Goal: Task Accomplishment & Management: Manage account settings

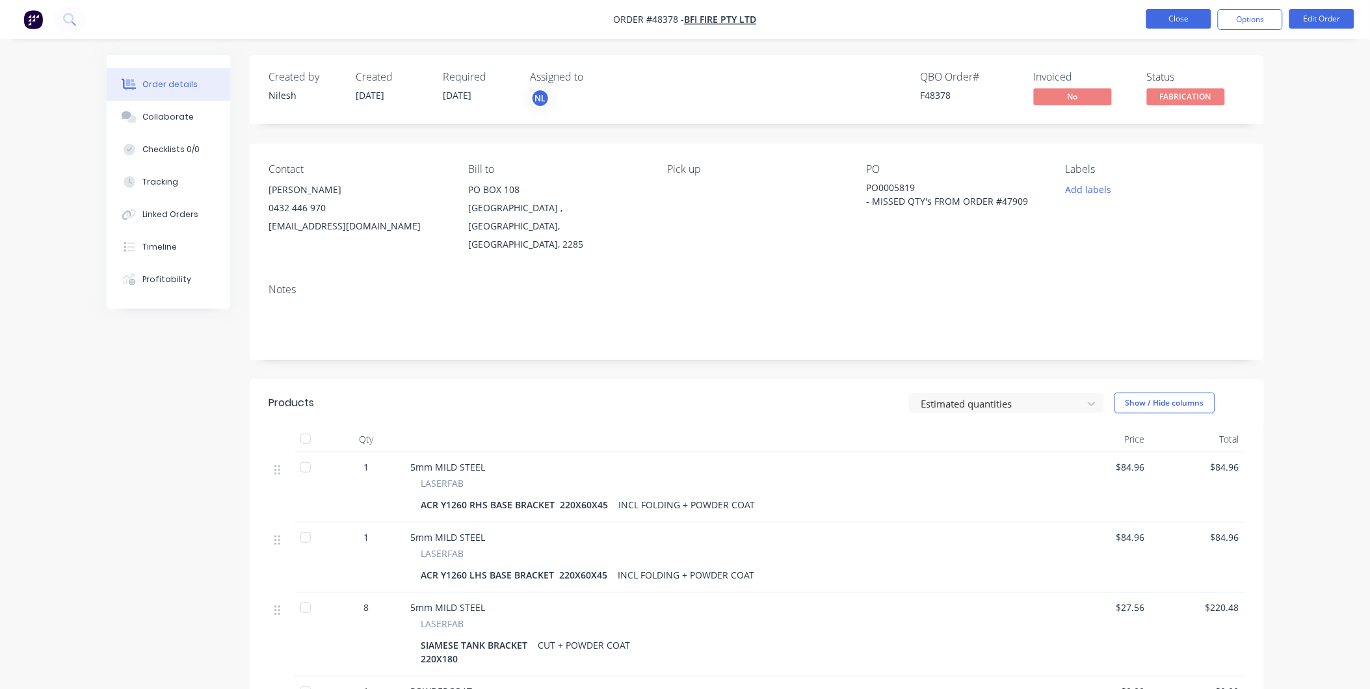
click at [1175, 15] on button "Close" at bounding box center [1178, 19] width 65 height 20
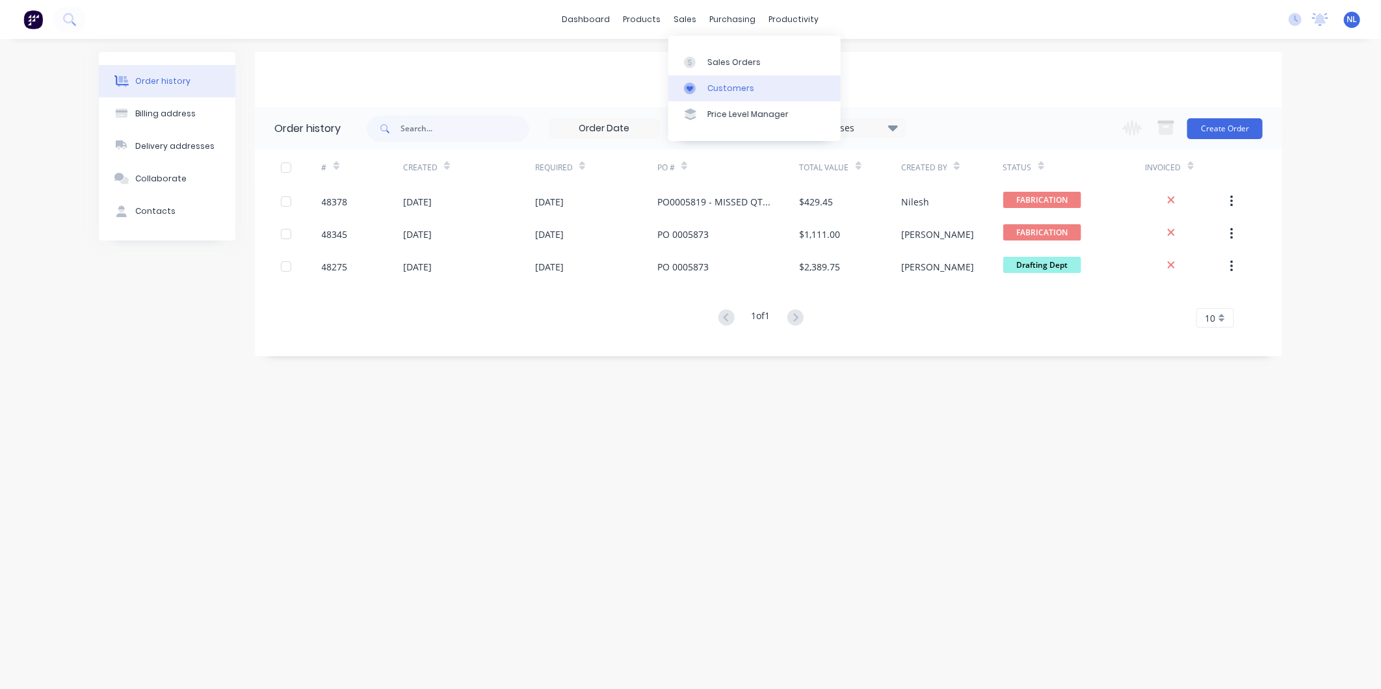
click at [720, 79] on link "Customers" at bounding box center [754, 88] width 172 height 26
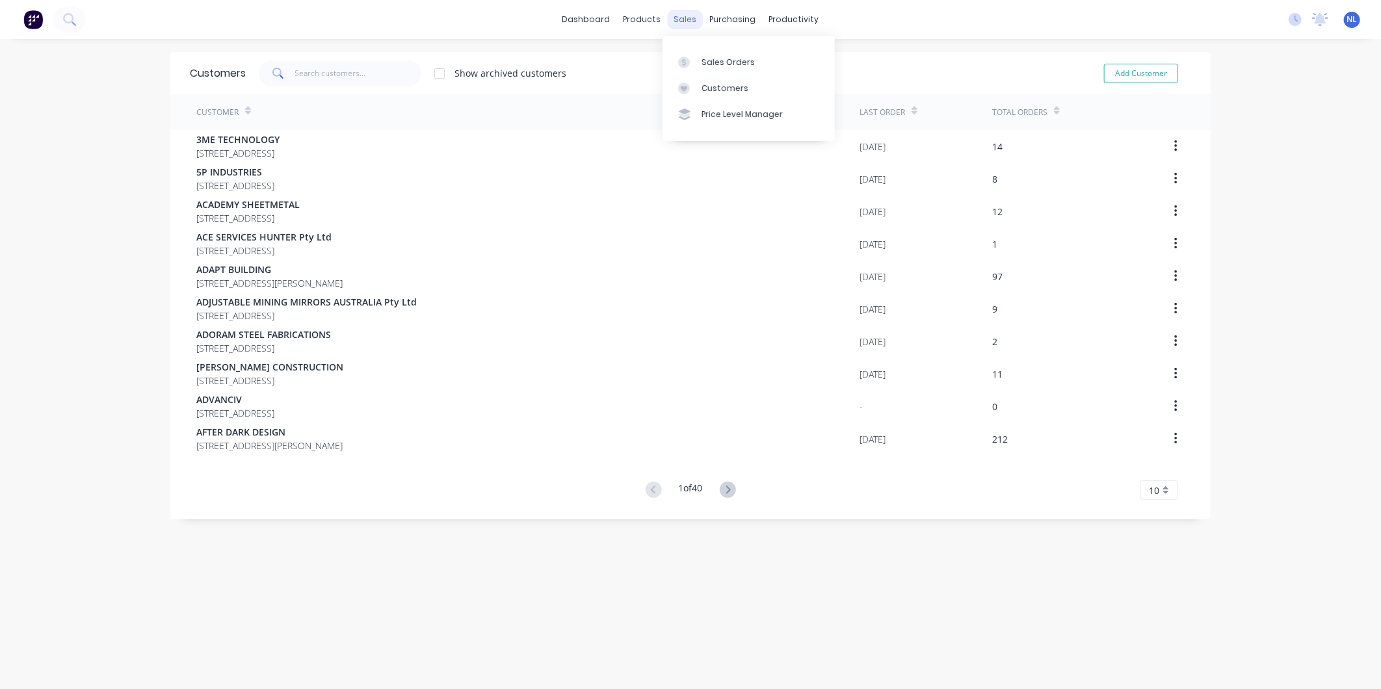
click at [673, 27] on div "sales" at bounding box center [686, 20] width 36 height 20
click at [324, 79] on input "text" at bounding box center [358, 73] width 127 height 26
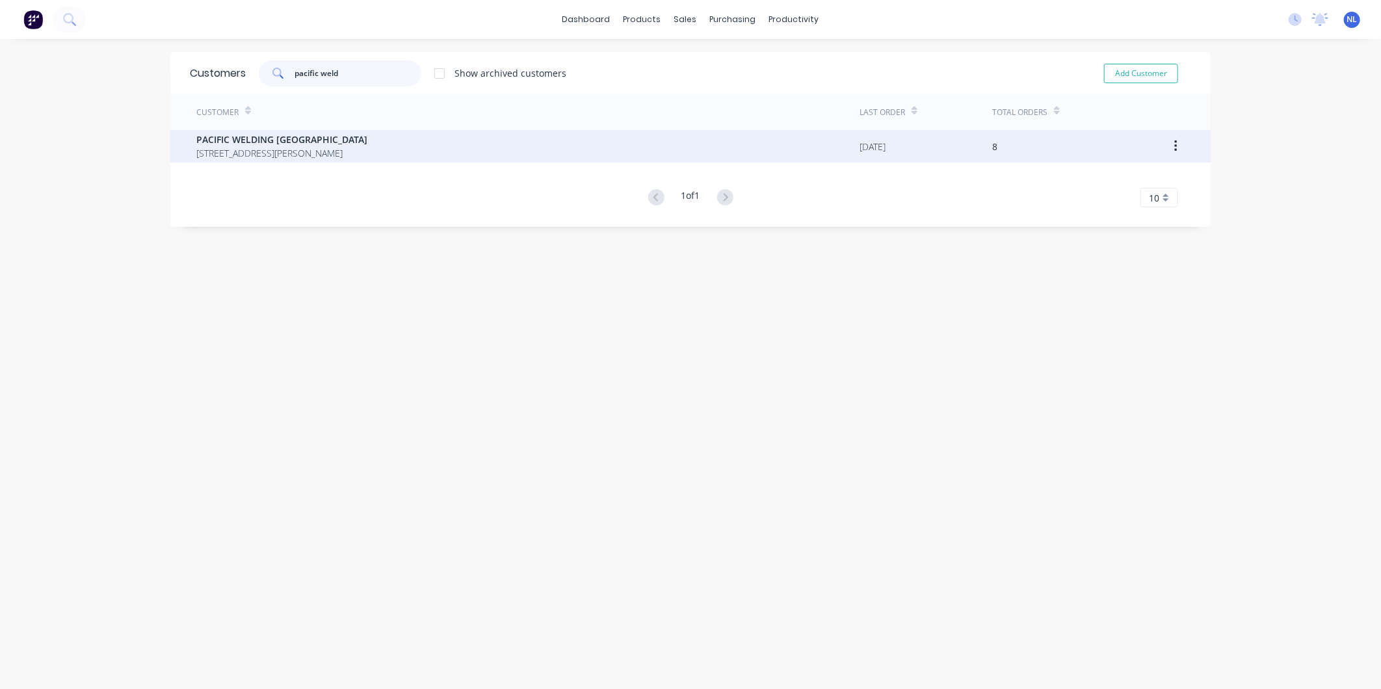
type input "pacific weld"
click at [300, 153] on span "[STREET_ADDRESS][PERSON_NAME]" at bounding box center [281, 153] width 171 height 14
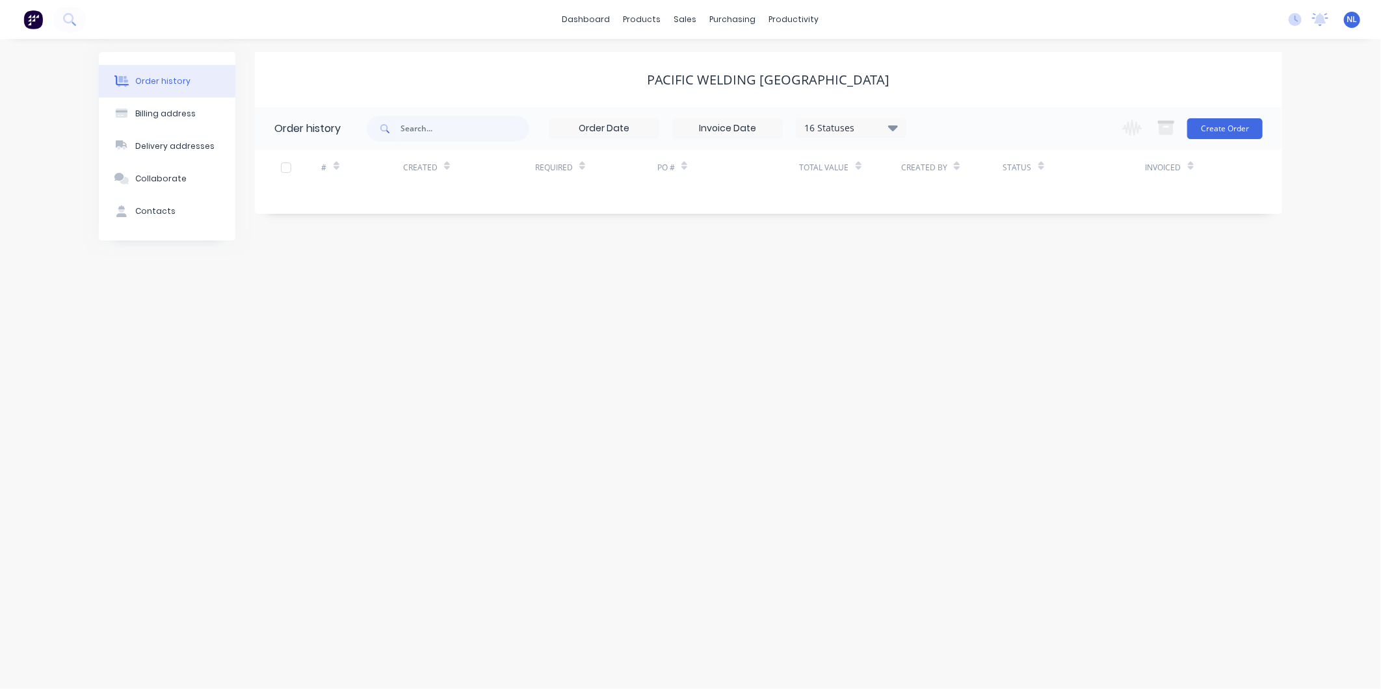
click at [866, 127] on div "16 Statuses" at bounding box center [850, 128] width 109 height 14
click at [924, 281] on div "All" at bounding box center [877, 285] width 163 height 26
click at [958, 278] on label at bounding box center [958, 278] width 0 height 0
click at [958, 285] on input "checkbox" at bounding box center [963, 284] width 10 height 12
checkbox input "true"
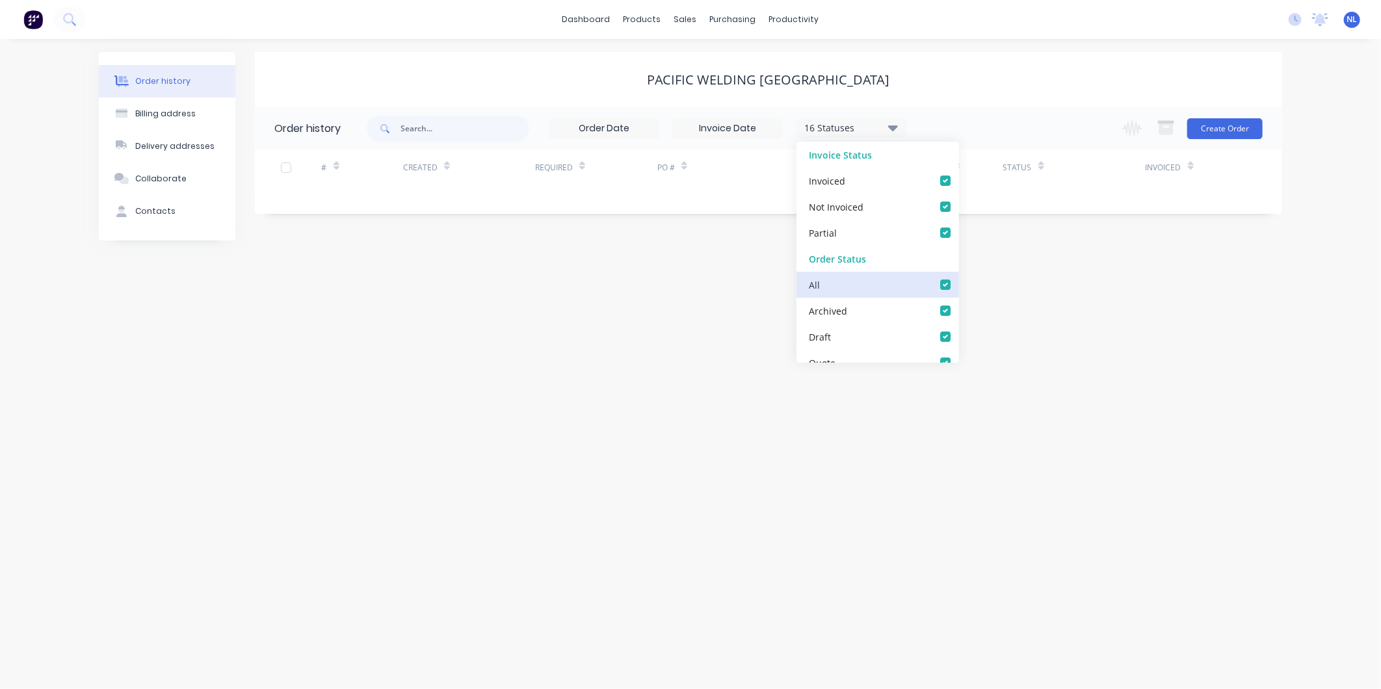
checkbox input "true"
click at [1025, 128] on div "17 Statuses Invoice Status Invoiced Not Invoiced Partial Order Status All Archi…" at bounding box center [824, 128] width 915 height 42
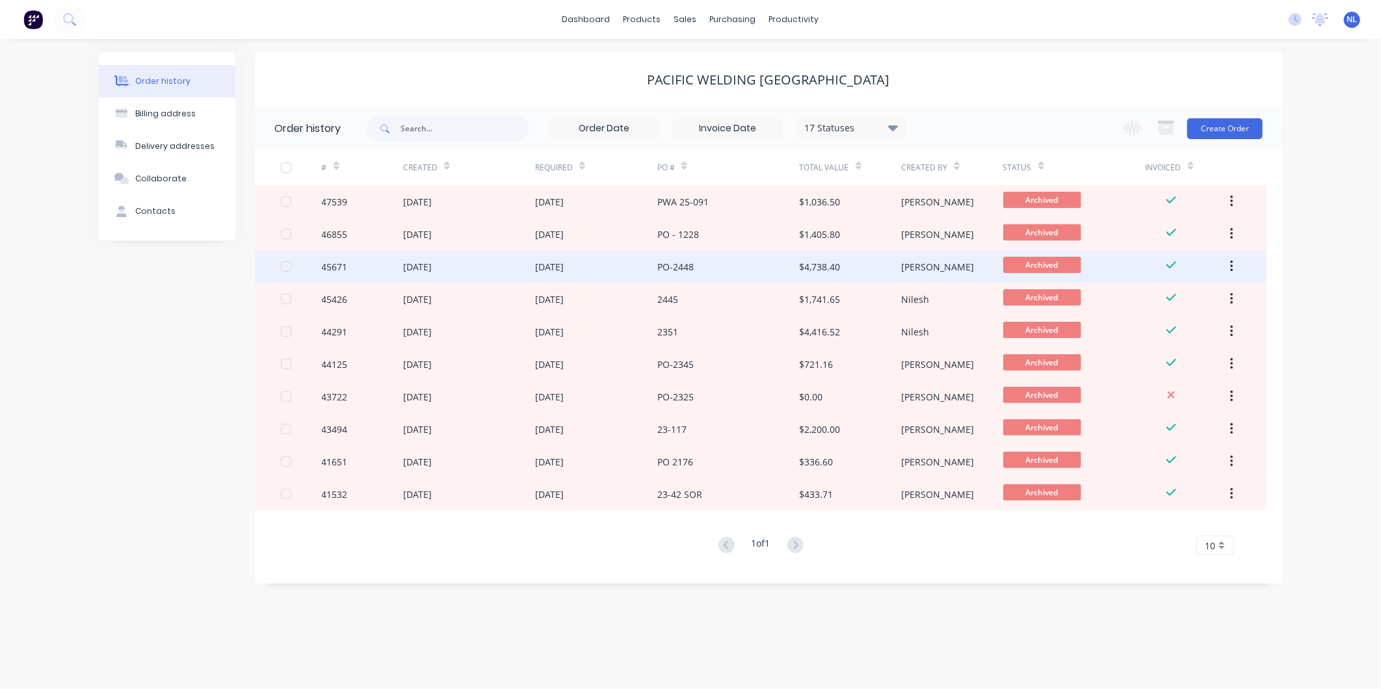
click at [840, 263] on div "$4,738.40" at bounding box center [820, 267] width 41 height 14
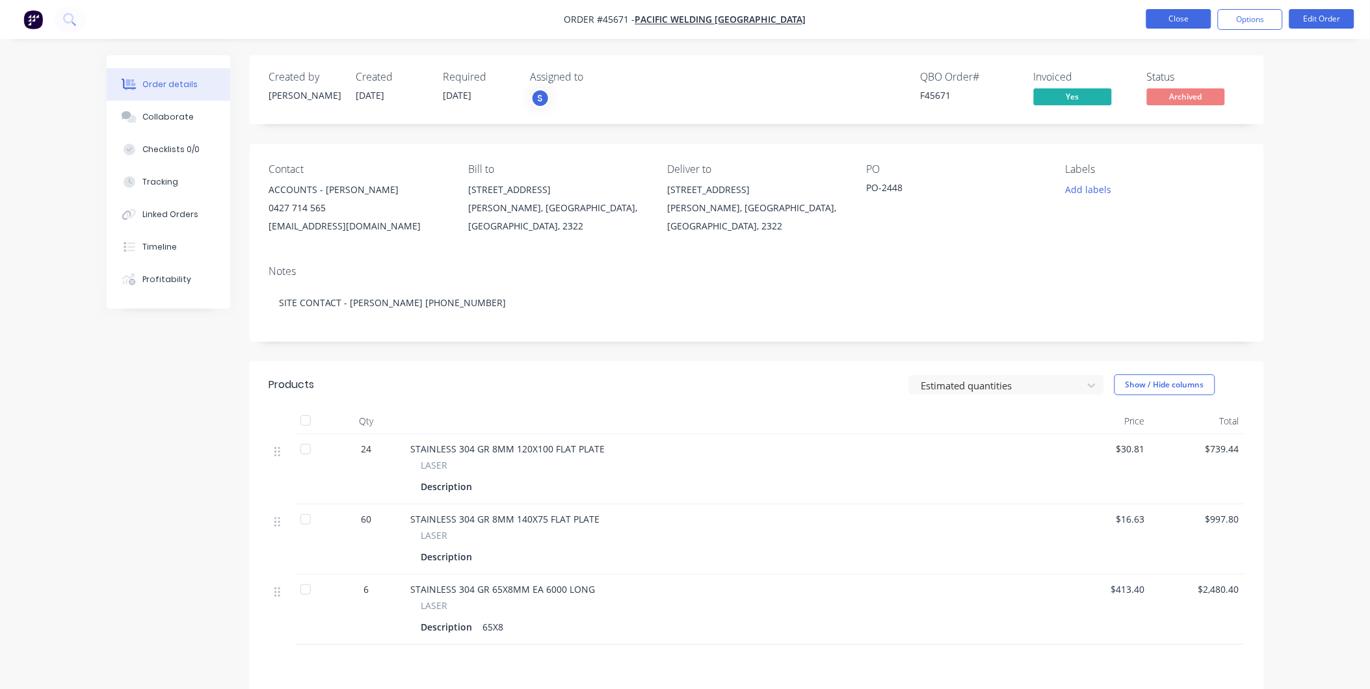
click at [1166, 25] on button "Close" at bounding box center [1178, 19] width 65 height 20
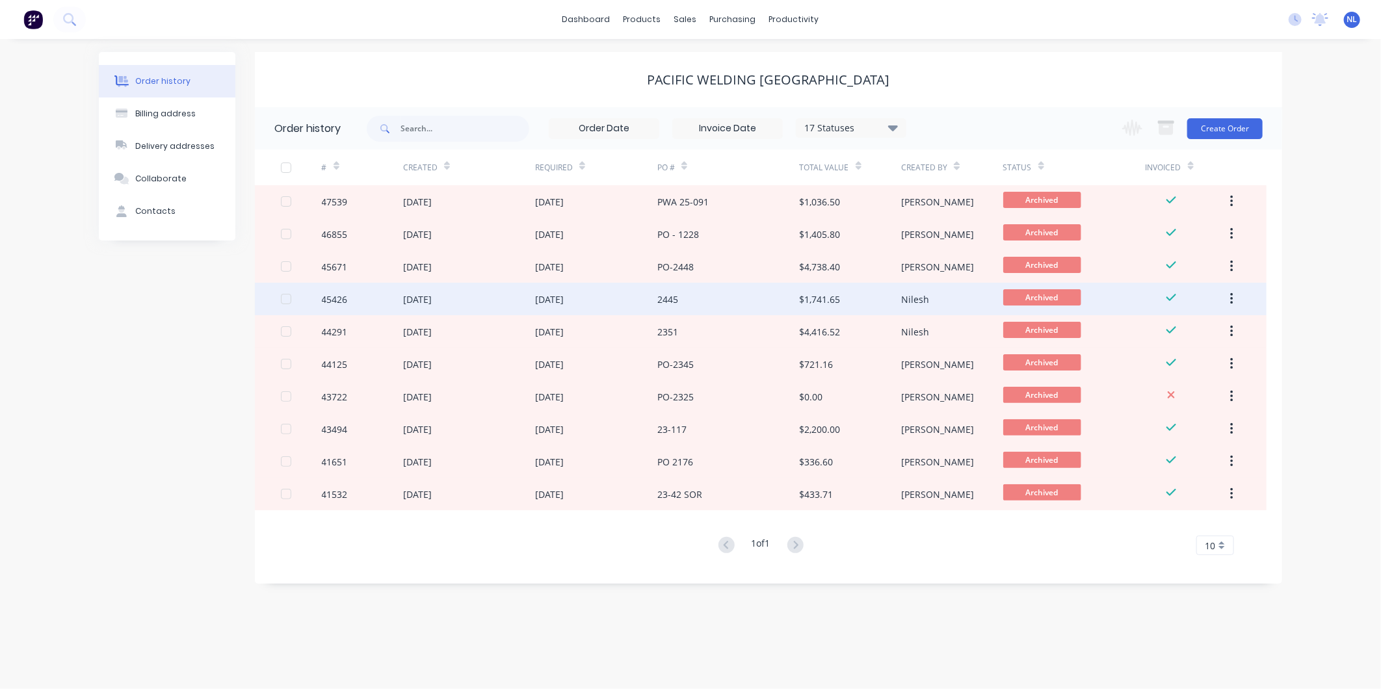
click at [700, 304] on div "2445" at bounding box center [728, 299] width 142 height 33
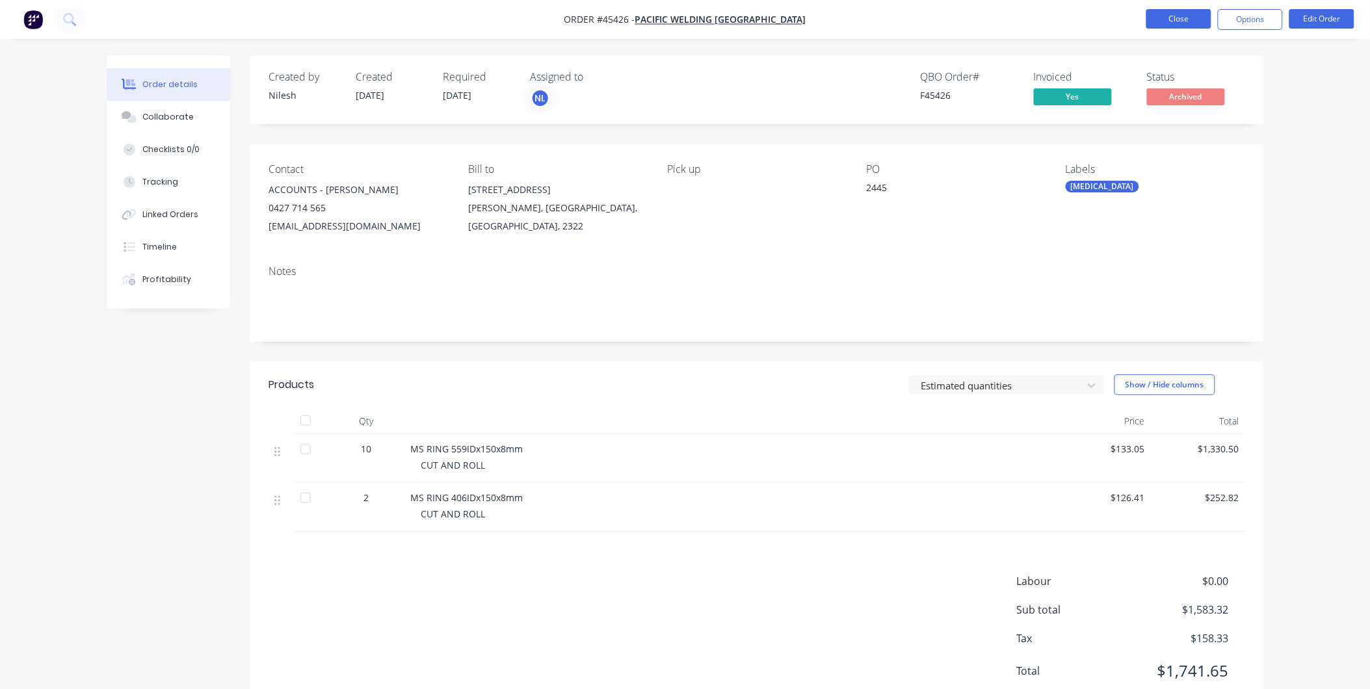
click at [1156, 9] on button "Close" at bounding box center [1178, 19] width 65 height 20
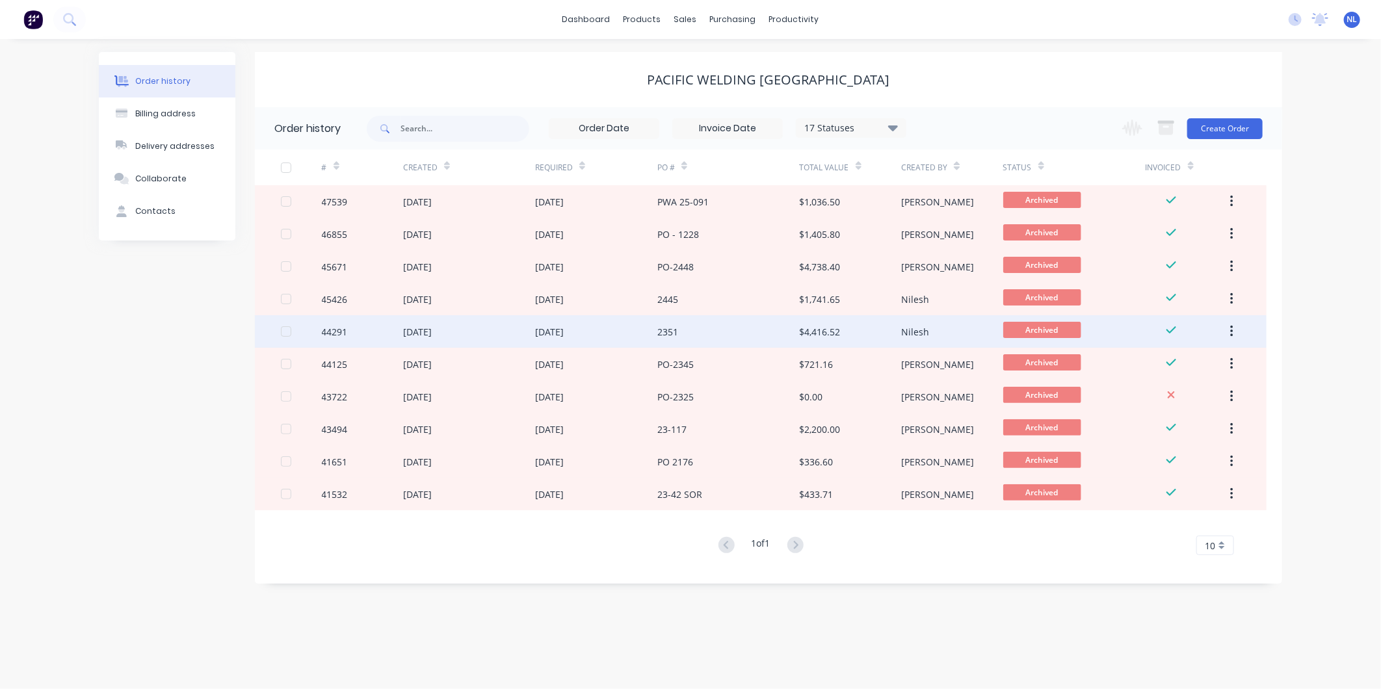
click at [720, 317] on div "2351" at bounding box center [728, 331] width 142 height 33
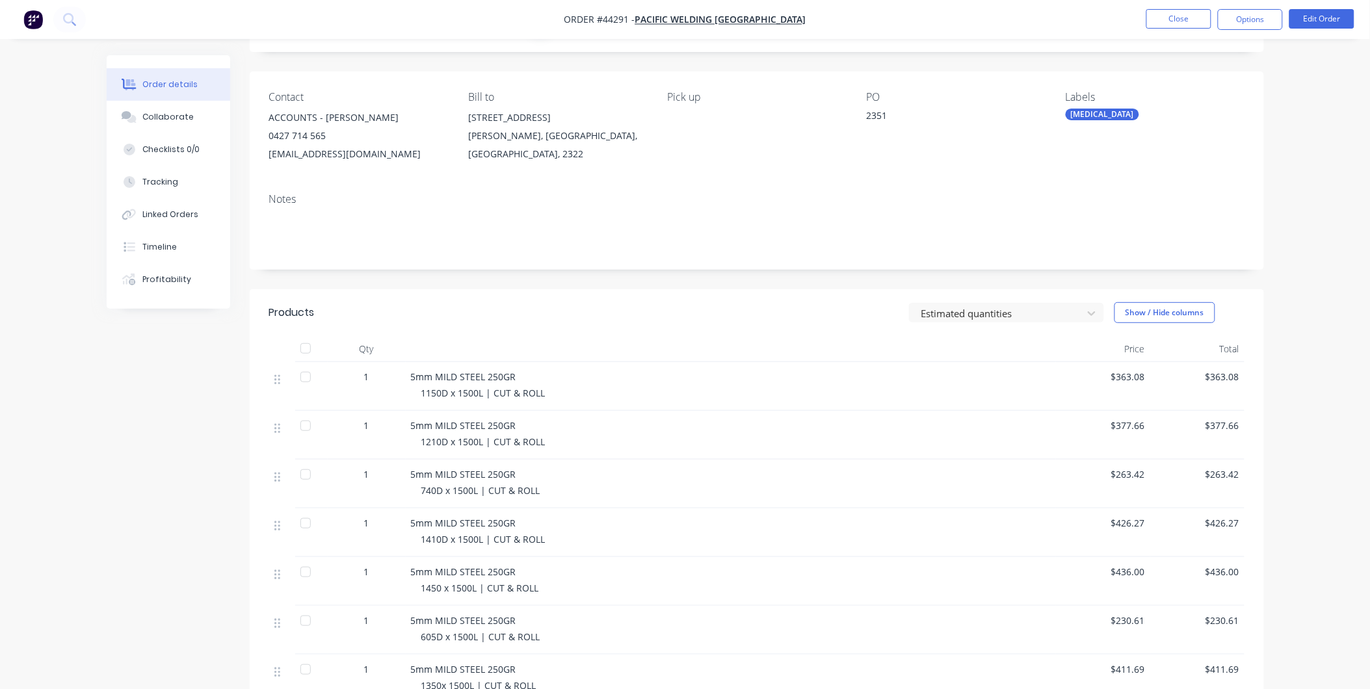
scroll to position [216, 0]
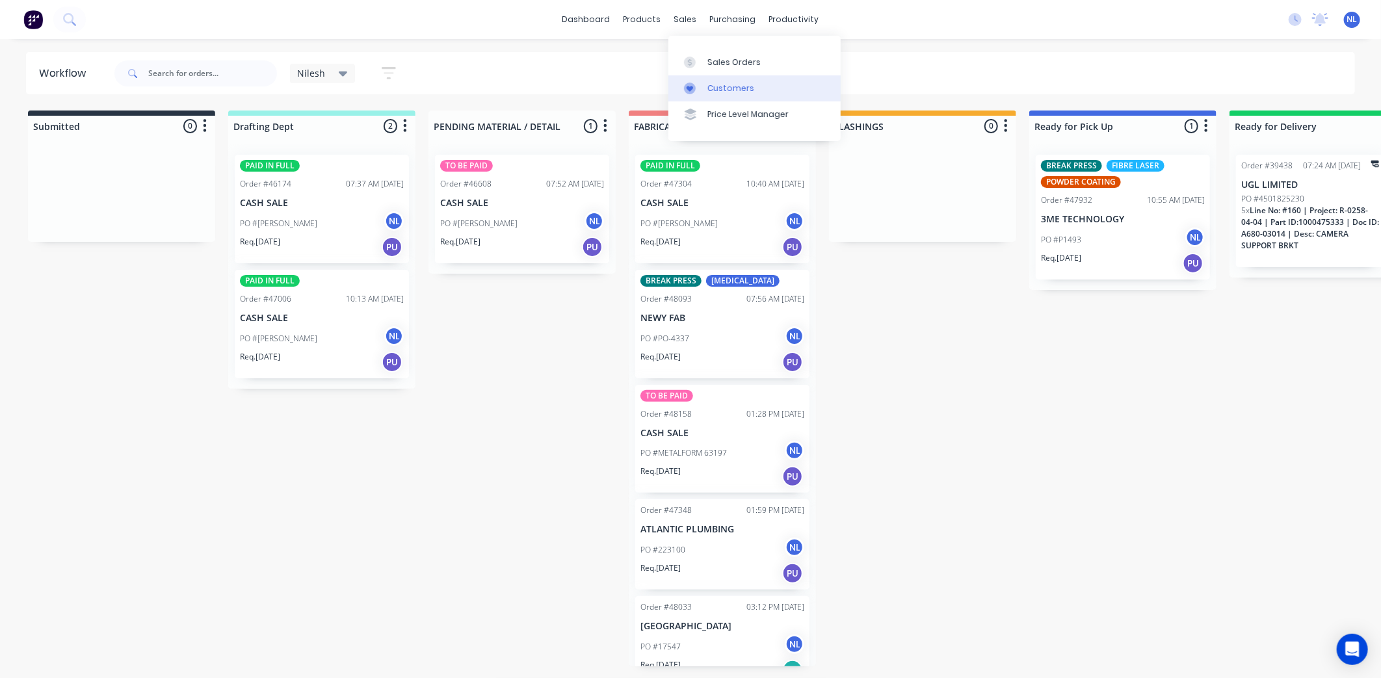
click at [685, 89] on div "Customers" at bounding box center [730, 89] width 47 height 12
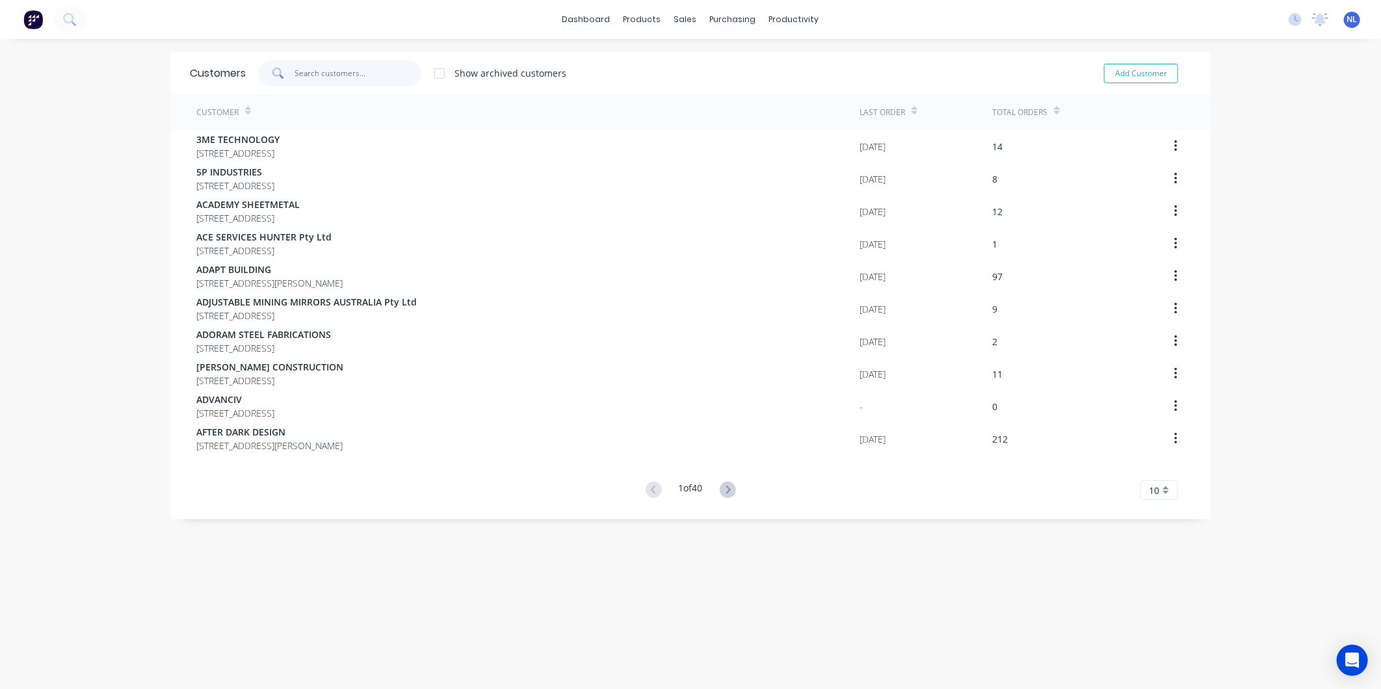
click at [359, 74] on input "text" at bounding box center [358, 73] width 127 height 26
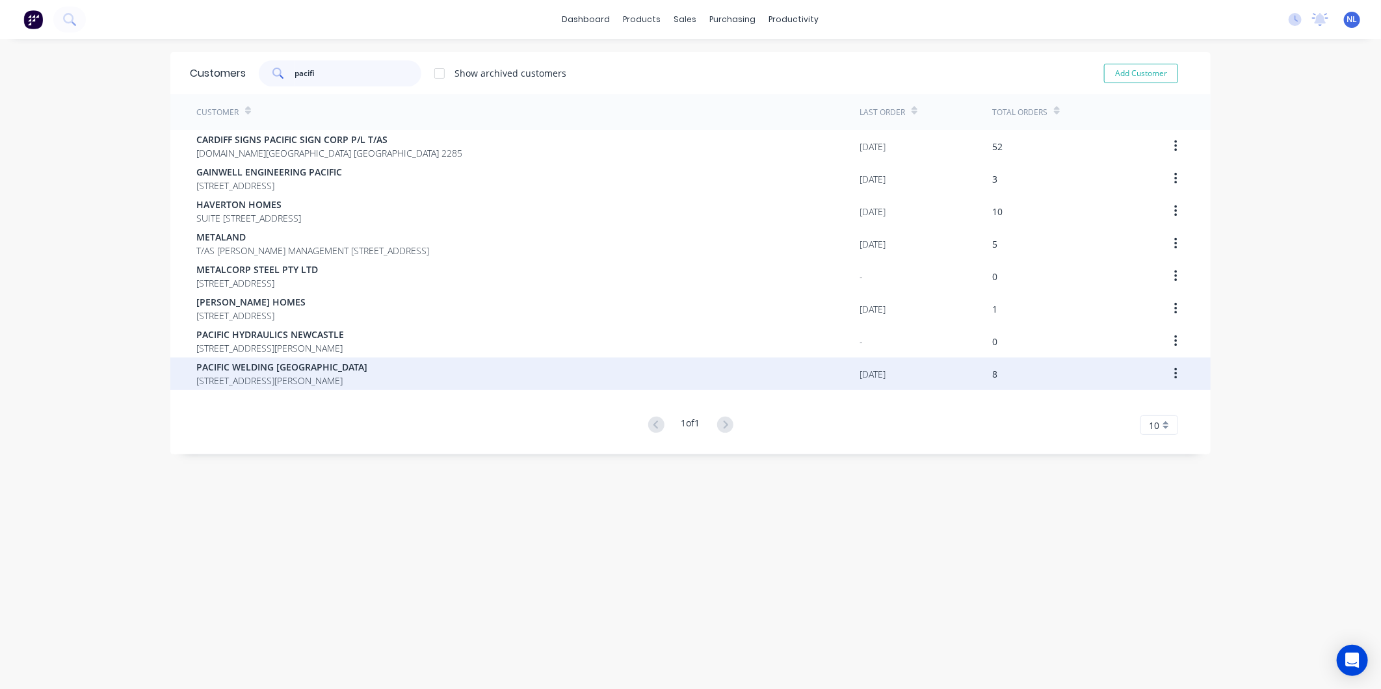
type input "pacifi"
click at [349, 371] on span "PACIFIC WELDING [GEOGRAPHIC_DATA]" at bounding box center [281, 367] width 171 height 14
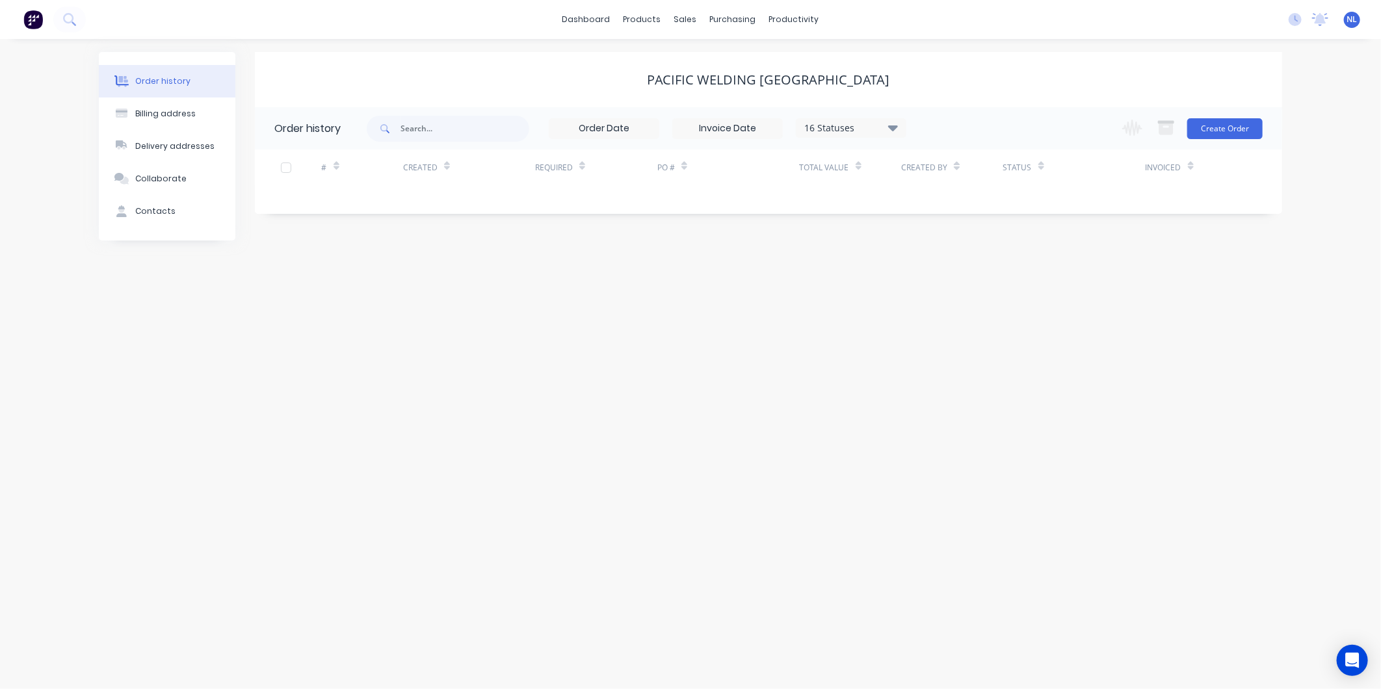
click at [685, 124] on div "16 Statuses" at bounding box center [850, 128] width 109 height 14
click at [685, 278] on div "All" at bounding box center [877, 285] width 163 height 26
click at [685, 278] on label at bounding box center [958, 278] width 0 height 0
click at [685, 288] on input "checkbox" at bounding box center [963, 284] width 10 height 12
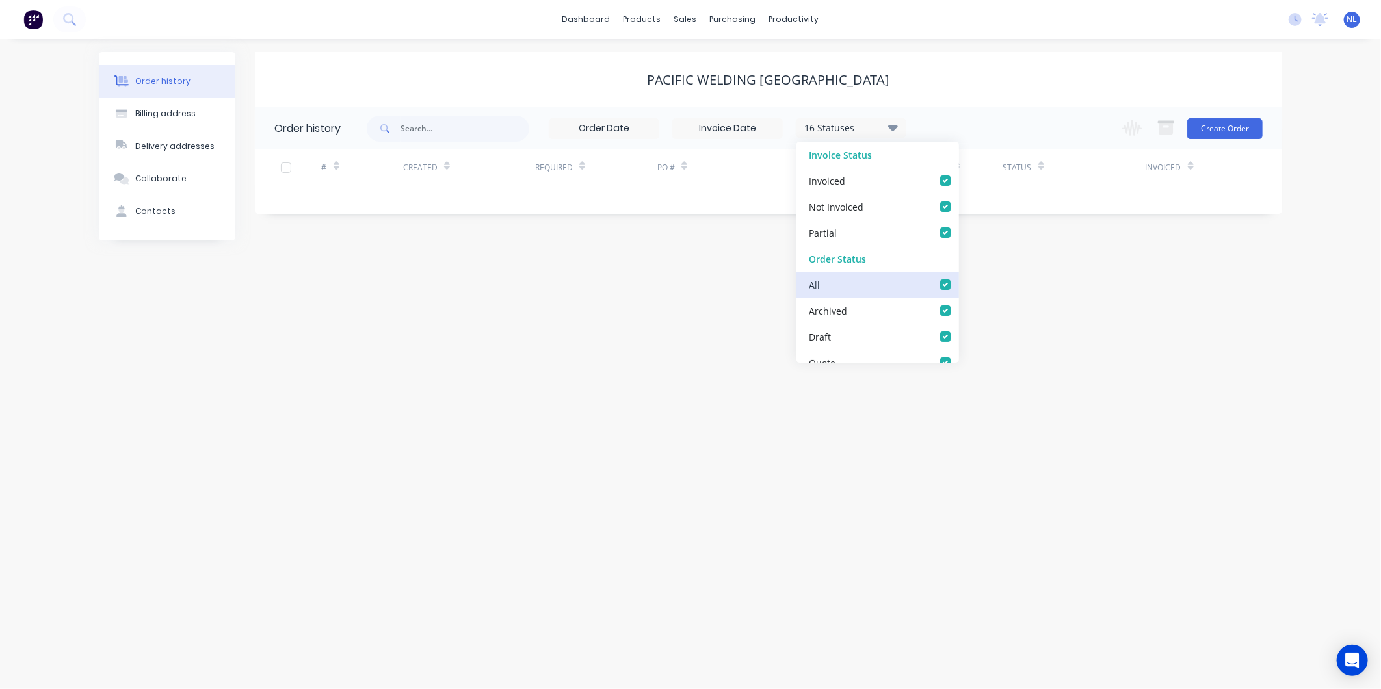
checkbox input "true"
click at [685, 128] on div "17 Statuses Invoice Status Invoiced Not Invoiced Partial Order Status All Archi…" at bounding box center [824, 128] width 915 height 42
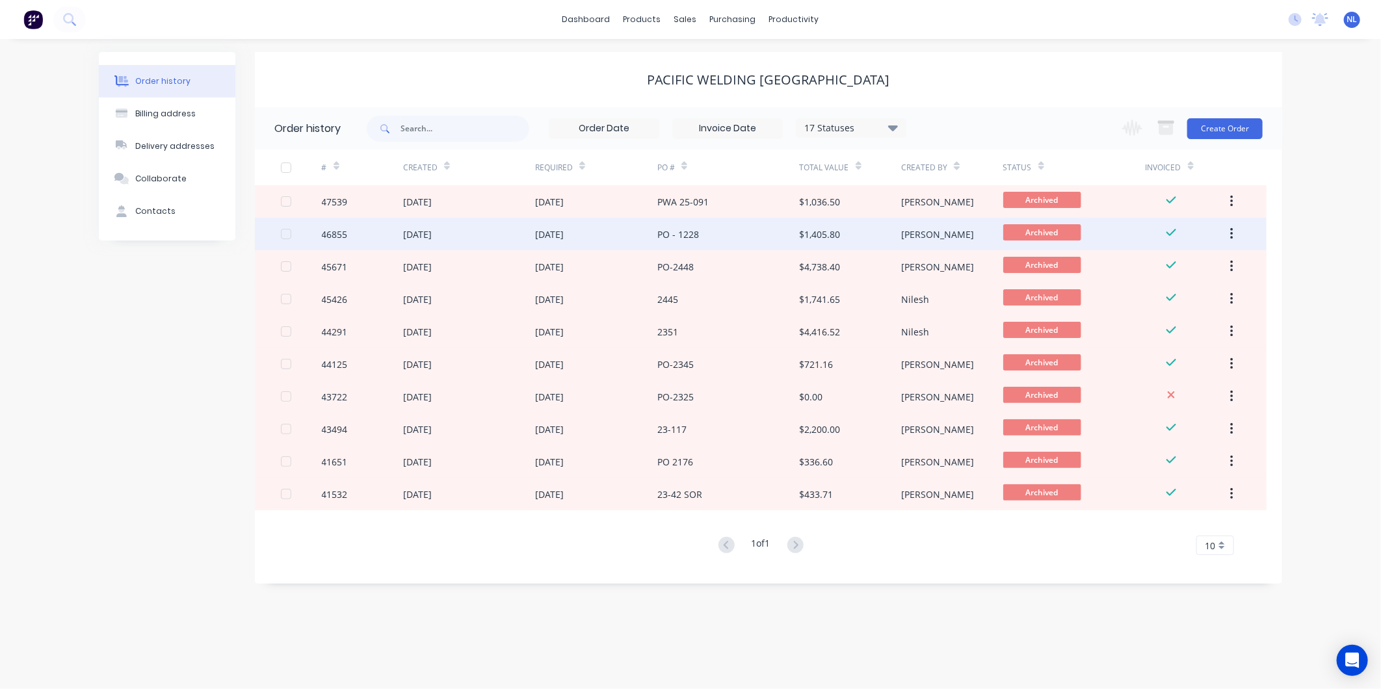
click at [685, 237] on div "$1,405.80" at bounding box center [850, 234] width 101 height 33
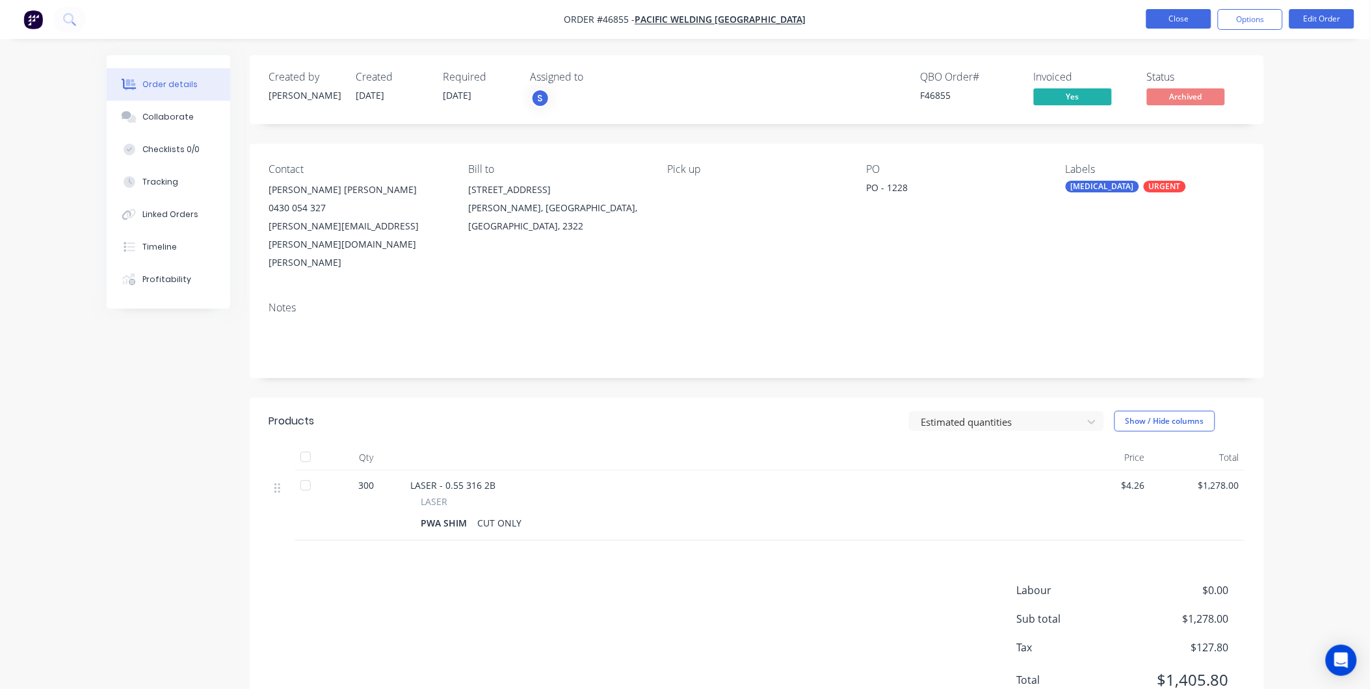
click at [685, 23] on button "Close" at bounding box center [1178, 19] width 65 height 20
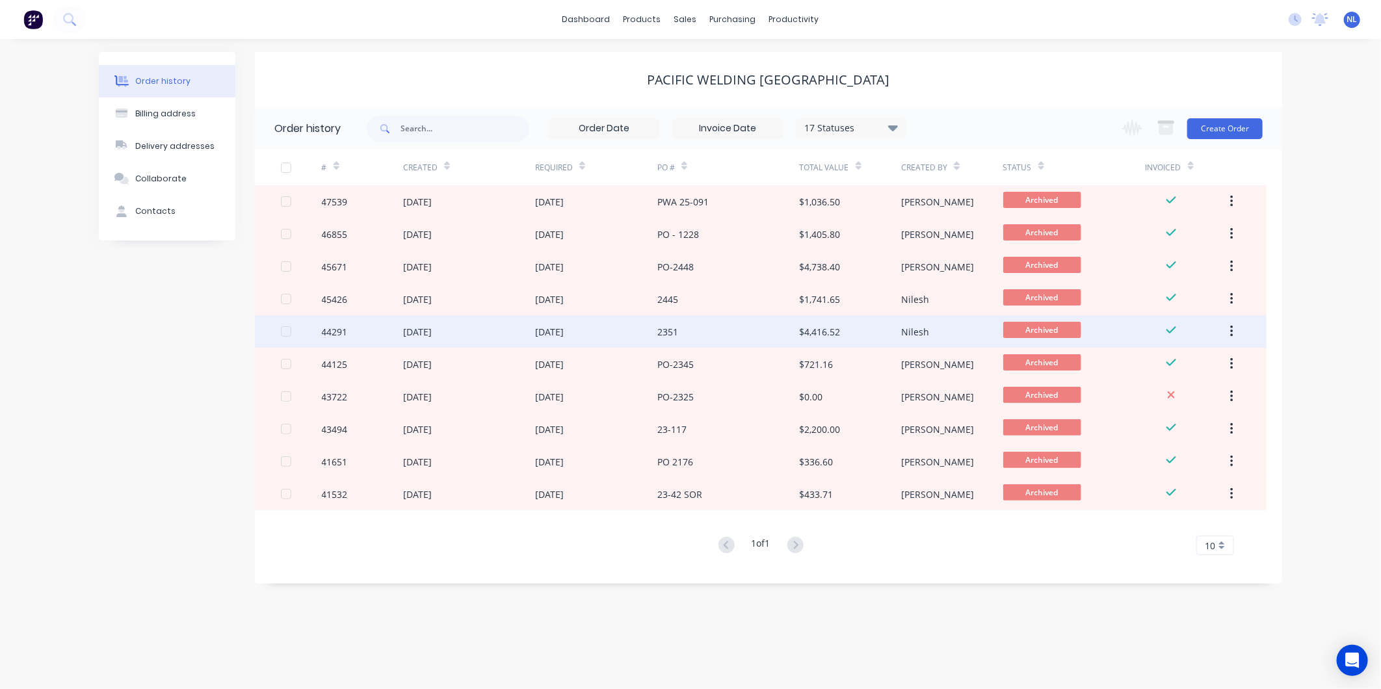
click at [685, 332] on div "$4,416.52" at bounding box center [820, 332] width 41 height 14
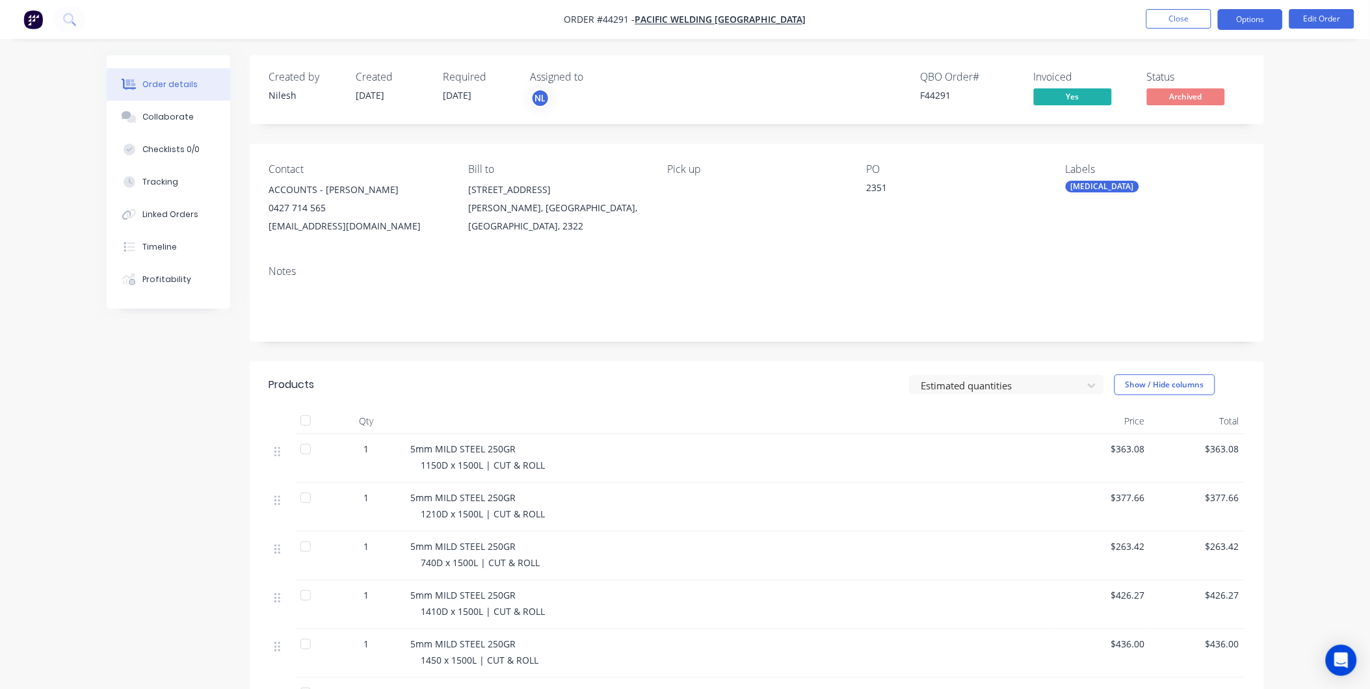
click at [685, 20] on button "Options" at bounding box center [1250, 19] width 65 height 21
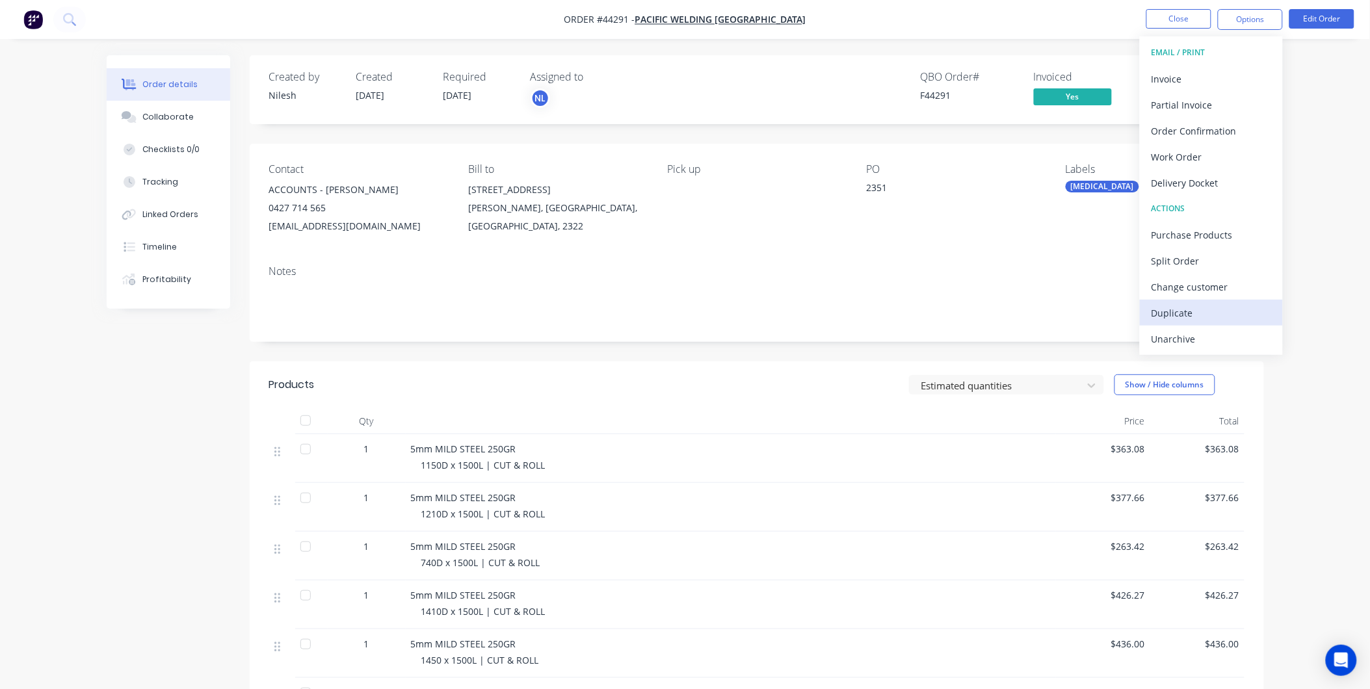
click at [685, 313] on div "Duplicate" at bounding box center [1211, 313] width 120 height 19
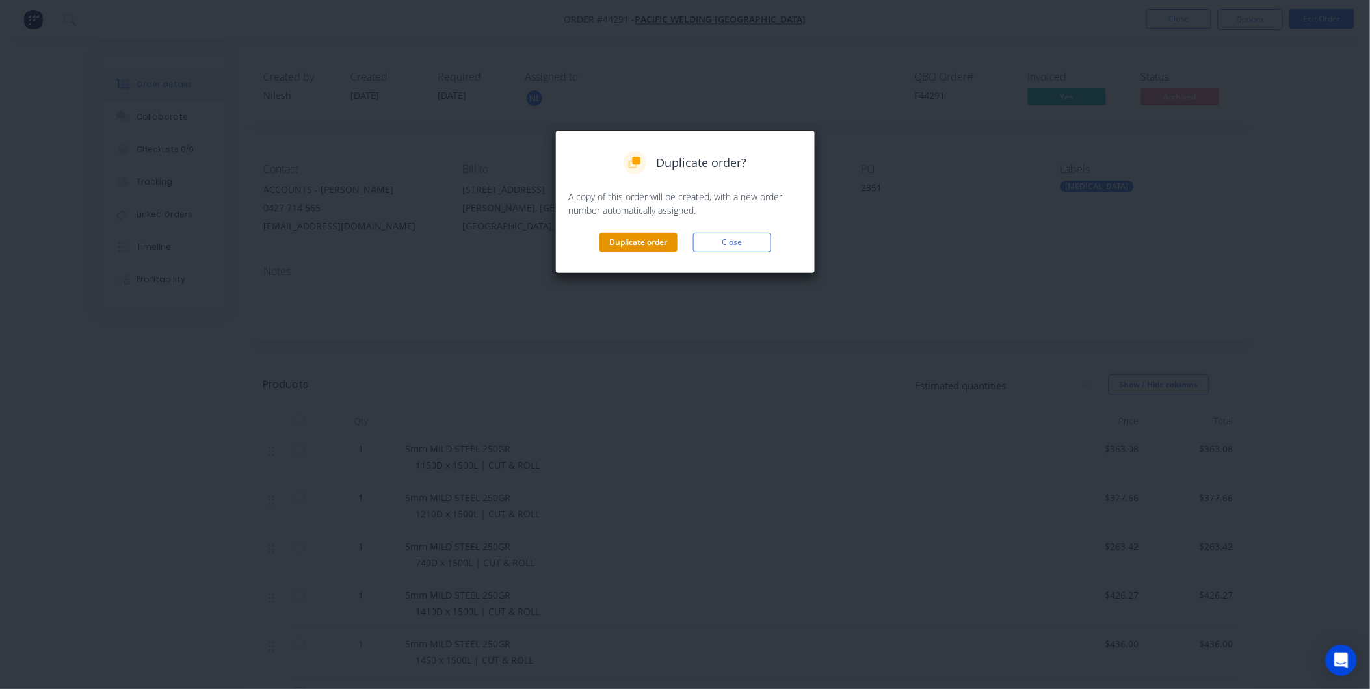
click at [637, 237] on button "Duplicate order" at bounding box center [638, 243] width 78 height 20
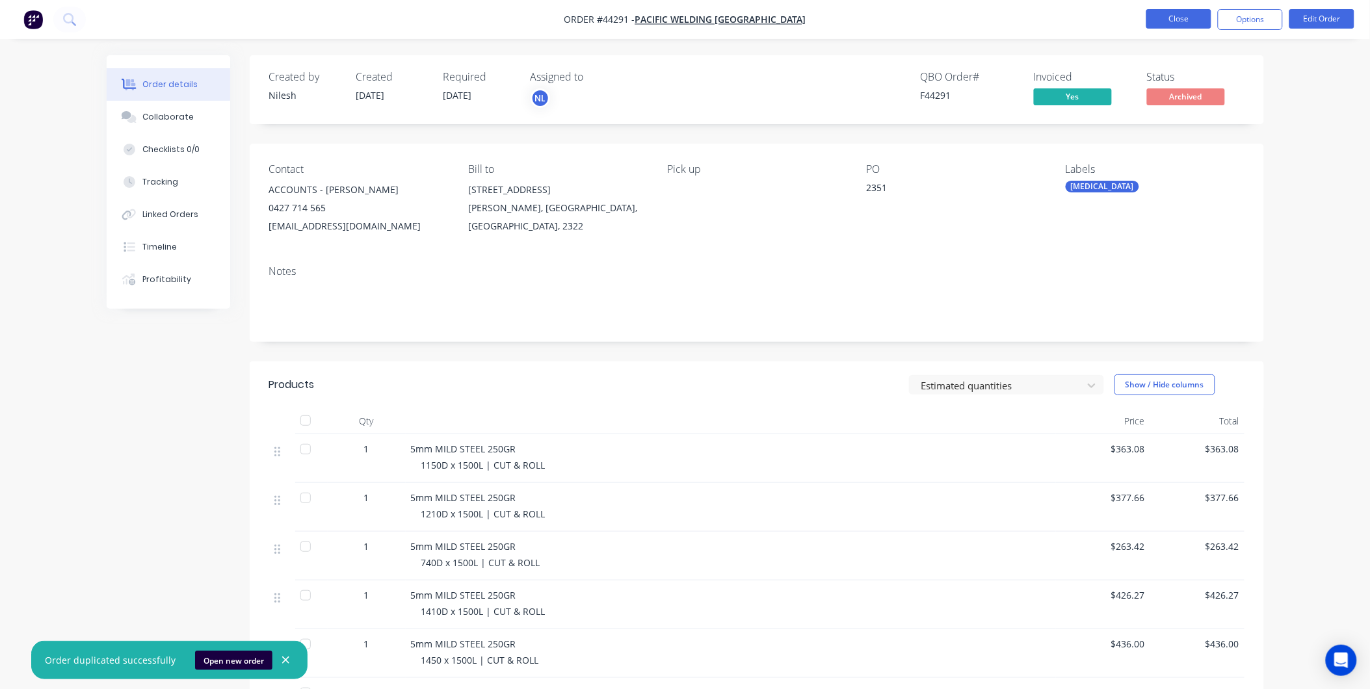
click at [685, 27] on button "Close" at bounding box center [1178, 19] width 65 height 20
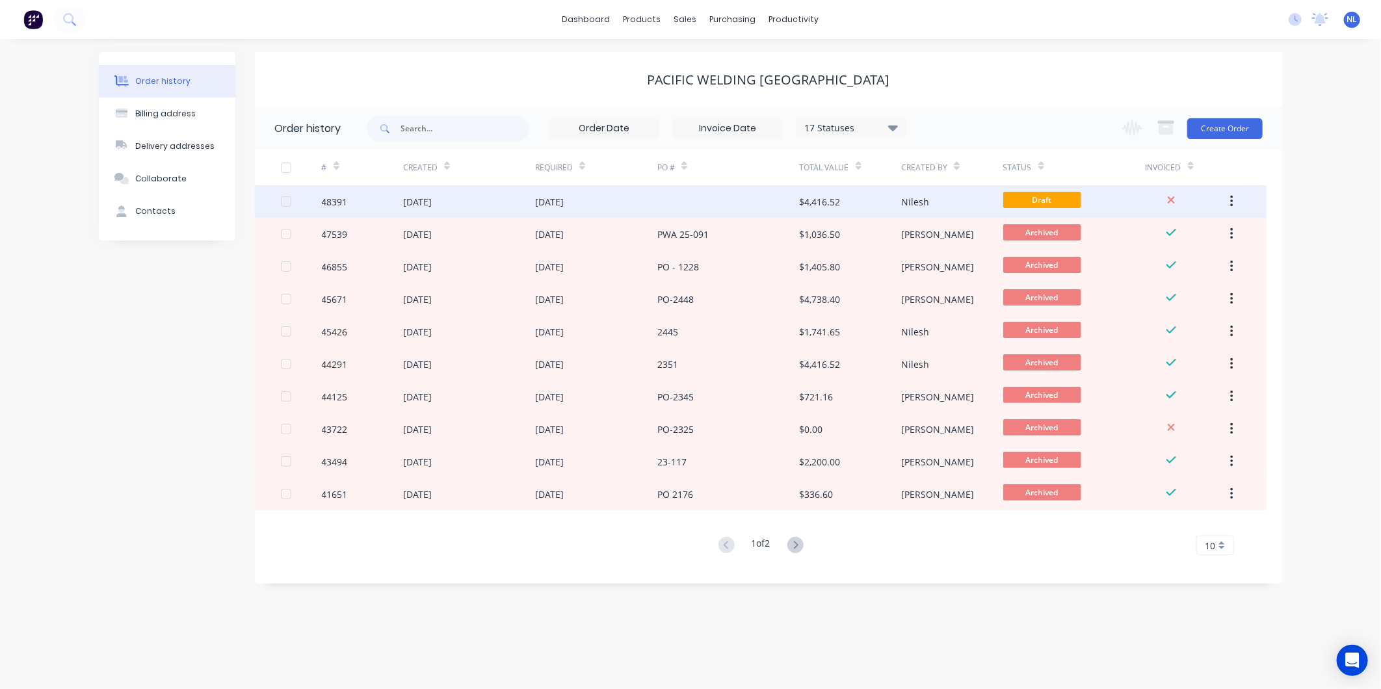
click at [670, 209] on div at bounding box center [728, 201] width 142 height 33
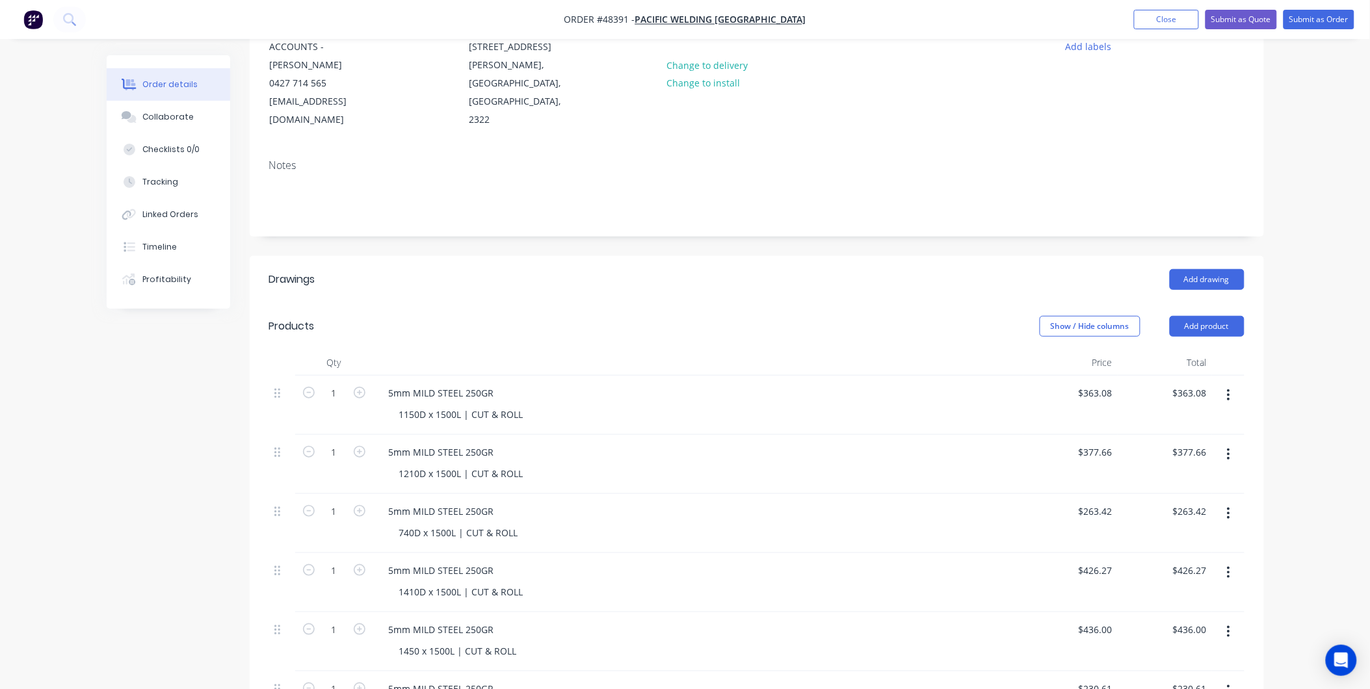
scroll to position [216, 0]
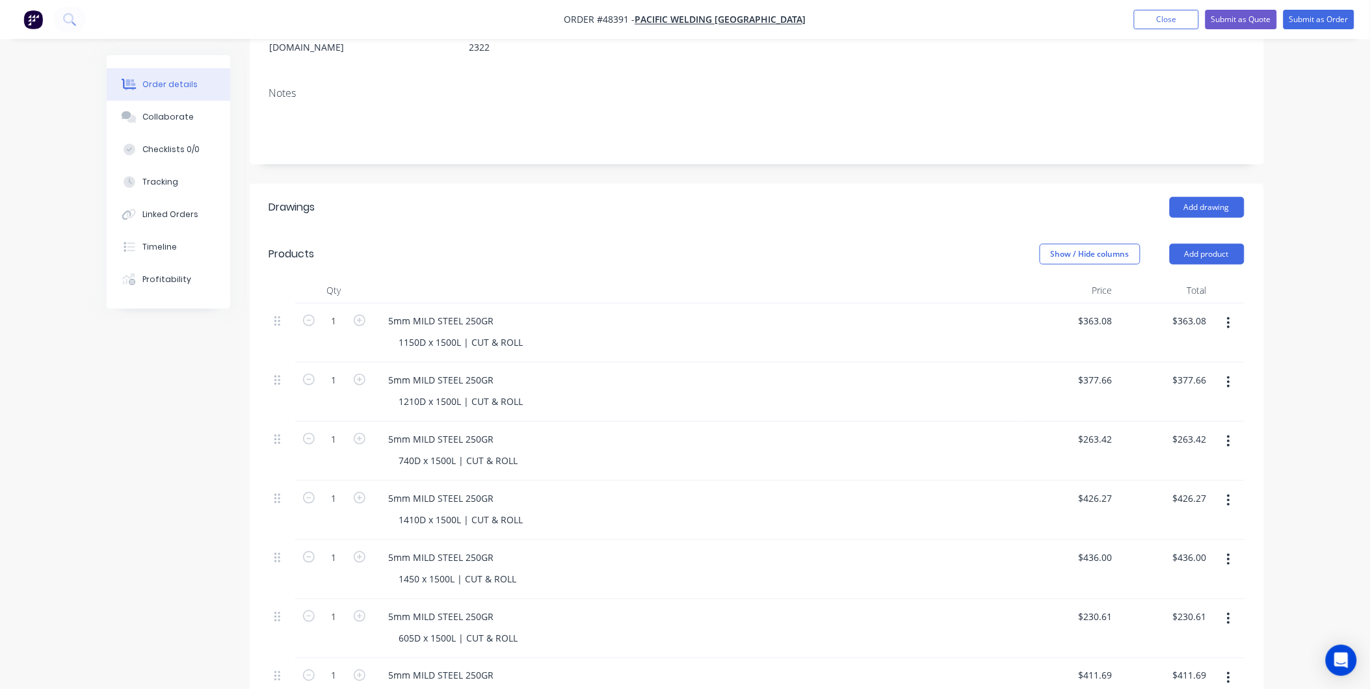
click at [685, 489] on button "button" at bounding box center [1228, 500] width 31 height 23
click at [685, 577] on div "Delete" at bounding box center [1183, 586] width 100 height 19
click at [685, 489] on button "button" at bounding box center [1228, 500] width 31 height 23
click at [685, 577] on div "Delete" at bounding box center [1183, 586] width 100 height 19
click at [685, 548] on button "button" at bounding box center [1228, 559] width 31 height 23
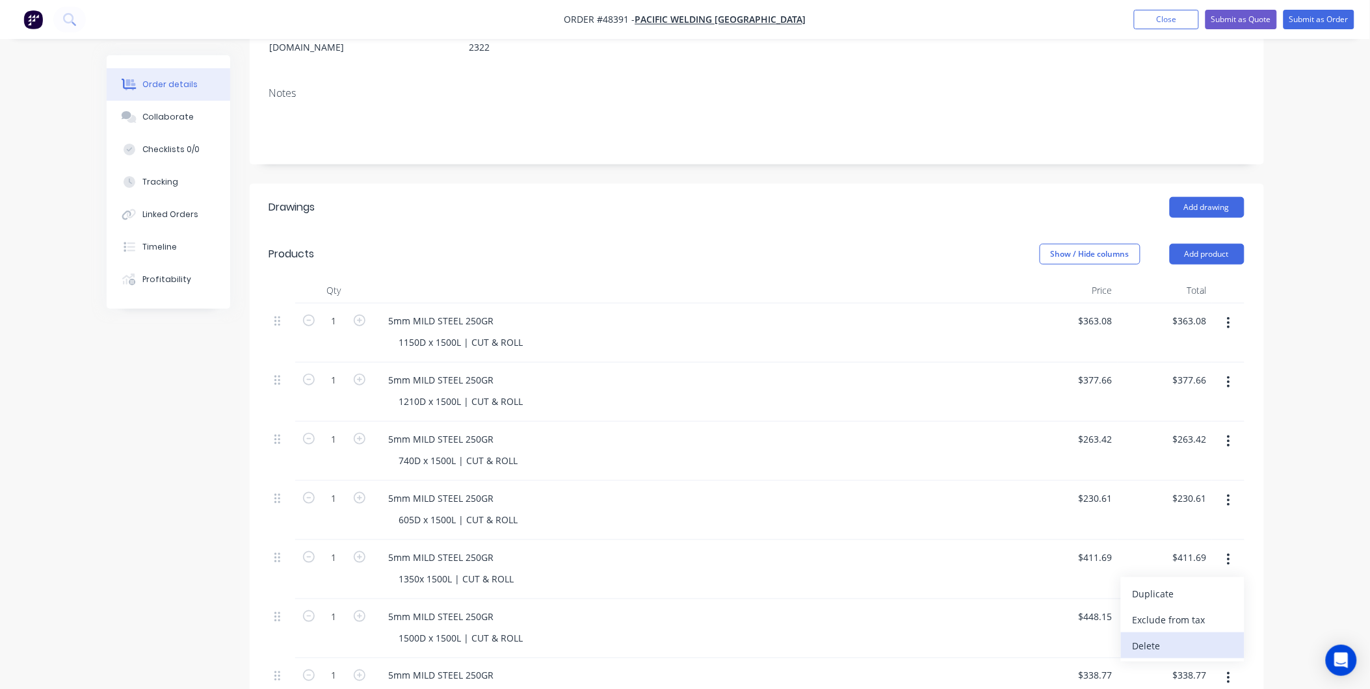
click at [685, 638] on button "Delete" at bounding box center [1183, 646] width 124 height 26
click at [685, 553] on icon "button" at bounding box center [1228, 560] width 3 height 14
click at [685, 636] on div "Delete" at bounding box center [1183, 645] width 100 height 19
click at [685, 548] on button "button" at bounding box center [1228, 559] width 31 height 23
click at [685, 636] on div "Delete" at bounding box center [1183, 645] width 100 height 19
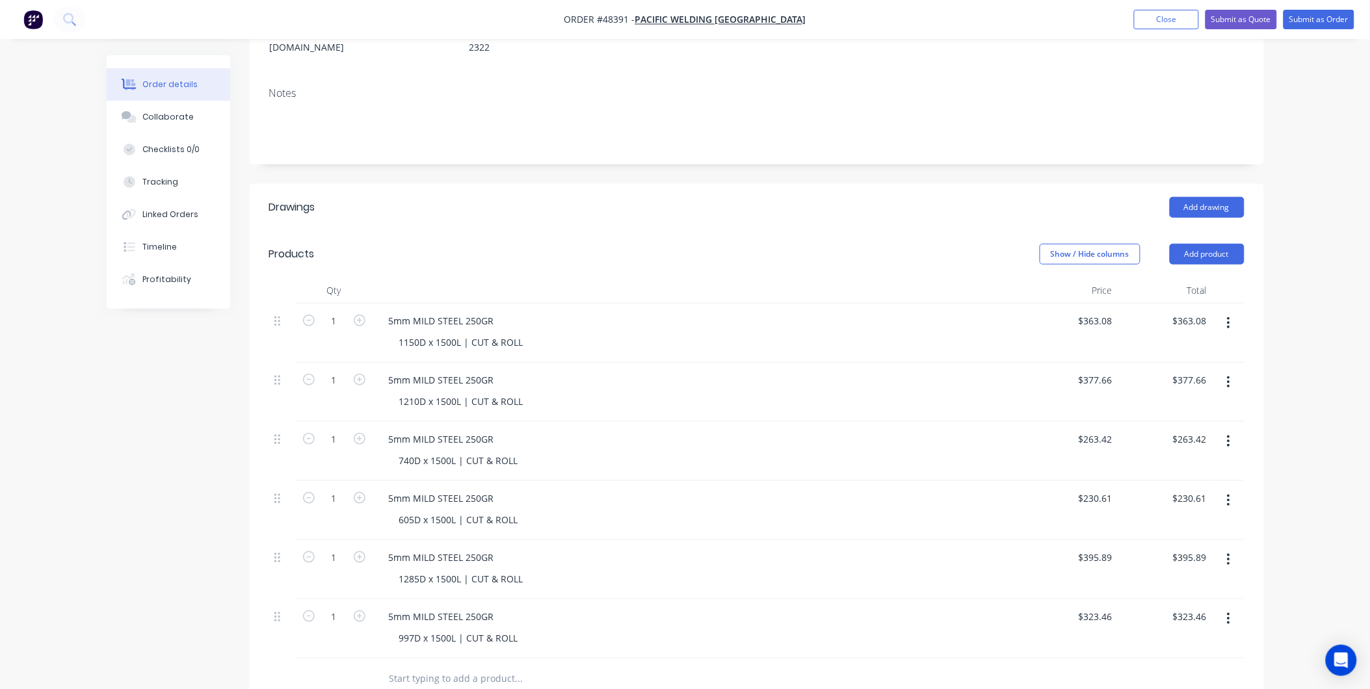
click at [685, 548] on button "button" at bounding box center [1228, 559] width 31 height 23
click at [685, 636] on div "Delete" at bounding box center [1183, 645] width 100 height 19
click at [685, 540] on div "5mm MILD STEEL 250GR 997D x 1500L | CUT & ROLL" at bounding box center [698, 569] width 650 height 59
click at [685, 311] on input "363.08" at bounding box center [1099, 320] width 35 height 19
type input "$398.68"
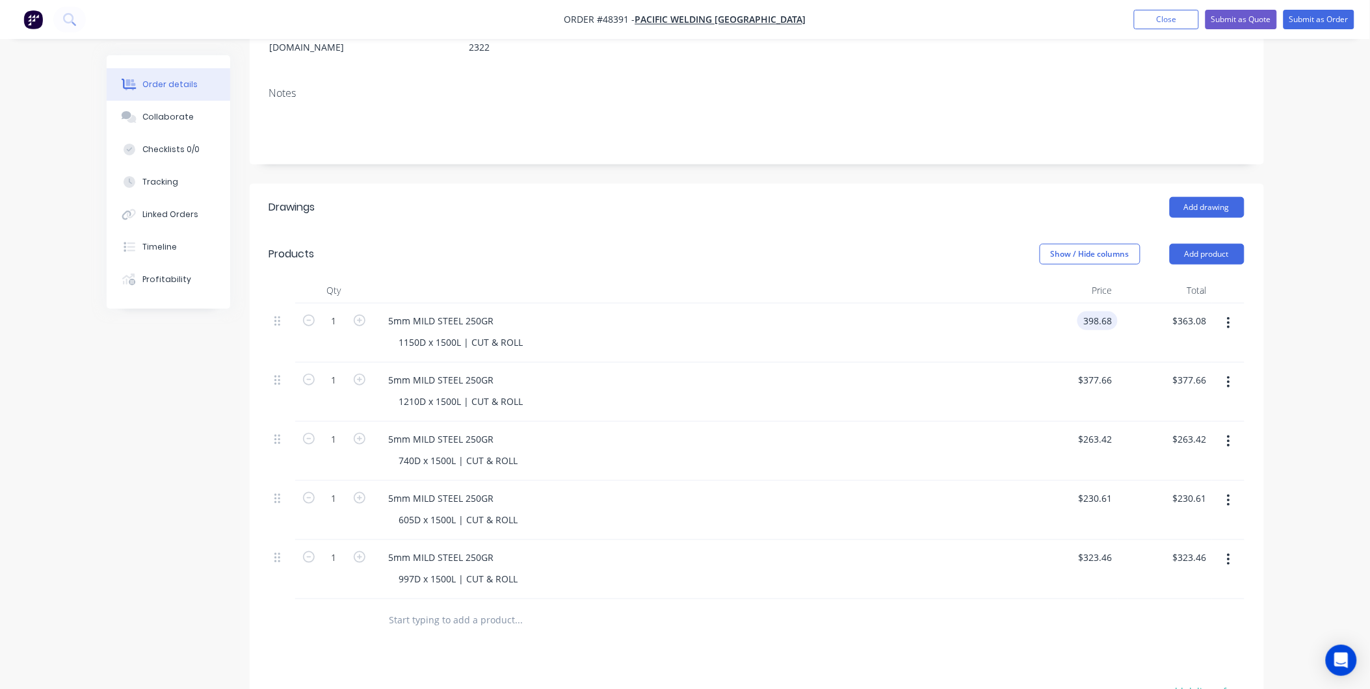
type input "$398.68"
click at [685, 364] on div "$377.66 $377.66" at bounding box center [1070, 392] width 94 height 59
click at [685, 371] on div "377.66 $377.66" at bounding box center [1095, 380] width 46 height 19
type input "$416.05"
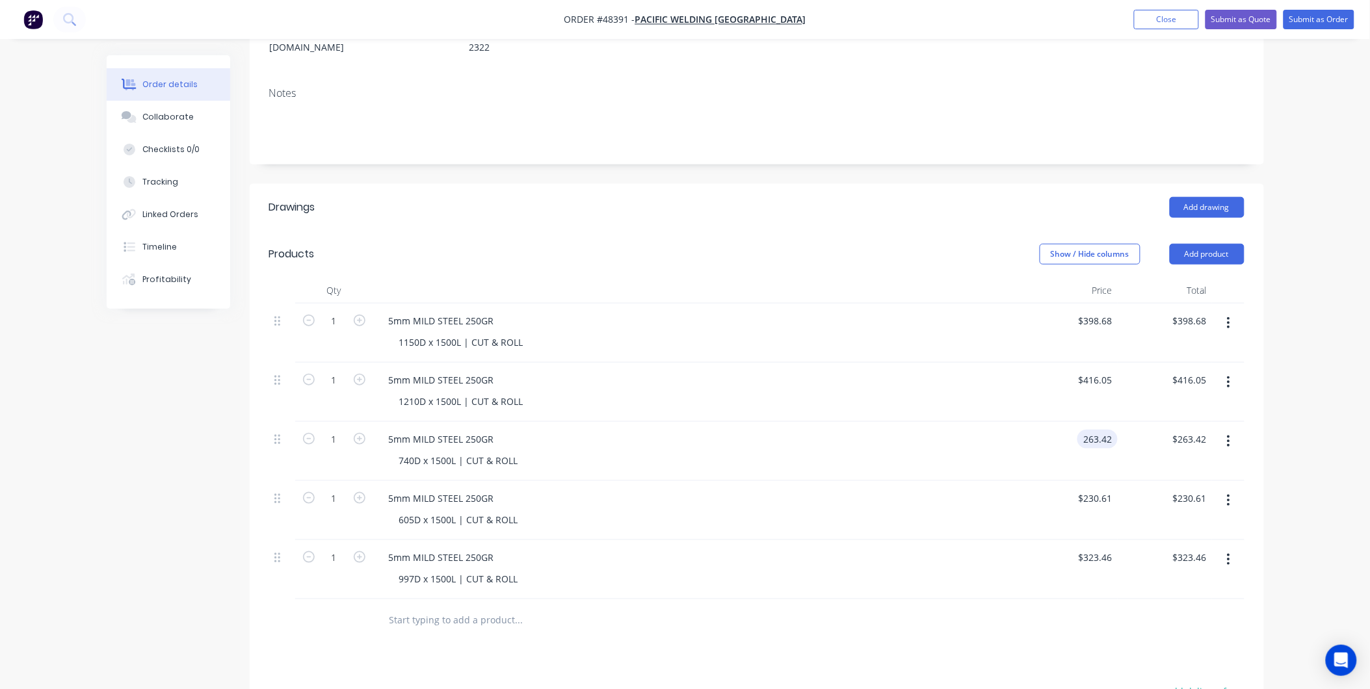
click at [685, 430] on input "263.42" at bounding box center [1099, 439] width 35 height 19
type input "$279.94"
click at [685, 548] on div "5mm MILD STEEL 250GR" at bounding box center [698, 557] width 640 height 19
click at [685, 489] on input "230.61" at bounding box center [1097, 498] width 40 height 19
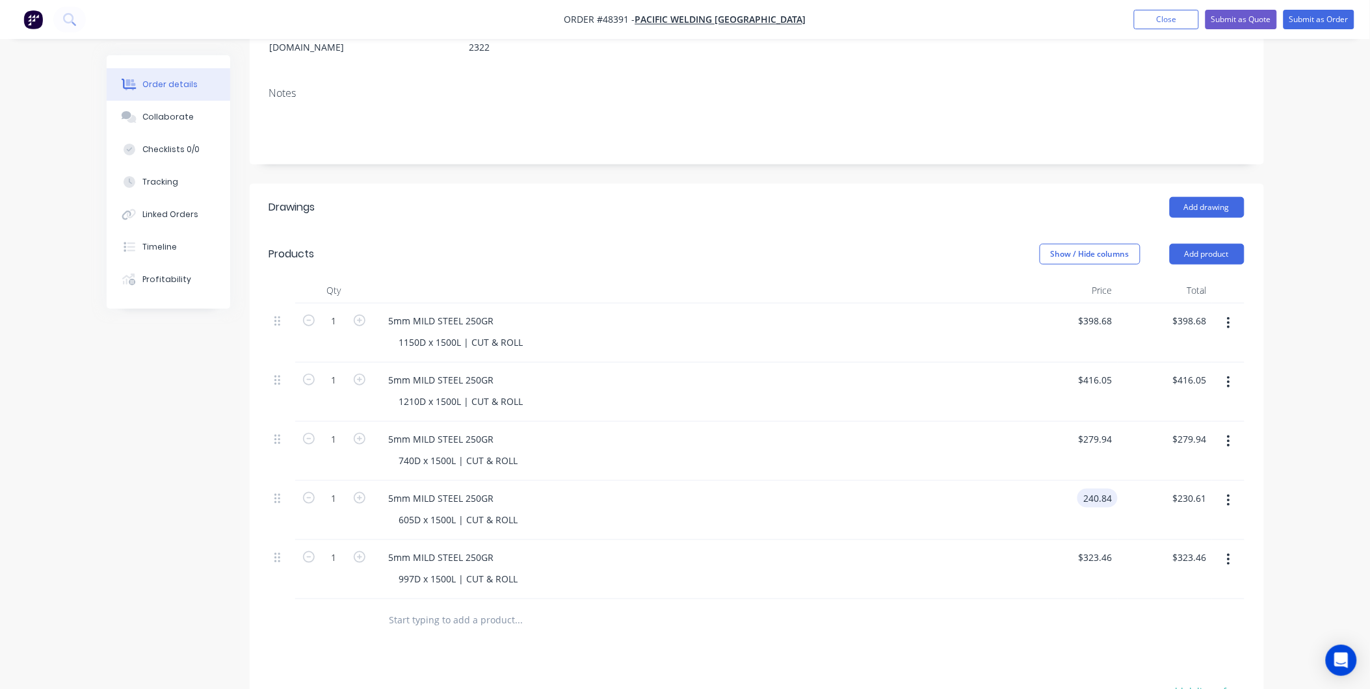
type input "$240.84"
click at [685, 510] on div "605D x 1500L | CUT & ROLL" at bounding box center [703, 519] width 629 height 19
click at [685, 548] on input "323.46" at bounding box center [1099, 557] width 35 height 19
type input "$354.37"
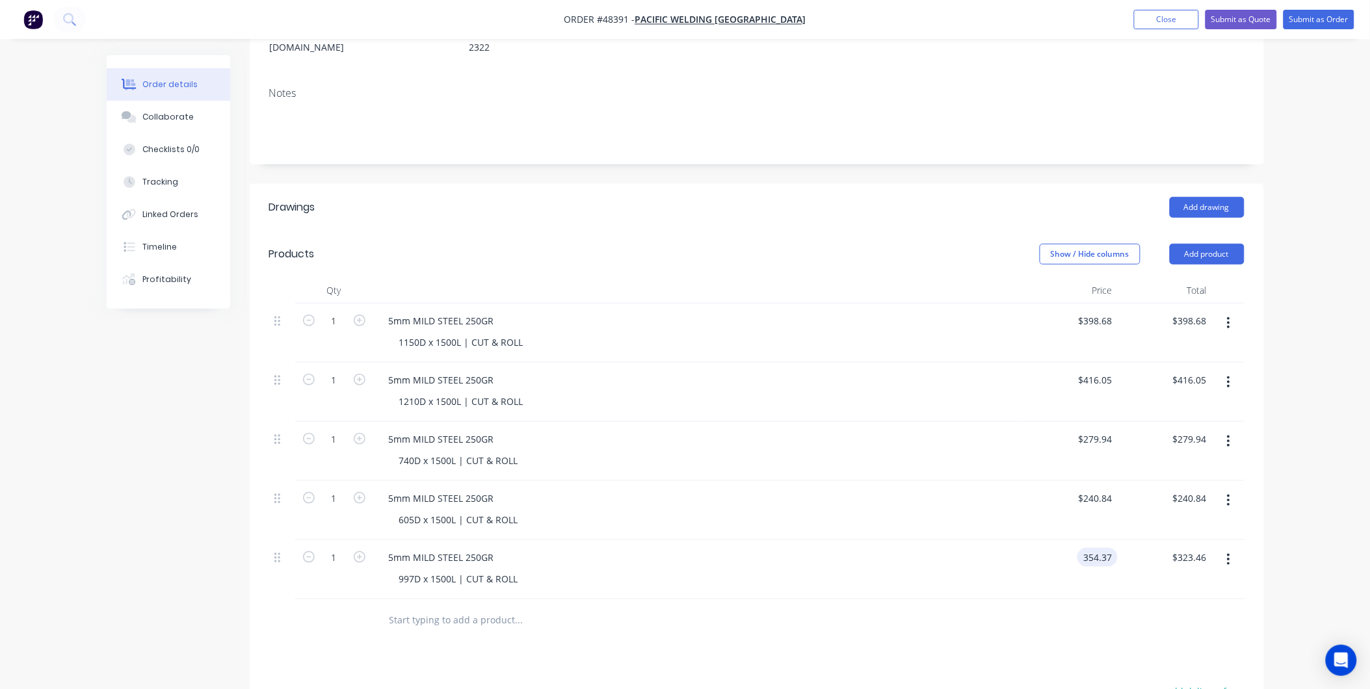
type input "$354.37"
click at [685, 540] on div "5mm MILD STEEL 250GR 997D x 1500L | CUT & ROLL" at bounding box center [698, 569] width 650 height 59
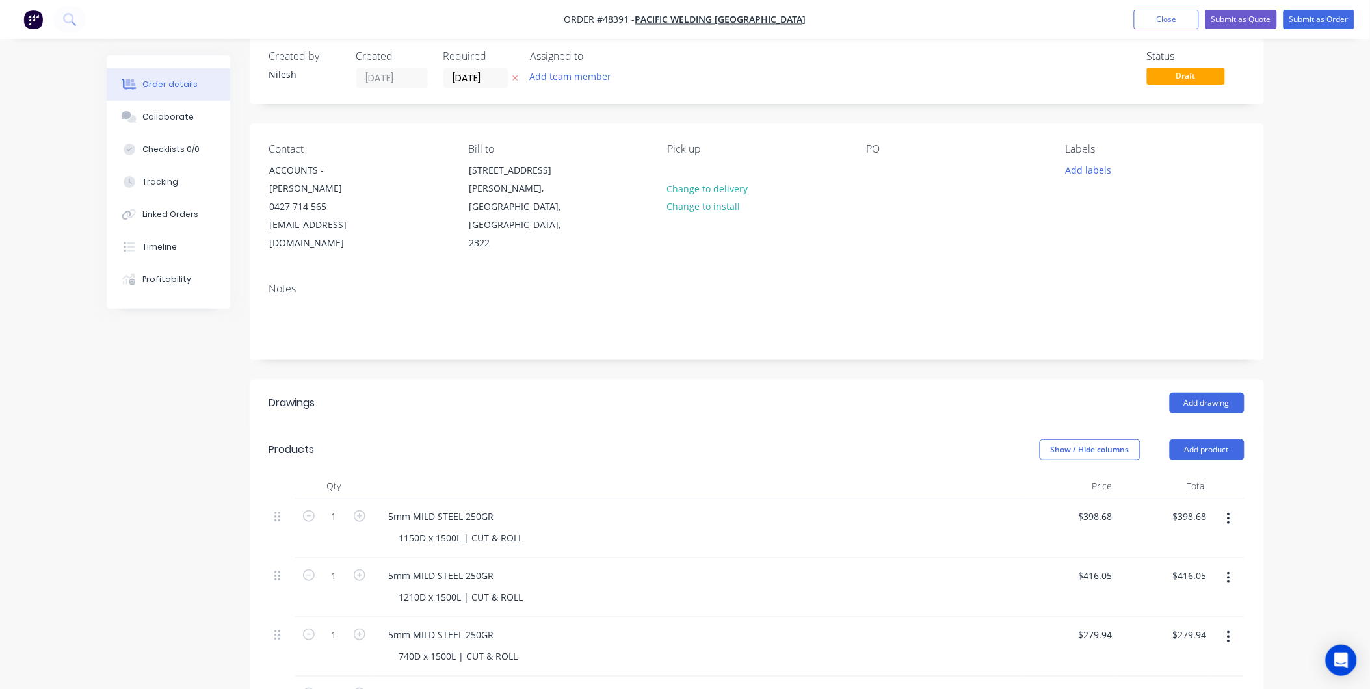
scroll to position [0, 0]
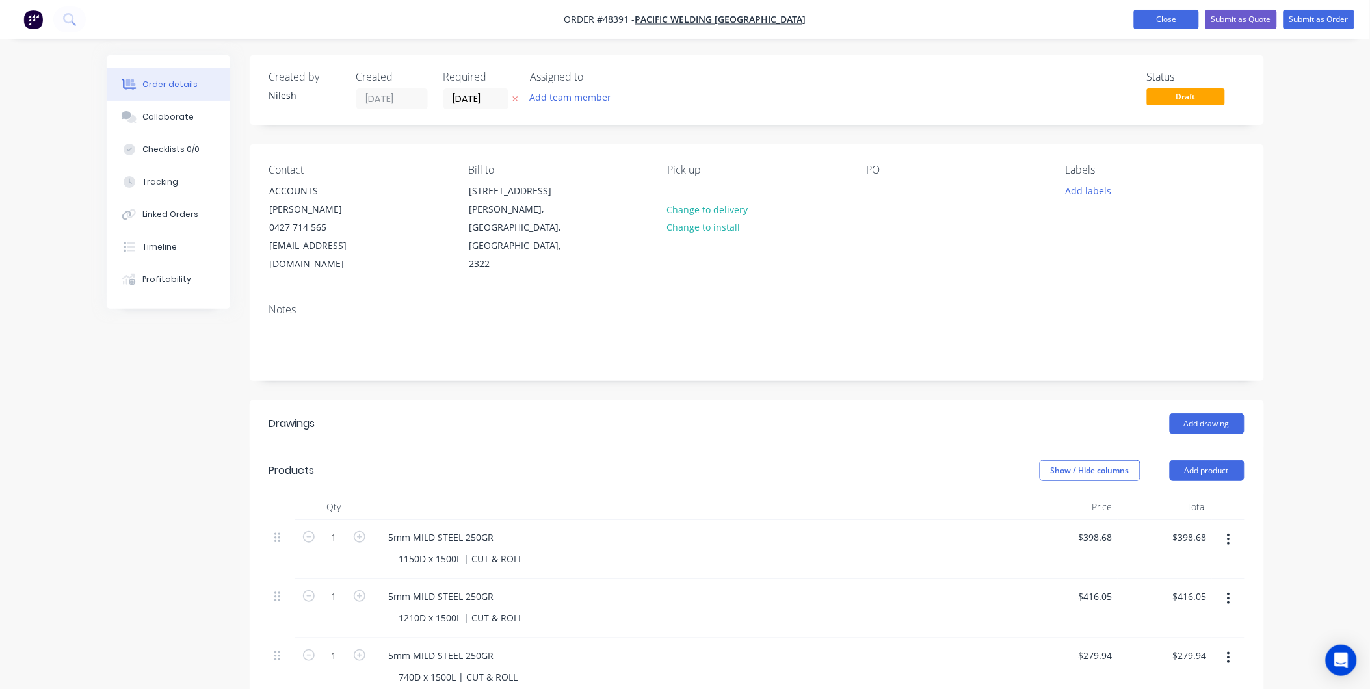
click at [685, 17] on button "Close" at bounding box center [1166, 20] width 65 height 20
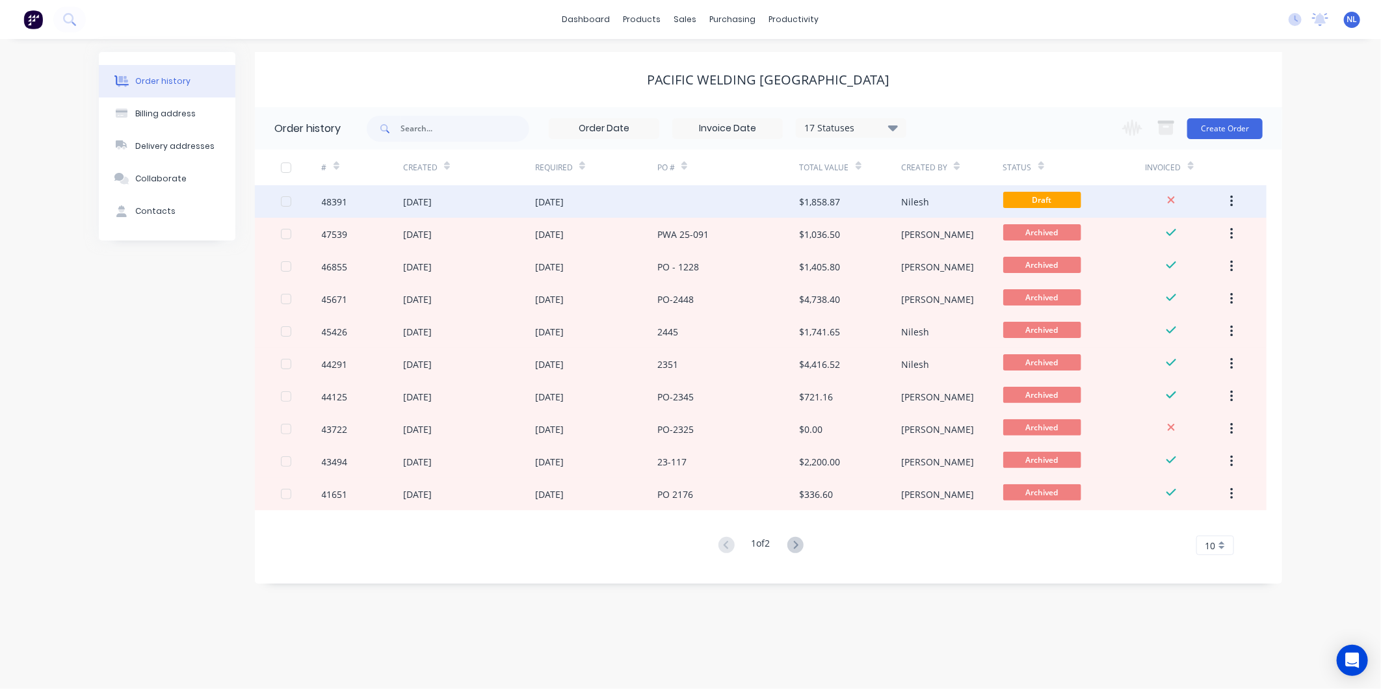
click at [685, 207] on div "$1,858.87" at bounding box center [850, 201] width 101 height 33
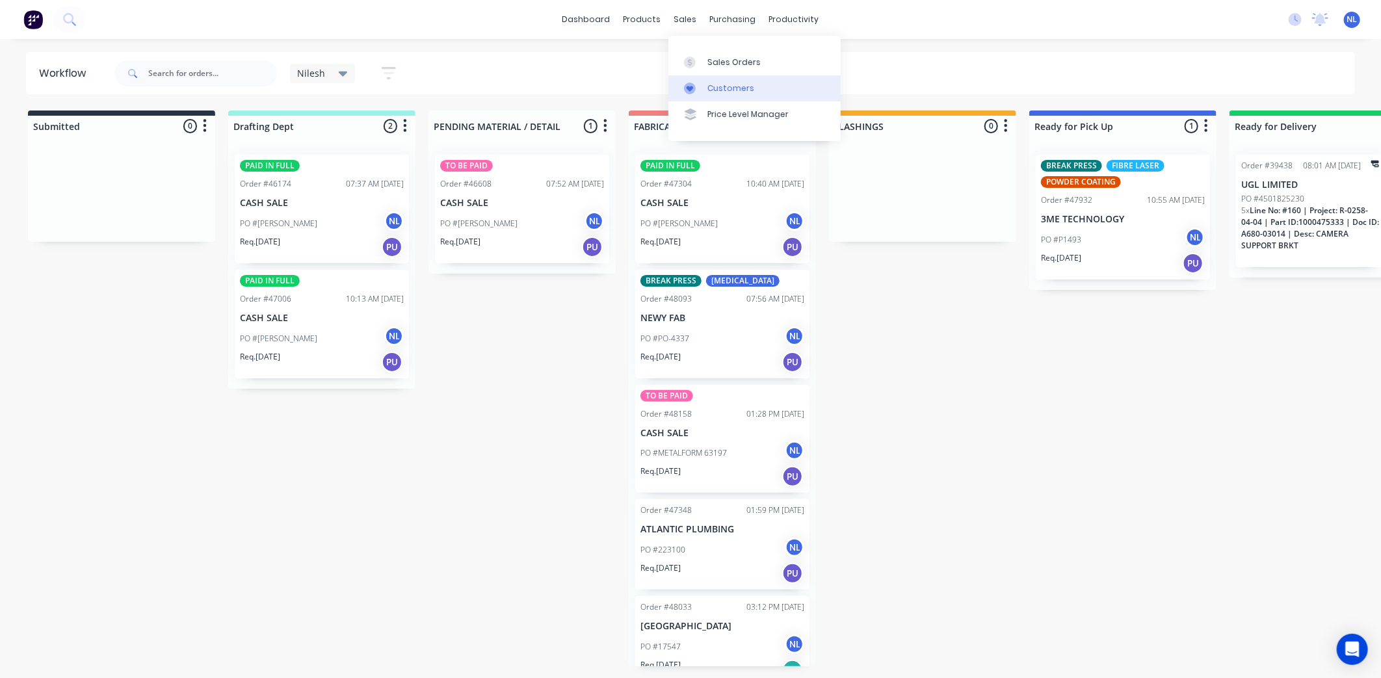
click at [707, 89] on div "Customers" at bounding box center [730, 89] width 47 height 12
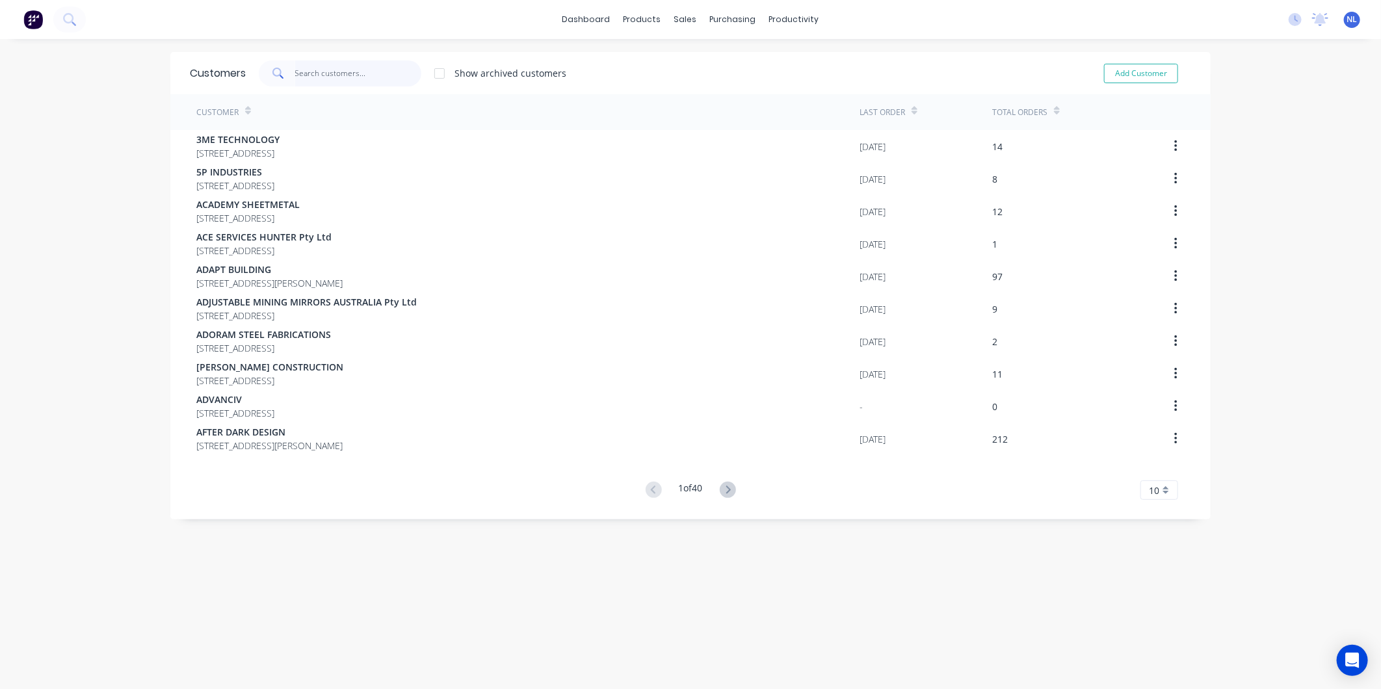
click at [335, 61] on input "text" at bounding box center [358, 73] width 127 height 26
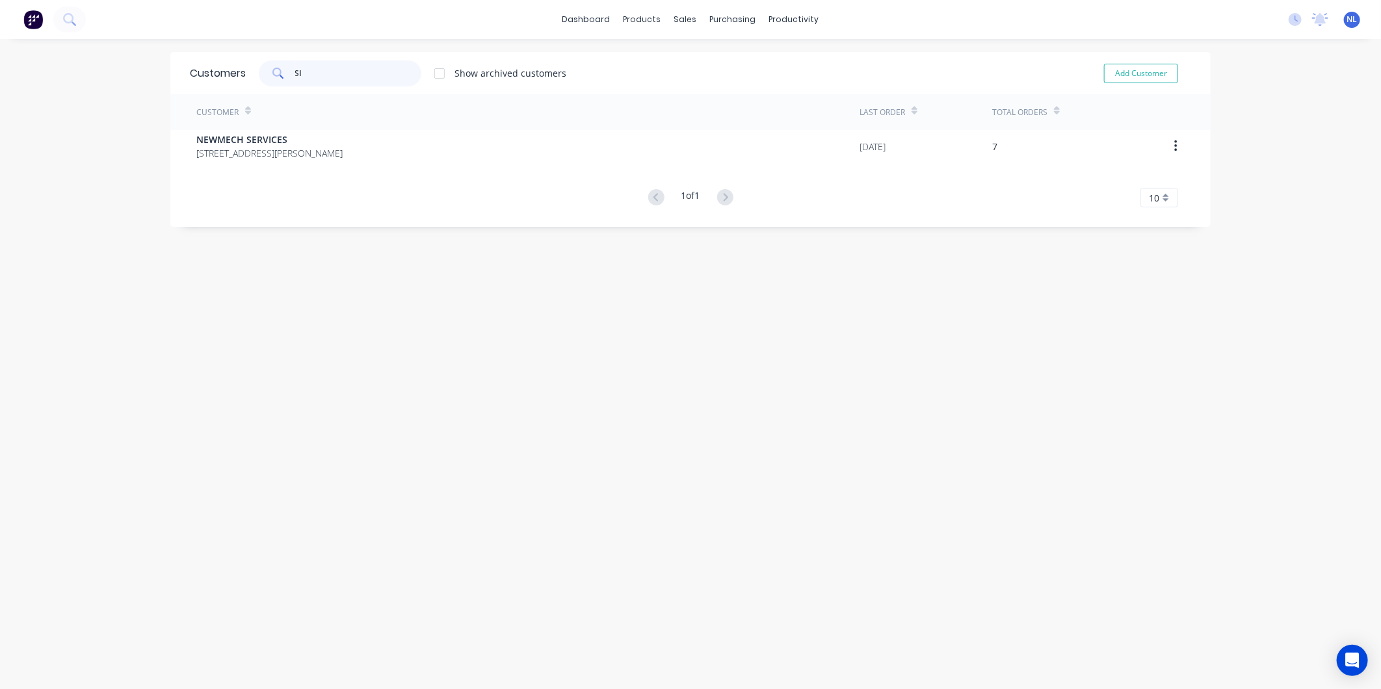
type input "S"
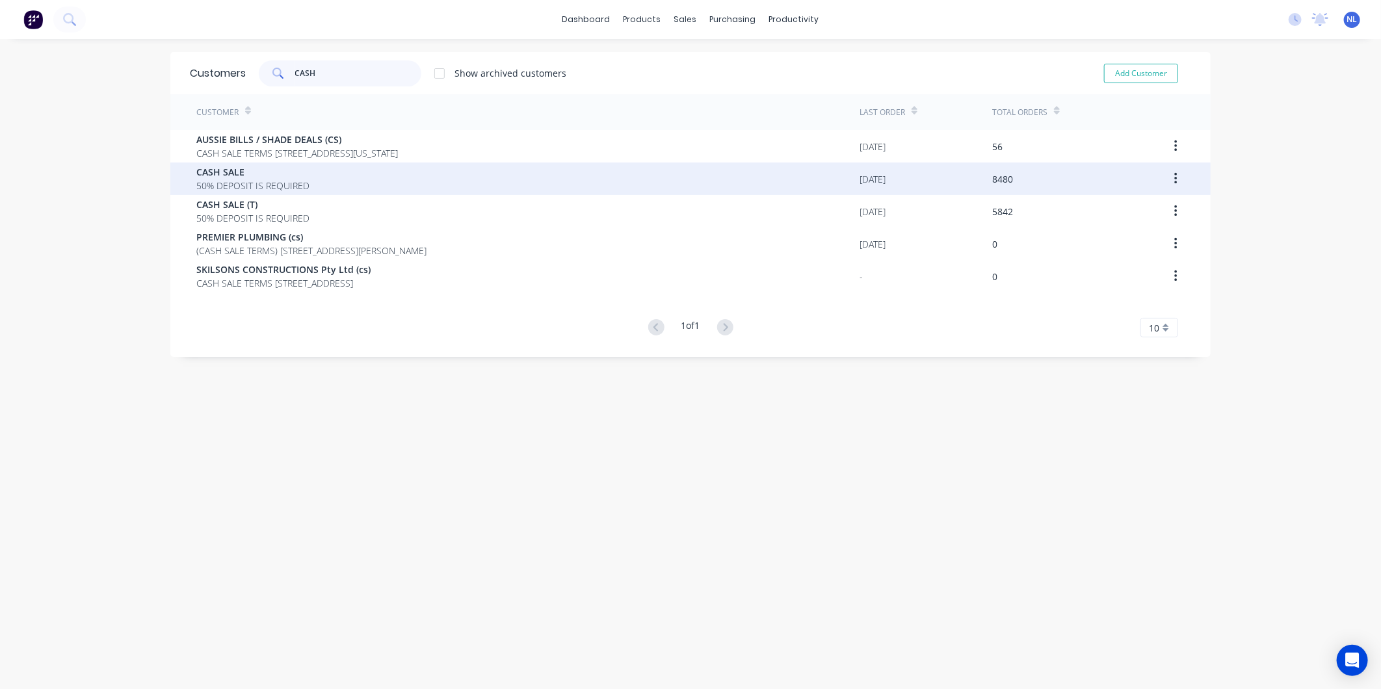
type input "CASH"
click at [343, 177] on div "CASH SALE 50% DEPOSIT IS REQUIRED" at bounding box center [527, 179] width 663 height 33
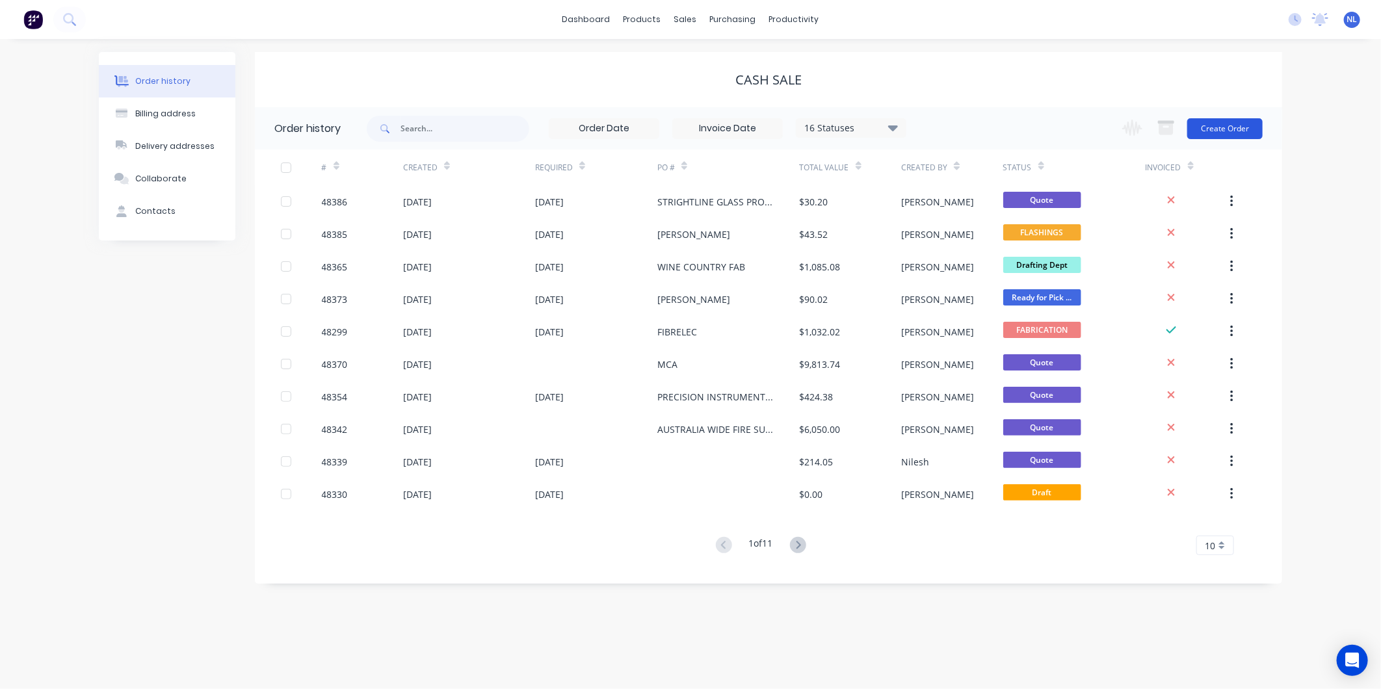
click at [1250, 130] on button "Create Order" at bounding box center [1224, 128] width 75 height 21
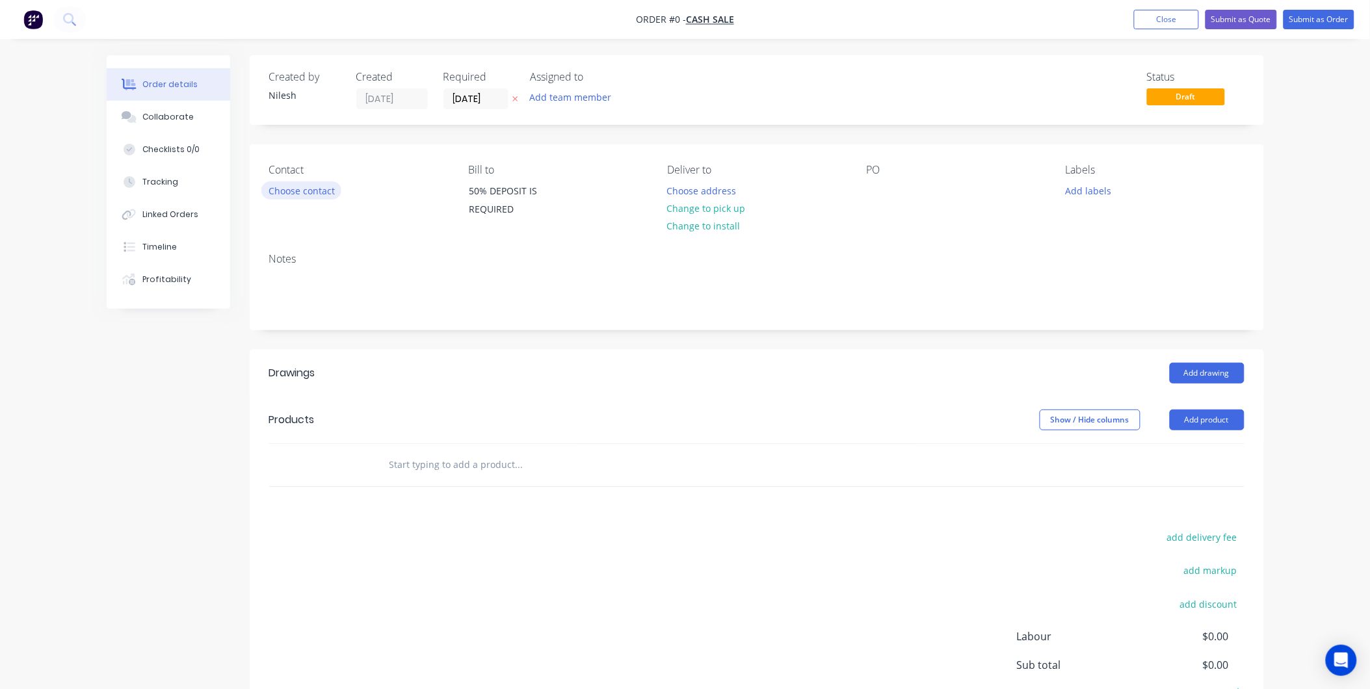
click at [333, 191] on button "Choose contact" at bounding box center [301, 190] width 80 height 18
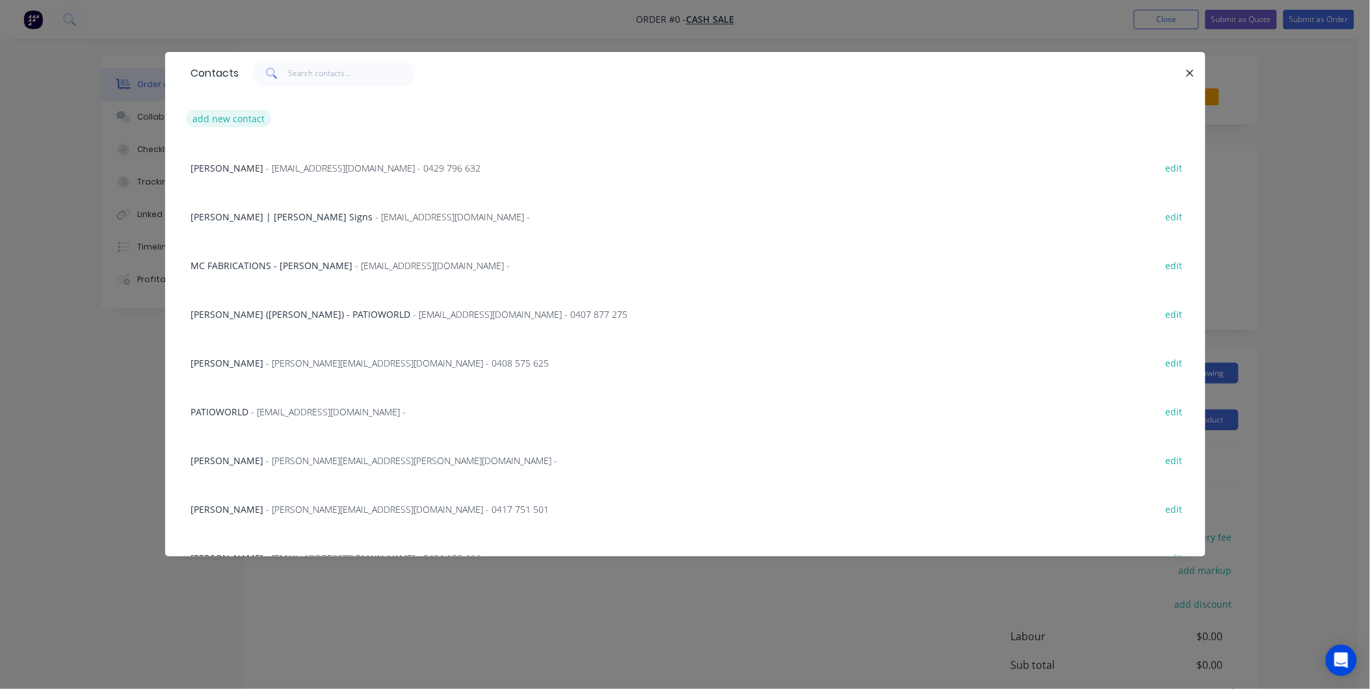
click at [222, 114] on button "add new contact" at bounding box center [229, 119] width 86 height 18
select select "AU"
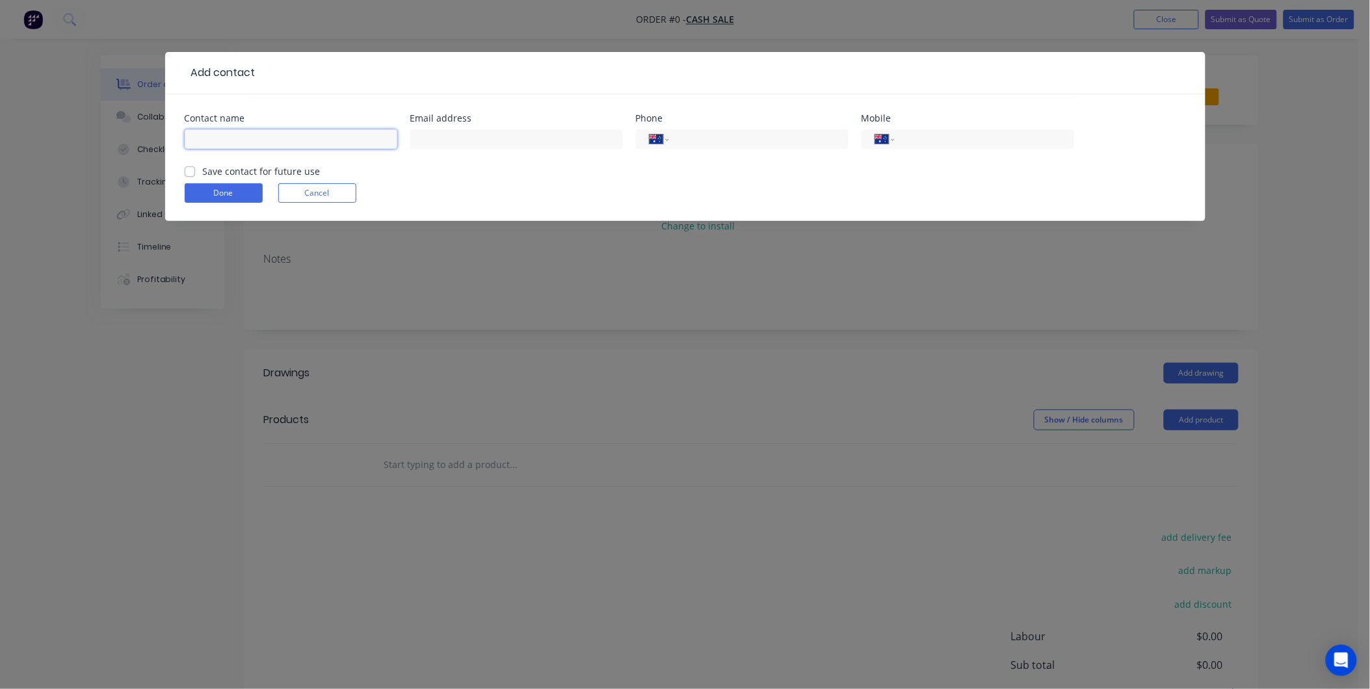
click at [336, 135] on input "text" at bounding box center [291, 139] width 213 height 20
paste input "Gavin Lehmann <gavin@simpsoncommercial.com.au>"
drag, startPoint x: 235, startPoint y: 135, endPoint x: 385, endPoint y: 146, distance: 150.6
click at [385, 146] on input "Gavin Lehmann <gavin@simpsoncommercial.com.au>" at bounding box center [291, 139] width 213 height 20
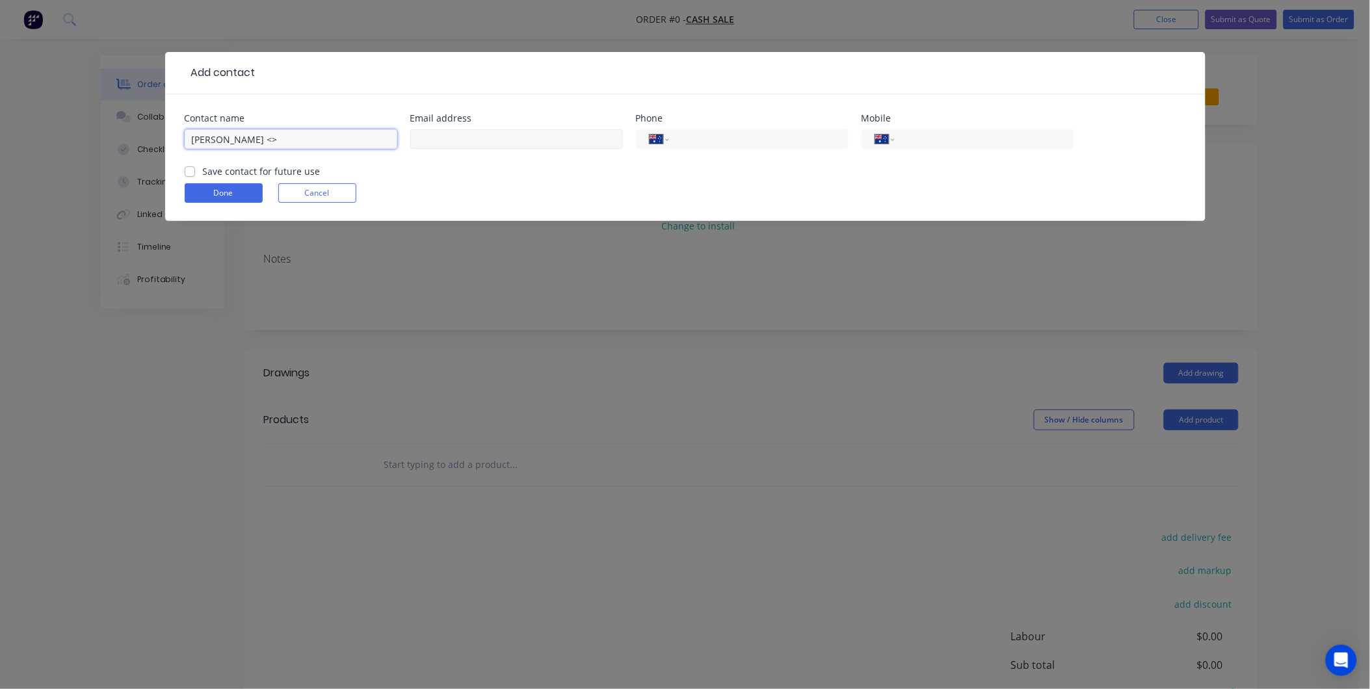
scroll to position [0, 0]
type input "Gavin Lehmann <>"
click at [432, 140] on input "text" at bounding box center [516, 139] width 213 height 20
paste input "gavin@simpsoncommercial.com.au"
type input "gavin@simpsoncommercial.com.au"
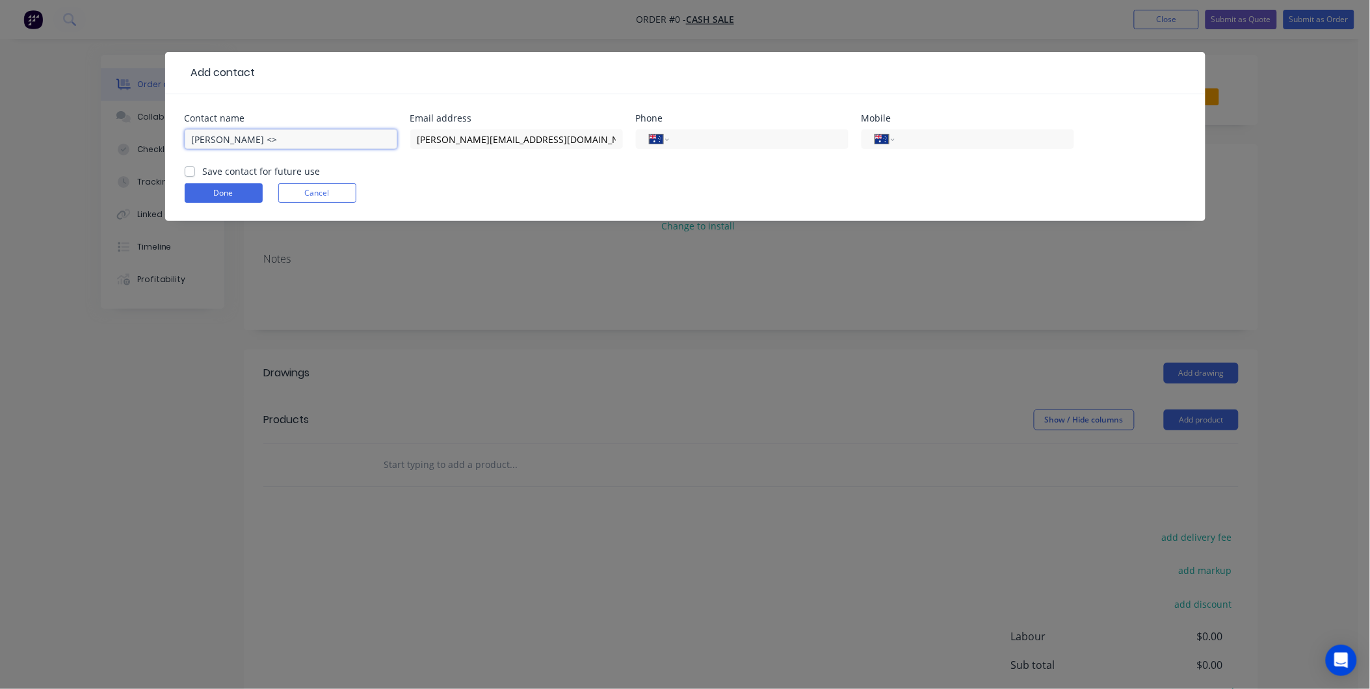
click at [328, 139] on input "Gavin Lehmann <>" at bounding box center [291, 139] width 213 height 20
type input "Gavin Lehmann"
click at [989, 137] on input "tel" at bounding box center [982, 139] width 156 height 15
click at [993, 140] on input "tel" at bounding box center [982, 139] width 156 height 15
paste input "0409 932 949"
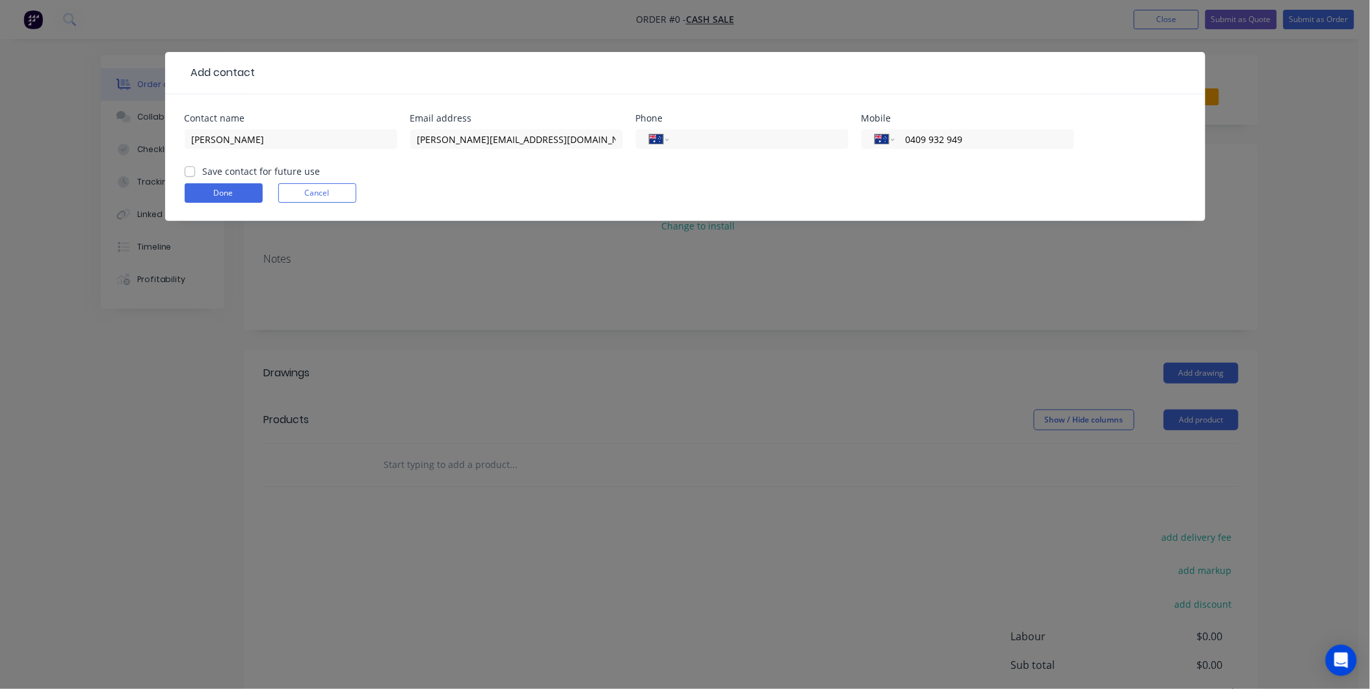
type input "0409 932 949"
click at [839, 170] on form "Contact name Gavin Lehmann Email address gavin@simpsoncommercial.com.au Phone I…" at bounding box center [685, 167] width 1001 height 107
click at [225, 187] on button "Done" at bounding box center [224, 193] width 78 height 20
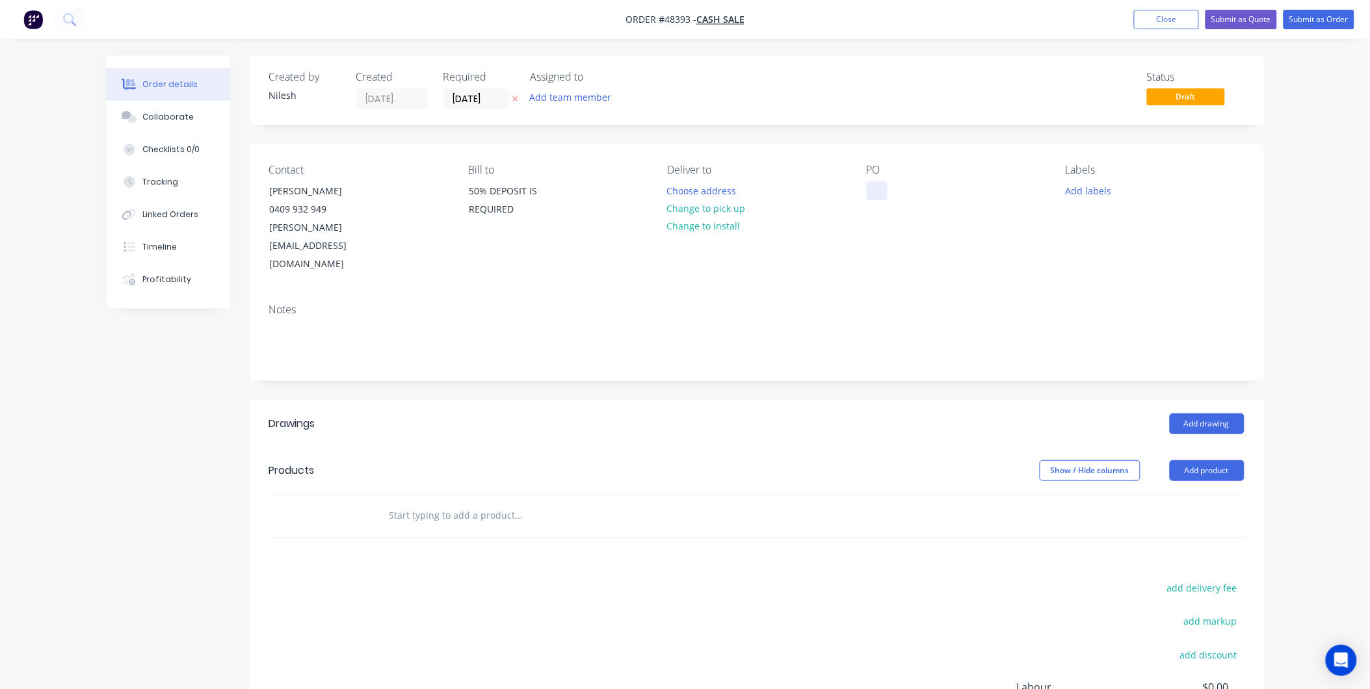
click at [878, 186] on div at bounding box center [877, 190] width 21 height 19
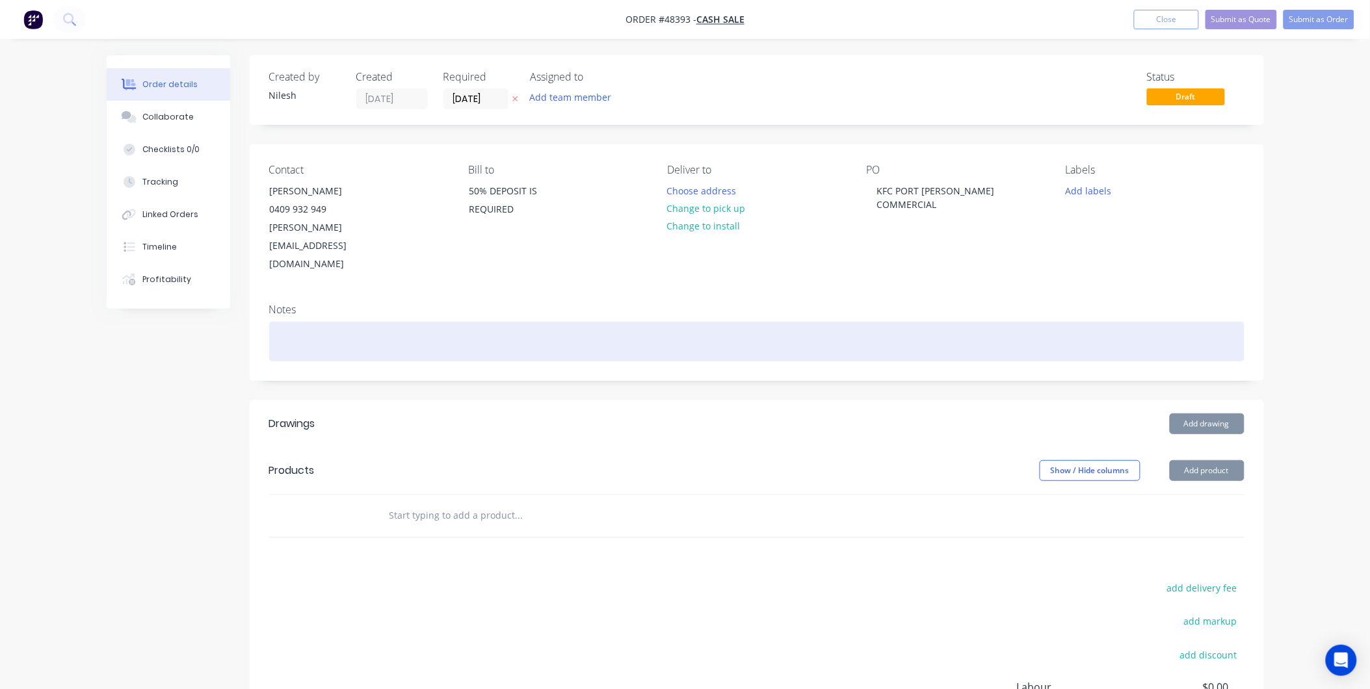
click at [819, 322] on div at bounding box center [756, 342] width 975 height 40
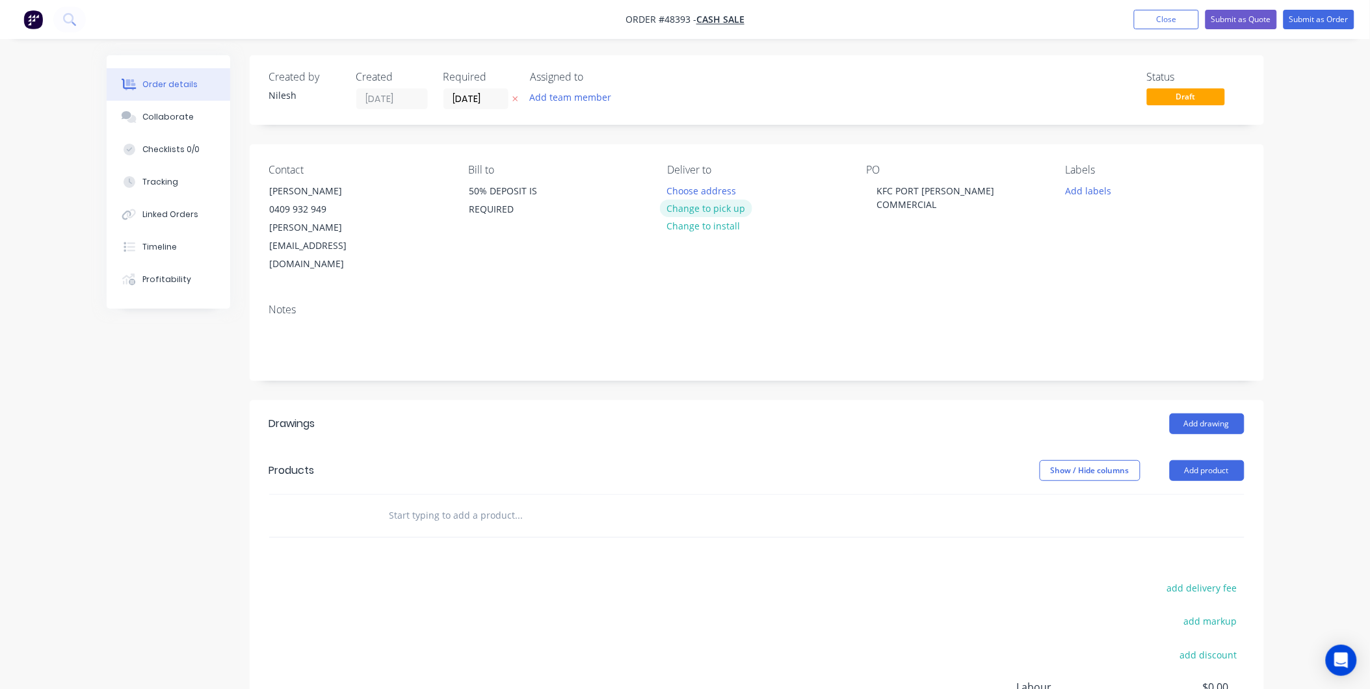
click at [716, 209] on button "Change to pick up" at bounding box center [706, 209] width 92 height 18
click at [1224, 460] on button "Add product" at bounding box center [1207, 470] width 75 height 21
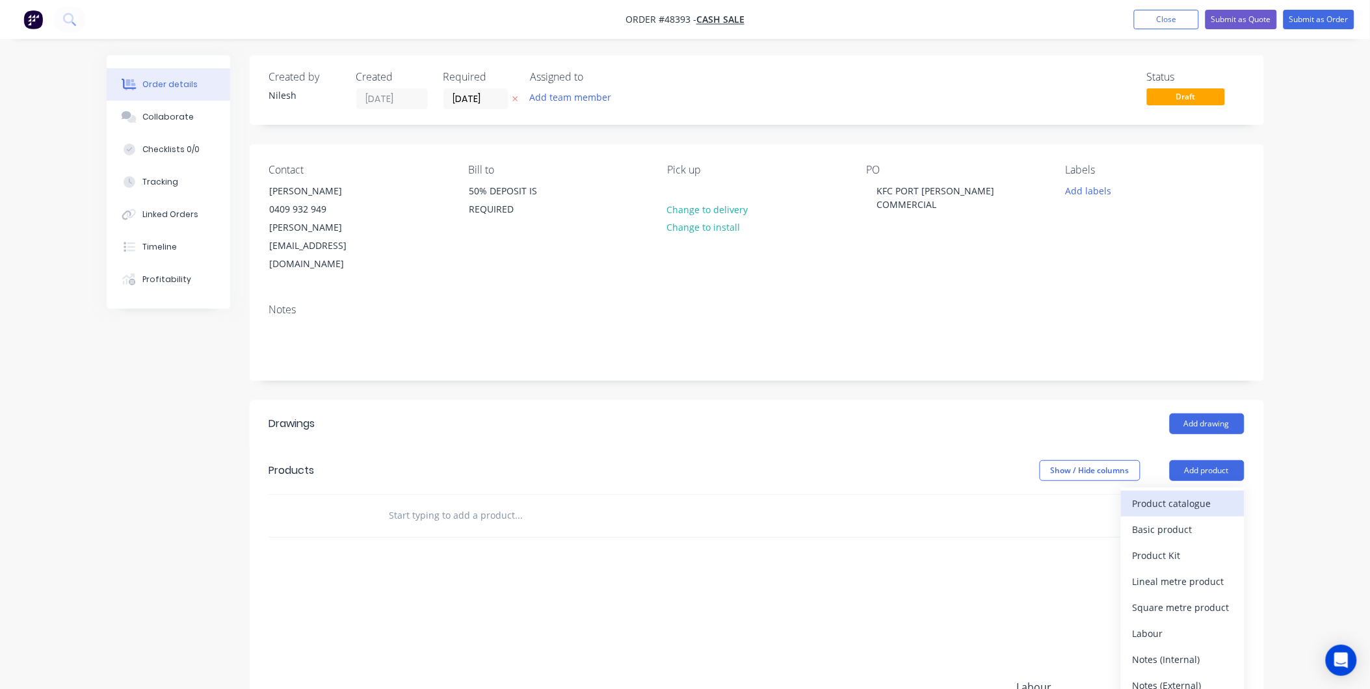
click at [1187, 494] on div "Product catalogue" at bounding box center [1183, 503] width 100 height 19
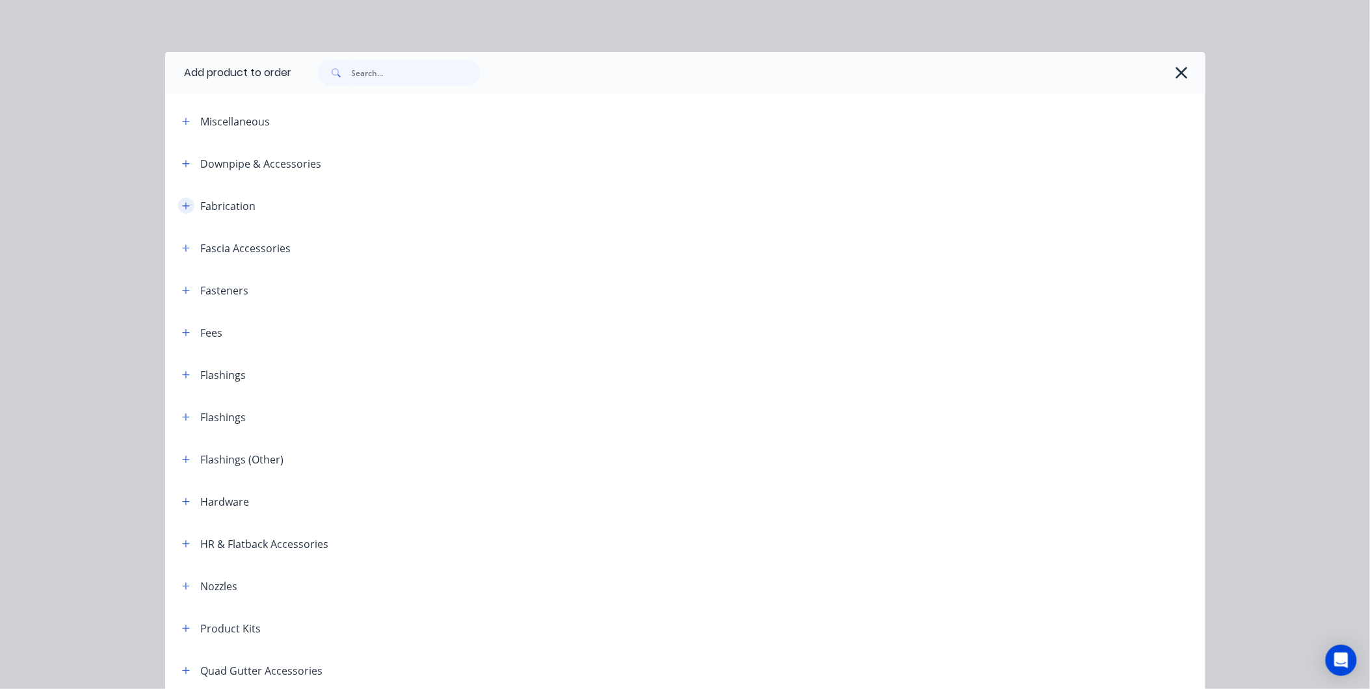
drag, startPoint x: 189, startPoint y: 221, endPoint x: 189, endPoint y: 203, distance: 17.6
click at [189, 218] on header "Fabrication" at bounding box center [685, 206] width 1040 height 42
click at [189, 203] on button "button" at bounding box center [186, 206] width 16 height 16
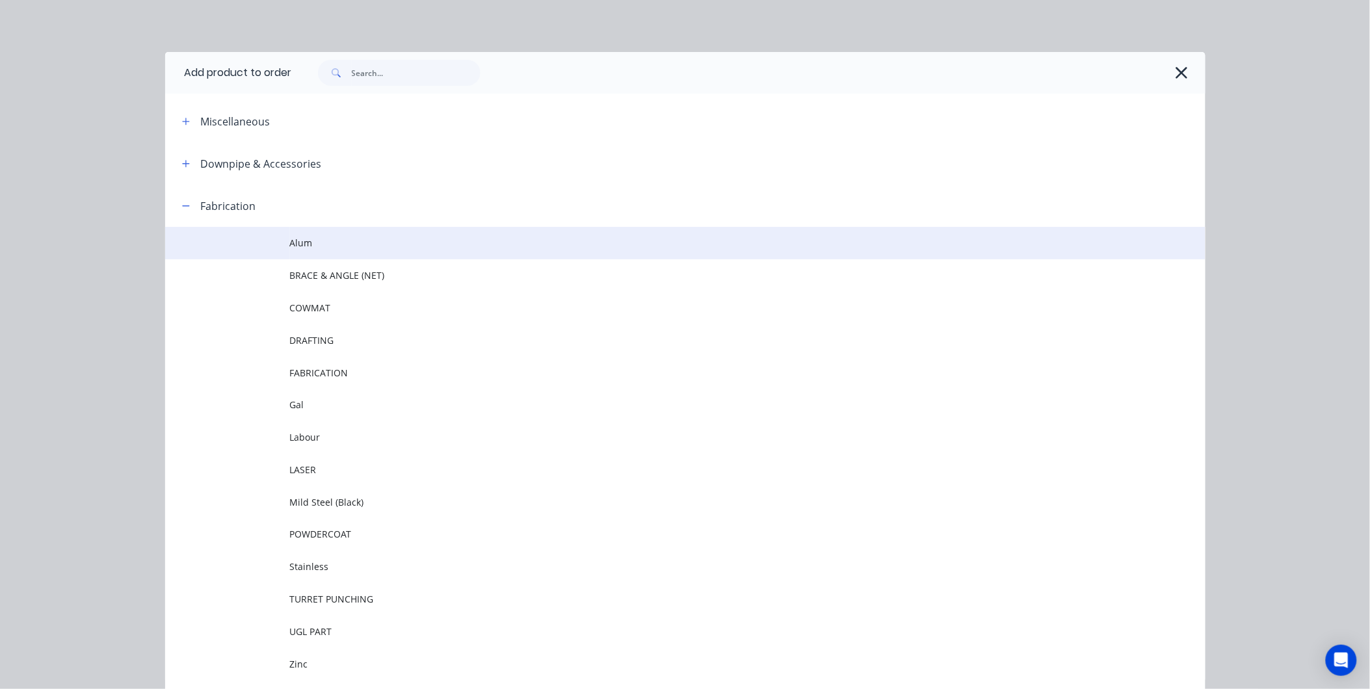
click at [313, 251] on td "Alum" at bounding box center [747, 243] width 915 height 33
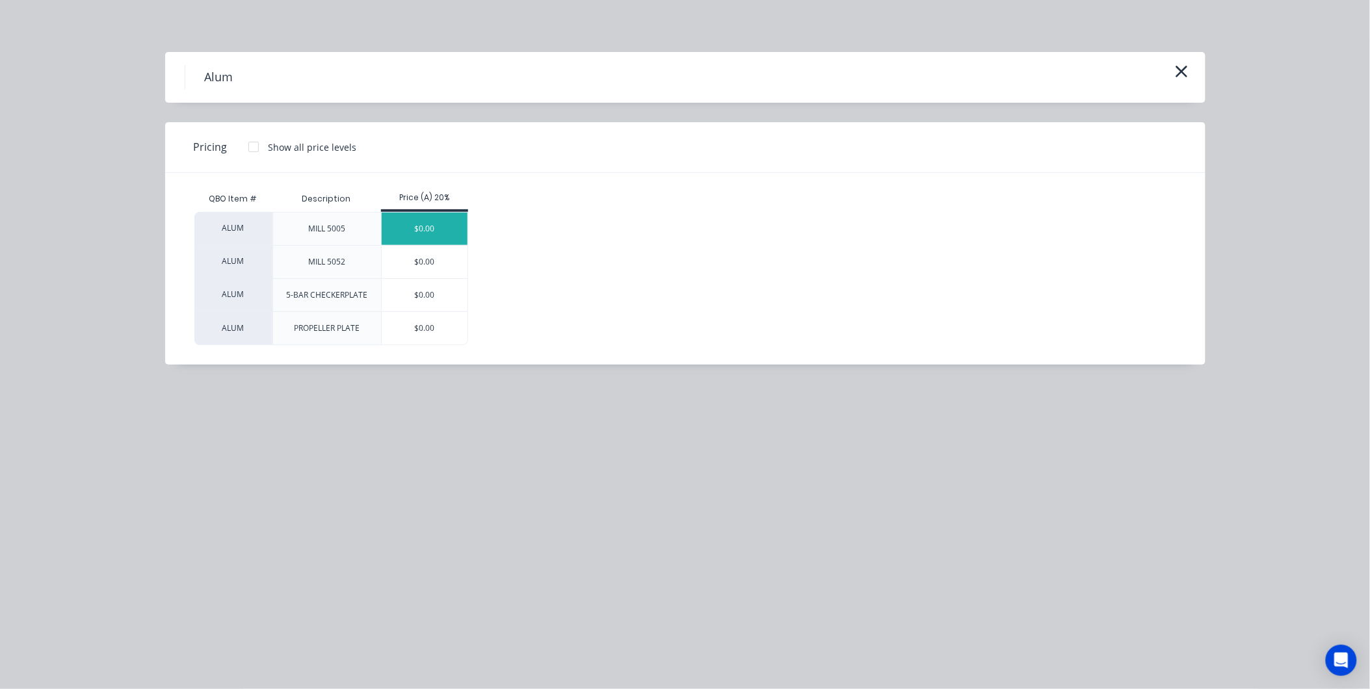
click at [426, 241] on div "$0.00" at bounding box center [425, 229] width 86 height 33
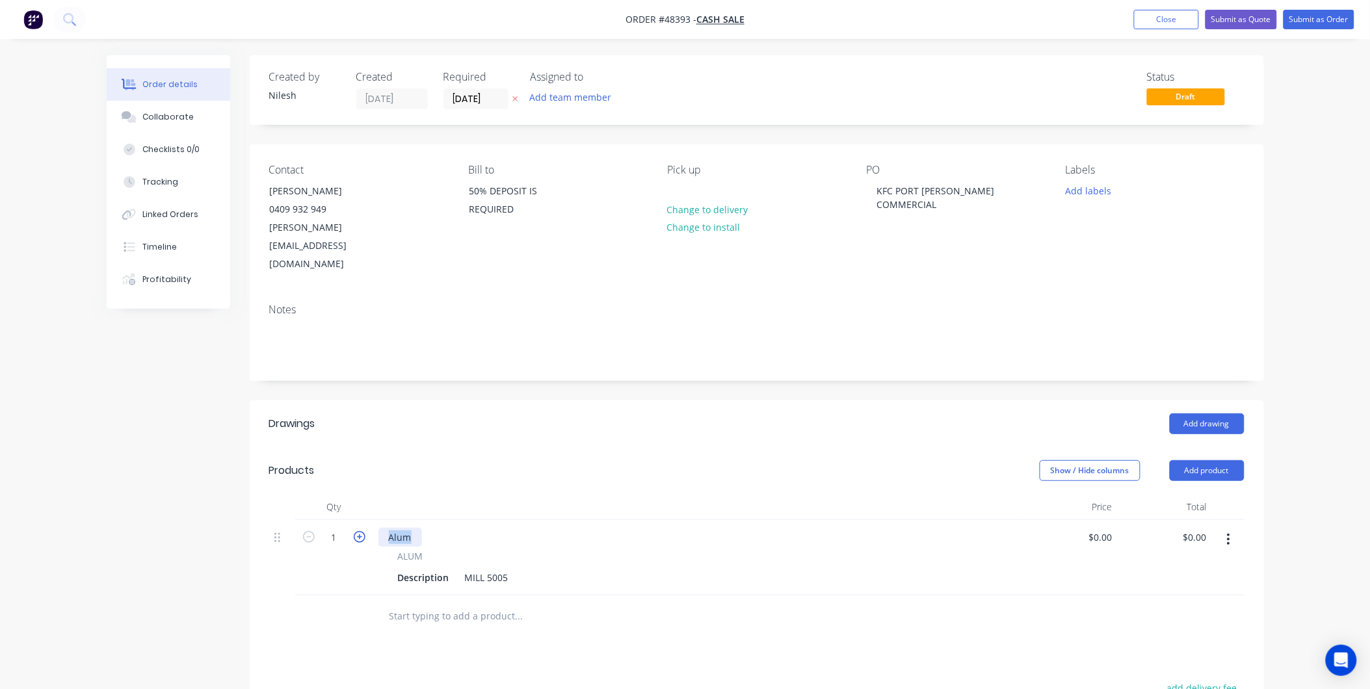
drag, startPoint x: 412, startPoint y: 496, endPoint x: 356, endPoint y: 501, distance: 56.8
click at [367, 520] on div "1 Alum ALUM Description MILL 5005 $0.00 $0.00 $0.00 $0.00" at bounding box center [756, 557] width 975 height 75
click at [413, 528] on div "Alum" at bounding box center [400, 537] width 44 height 19
drag, startPoint x: 411, startPoint y: 499, endPoint x: 355, endPoint y: 514, distance: 57.9
click at [356, 520] on div "1 Alum ALUM Description MILL 5005 $0.00 $0.00 $0.00 $0.00" at bounding box center [756, 557] width 975 height 75
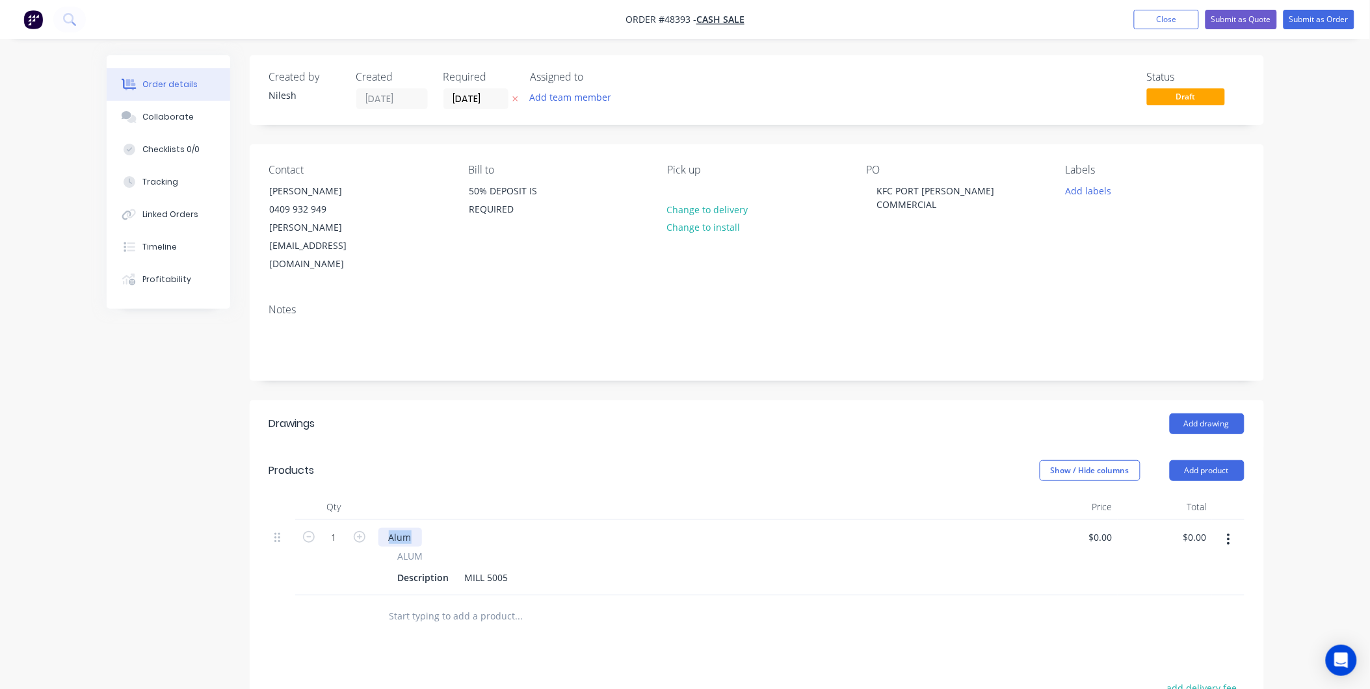
paste div
click at [774, 528] on div "KFC Port Mac 2mm SS - Bottom- 1516x997" at bounding box center [698, 537] width 640 height 19
click at [465, 568] on div "MILL 5005" at bounding box center [487, 577] width 54 height 19
drag, startPoint x: 432, startPoint y: 538, endPoint x: 330, endPoint y: 558, distance: 104.0
click at [330, 558] on div "1 KFC Port Mac 2mm SS - Bottom- 1516x997 ALUM Description 2mm ALUMINIUM MILL 50…" at bounding box center [756, 557] width 975 height 75
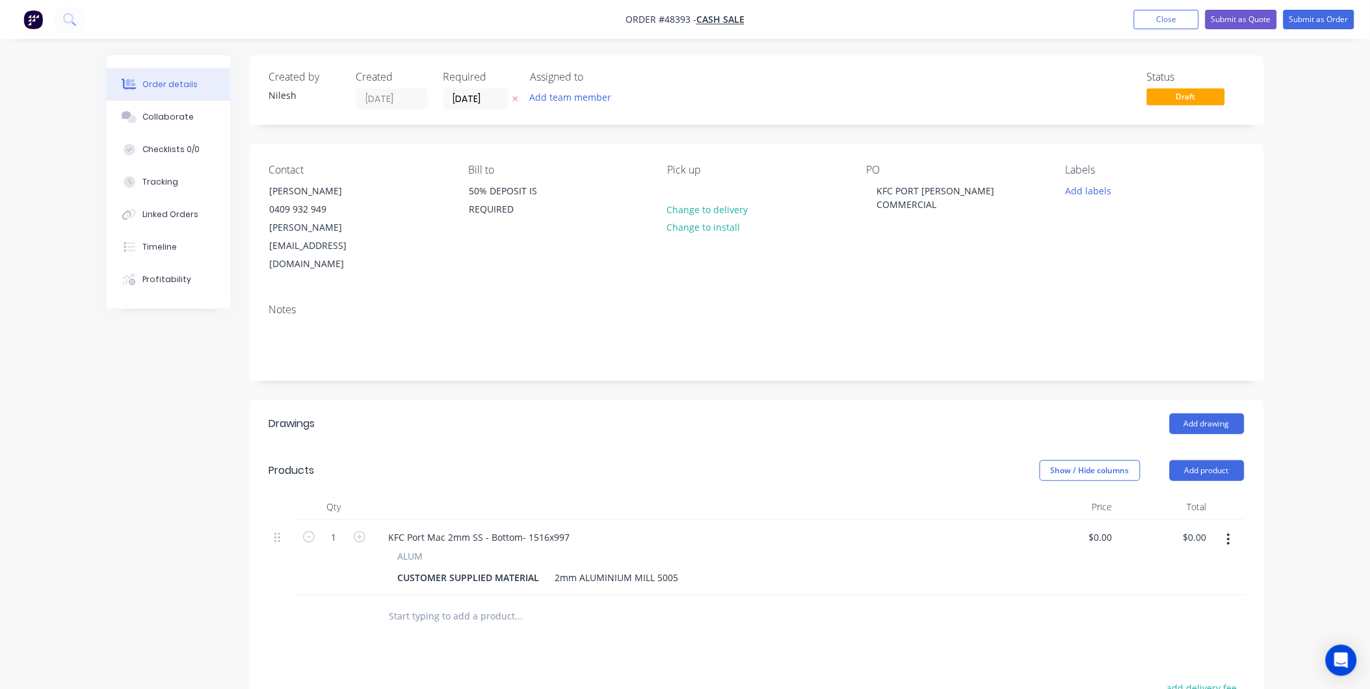
click at [727, 520] on div "KFC Port Mac 2mm SS - Bottom- 1516x997 ALUM CUSTOMER SUPPLIED MATERIAL 2mm ALUM…" at bounding box center [698, 557] width 650 height 75
click at [340, 528] on input "1" at bounding box center [334, 538] width 34 height 20
type input "8"
click at [862, 460] on div "Show / Hide columns Add product" at bounding box center [860, 470] width 768 height 21
click at [1195, 528] on input "0.00" at bounding box center [1197, 537] width 30 height 19
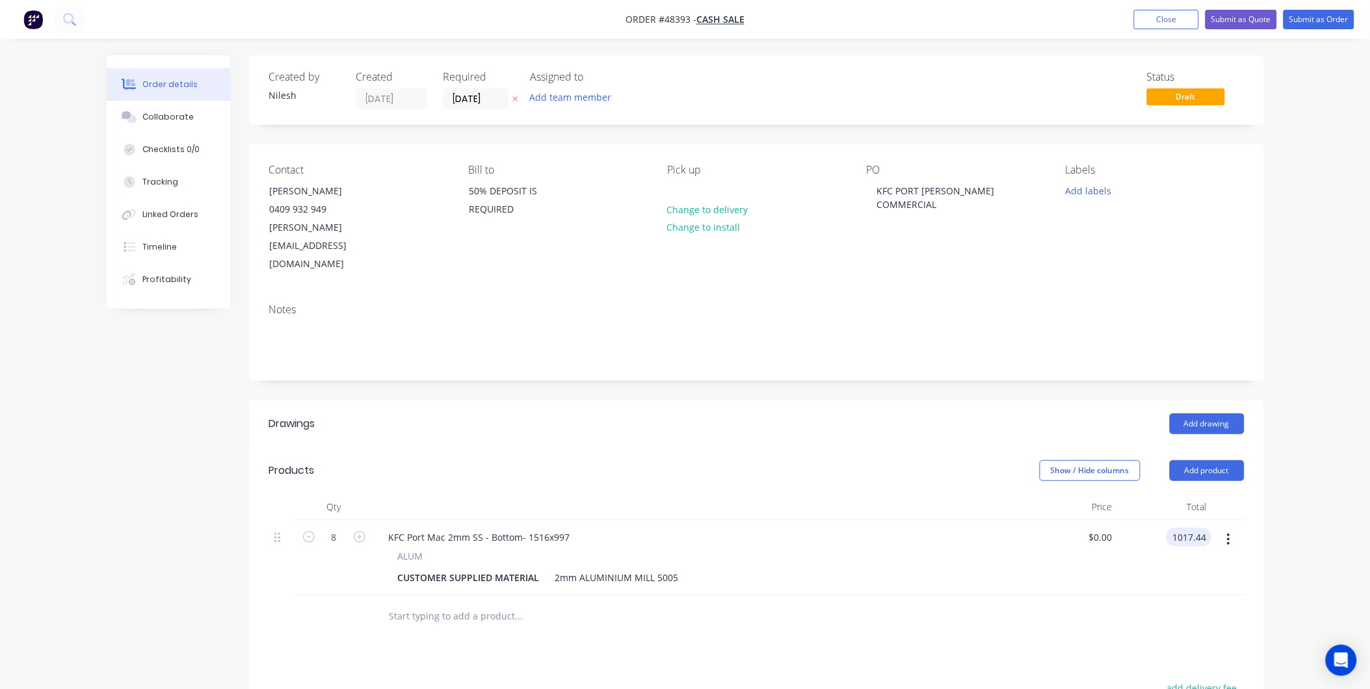
type input "1017.44"
type input "$127.18"
type input "$1,017.44"
click at [1038, 535] on div "$127.18 $127.18" at bounding box center [1070, 557] width 94 height 75
click at [1229, 534] on icon "button" at bounding box center [1228, 540] width 3 height 12
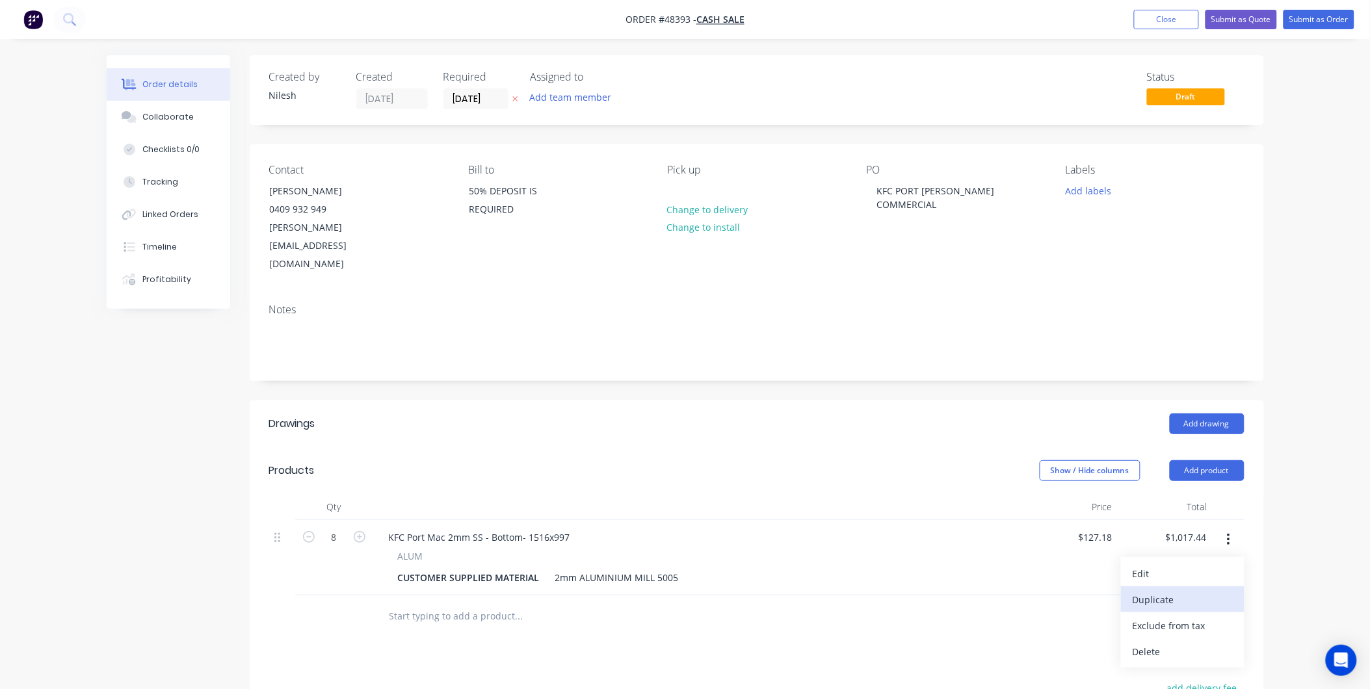
click at [1167, 590] on div "Duplicate" at bounding box center [1183, 599] width 100 height 19
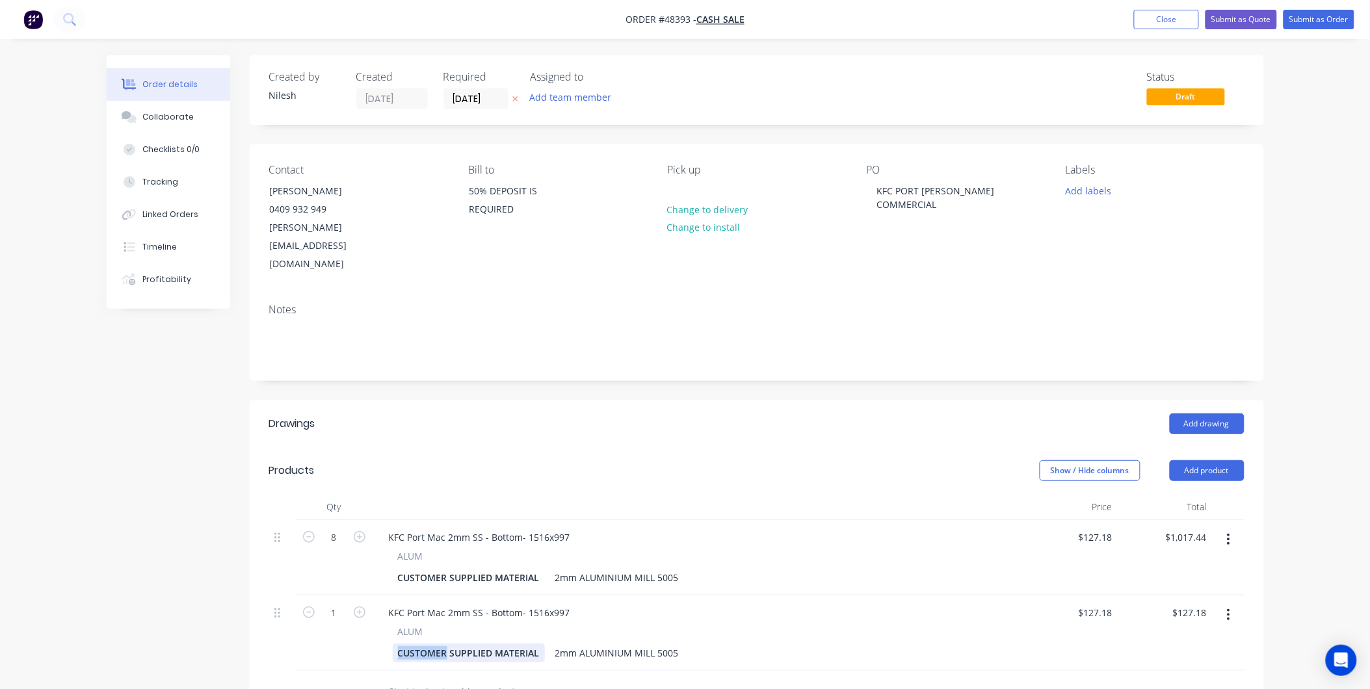
drag, startPoint x: 440, startPoint y: 619, endPoint x: 394, endPoint y: 625, distance: 46.5
click at [394, 644] on div "CUSTOMER SUPPLIED MATERIAL" at bounding box center [469, 653] width 152 height 19
type input "$277.97"
click at [936, 625] on div "ALUM" at bounding box center [698, 632] width 601 height 14
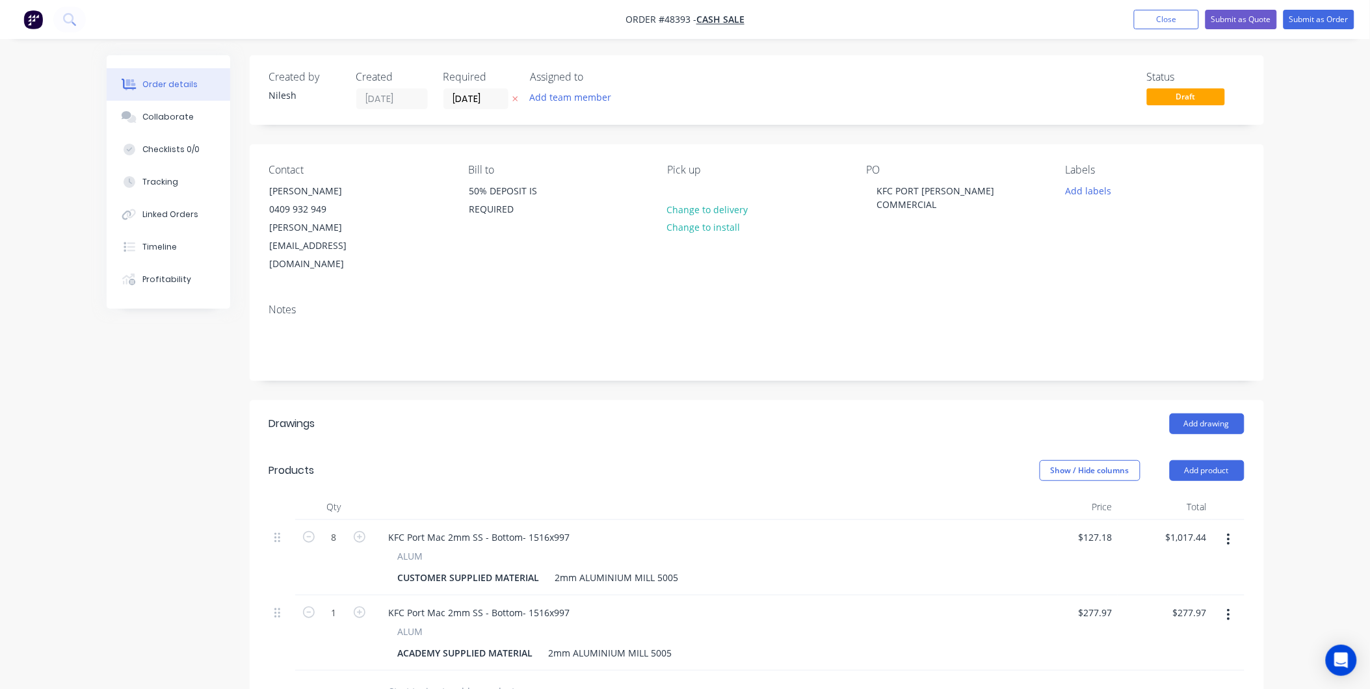
click at [920, 603] on div "KFC Port Mac 2mm SS - Bottom- 1516x997" at bounding box center [698, 612] width 640 height 19
click at [349, 603] on input "1" at bounding box center [334, 613] width 34 height 20
type input "8"
type input "$2,223.76"
click at [1003, 596] on div "KFC Port Mac 2mm SS - Bottom- 1516x997 ALUM ACADEMY SUPPLIED MATERIAL 2mm ALUMI…" at bounding box center [698, 633] width 650 height 75
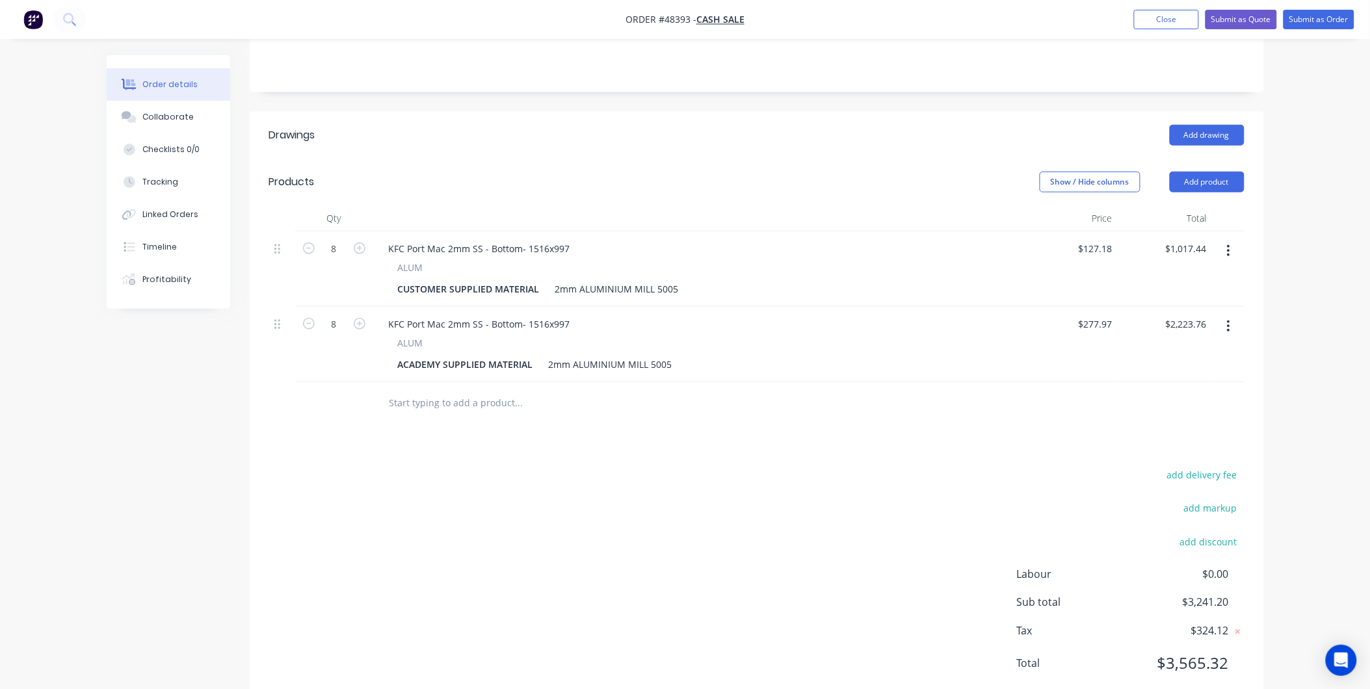
scroll to position [144, 0]
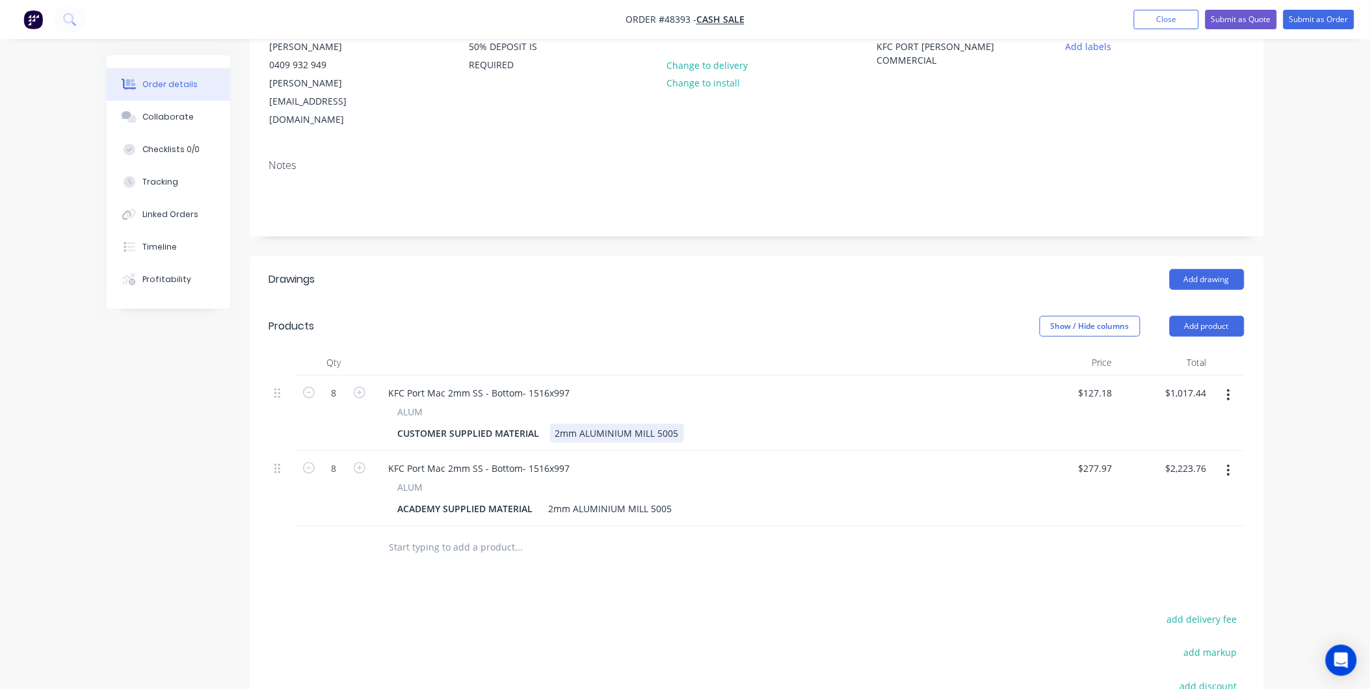
click at [675, 424] on div "2mm ALUMINIUM MILL 5005" at bounding box center [617, 433] width 134 height 19
click at [566, 384] on div "KFC Port Mac 2mm SS - Bottom- 1516x997" at bounding box center [479, 393] width 202 height 19
click at [535, 424] on div "CUSTOMER SUPPLIED MATERIAL" at bounding box center [469, 433] width 152 height 19
click at [536, 424] on div "CUSTOMER SUPPLIED MATERIAL" at bounding box center [469, 433] width 152 height 19
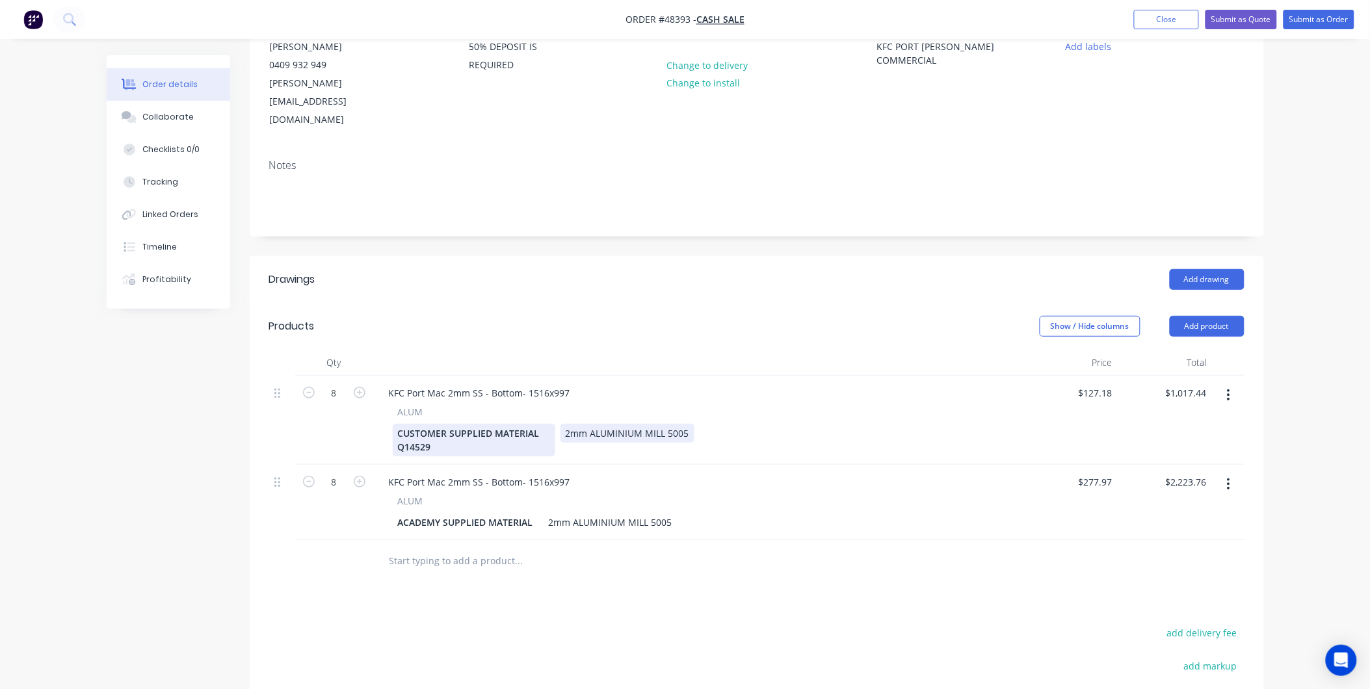
scroll to position [72, 0]
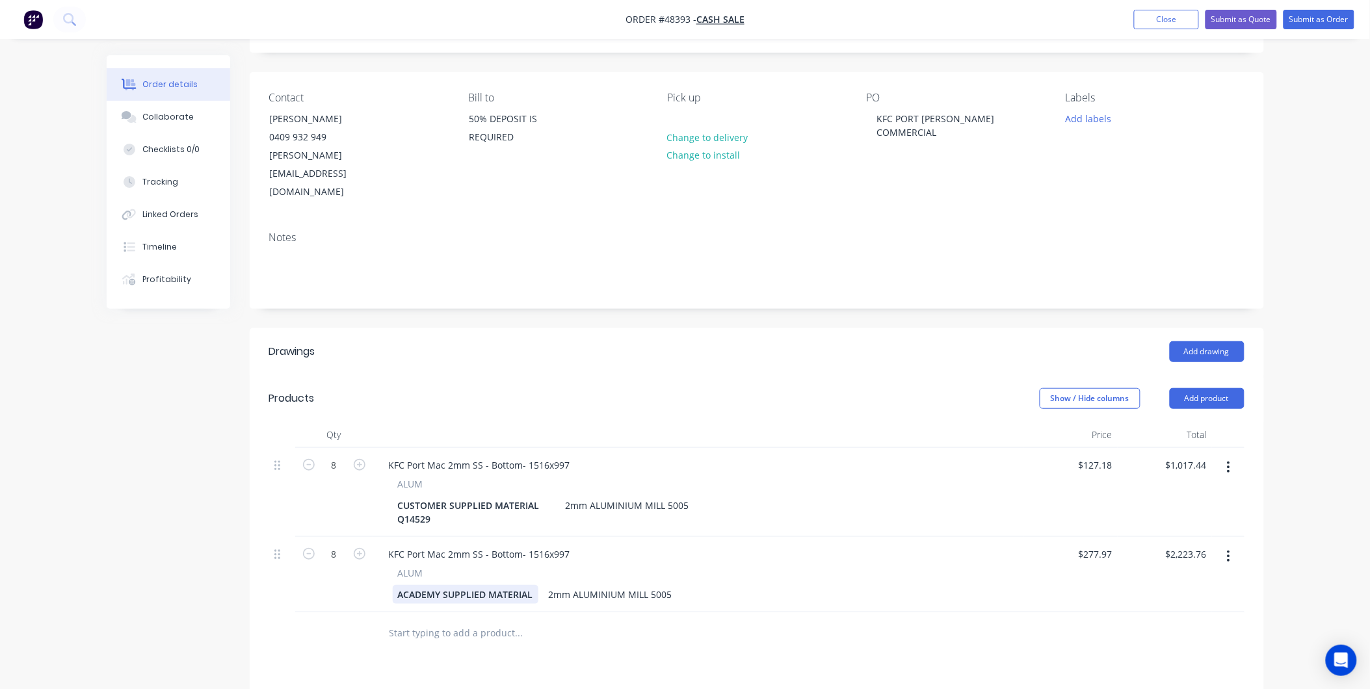
click at [538, 585] on div "ACADEMY SUPPLIED MATERIAL 2mm ALUMINIUM MILL 5005" at bounding box center [696, 594] width 606 height 19
drag, startPoint x: 433, startPoint y: 477, endPoint x: 382, endPoint y: 483, distance: 51.1
click at [382, 483] on div "ALUM CUSTOMER SUPPLIED MATERIAL Q14529 2mm ALUMINIUM MILL 5005" at bounding box center [698, 502] width 640 height 51
click at [510, 585] on div "ACADEMY SUPPLIED MATERIAL" at bounding box center [466, 601] width 146 height 33
click at [439, 495] on div "KFC Port Mac 2mm SS - Bottom- 1516x997 ALUM CUSTOMER SUPPLIED MATERIAL Q14529 2…" at bounding box center [698, 492] width 650 height 89
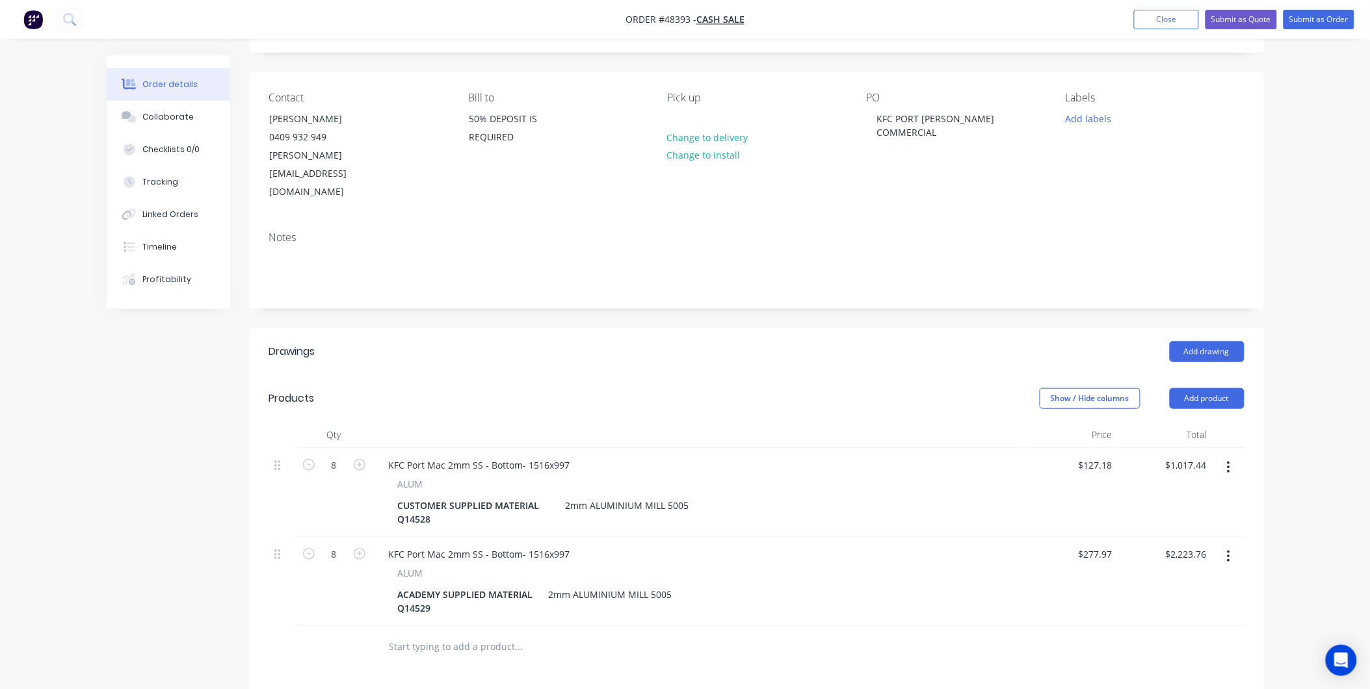
click at [726, 422] on div at bounding box center [698, 435] width 650 height 26
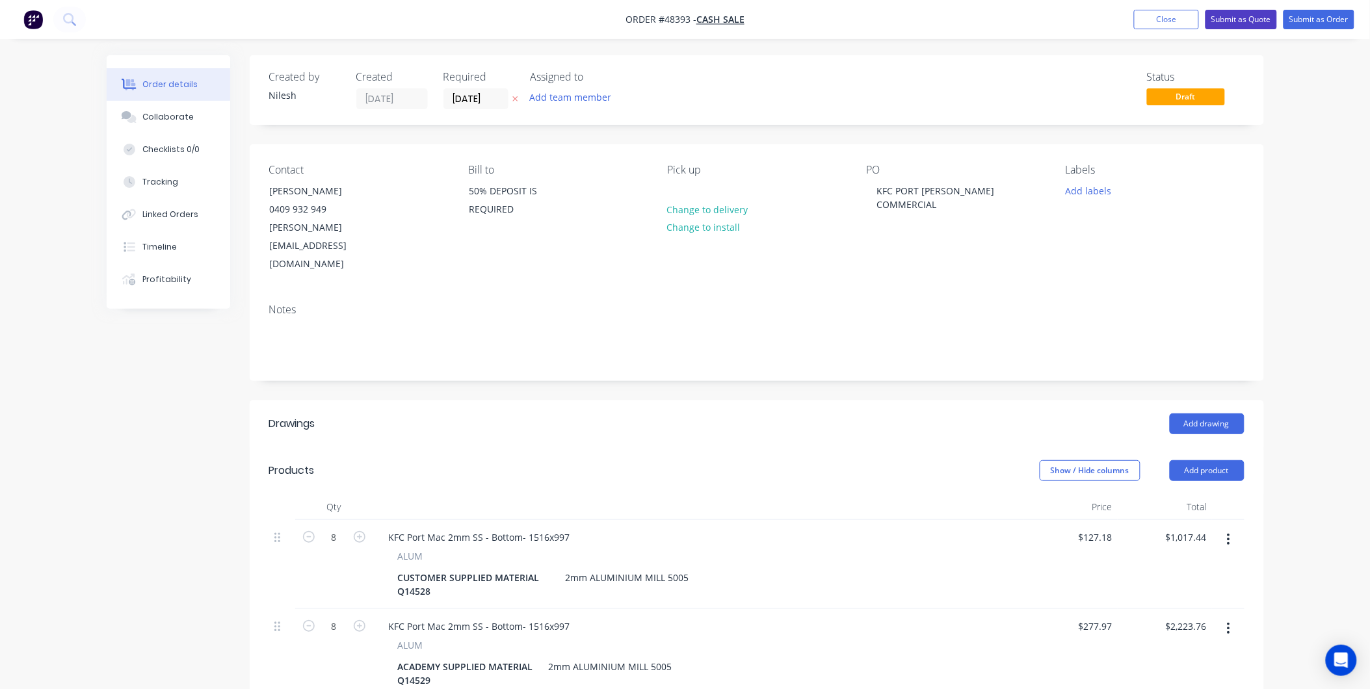
click at [1237, 21] on button "Submit as Quote" at bounding box center [1241, 20] width 72 height 20
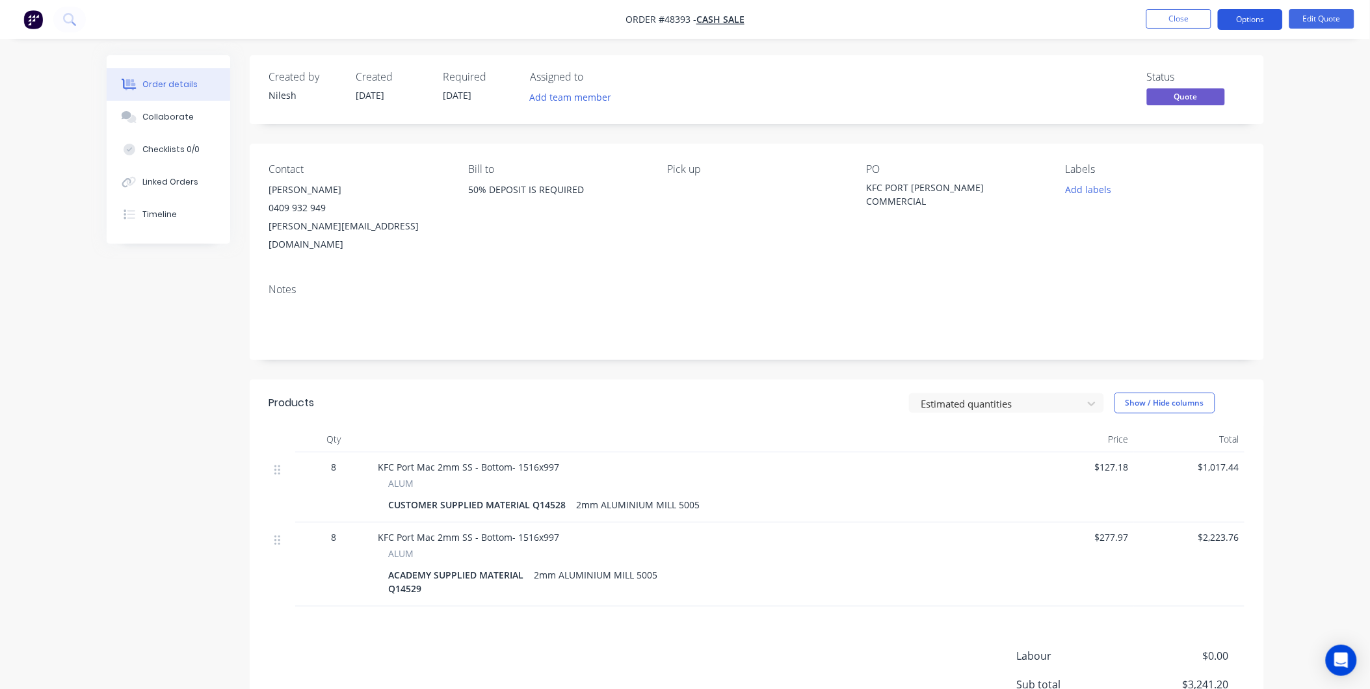
drag, startPoint x: 1186, startPoint y: 23, endPoint x: 1250, endPoint y: 28, distance: 63.9
click at [1221, 77] on div "Order #48393 - CASH SALE Close Options Edit Quote Order details Collaborate Che…" at bounding box center [685, 404] width 1370 height 809
click at [1258, 16] on button "Options" at bounding box center [1250, 19] width 65 height 21
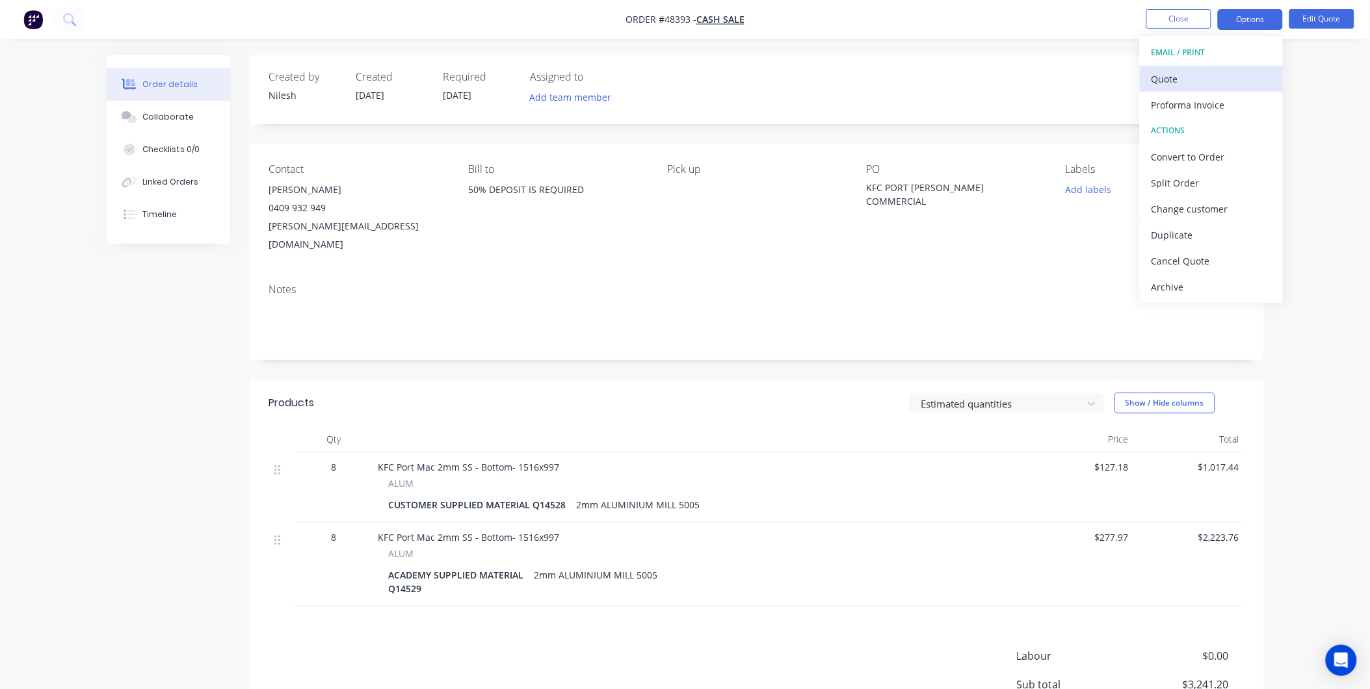
click at [1221, 82] on div "Quote" at bounding box center [1211, 79] width 120 height 19
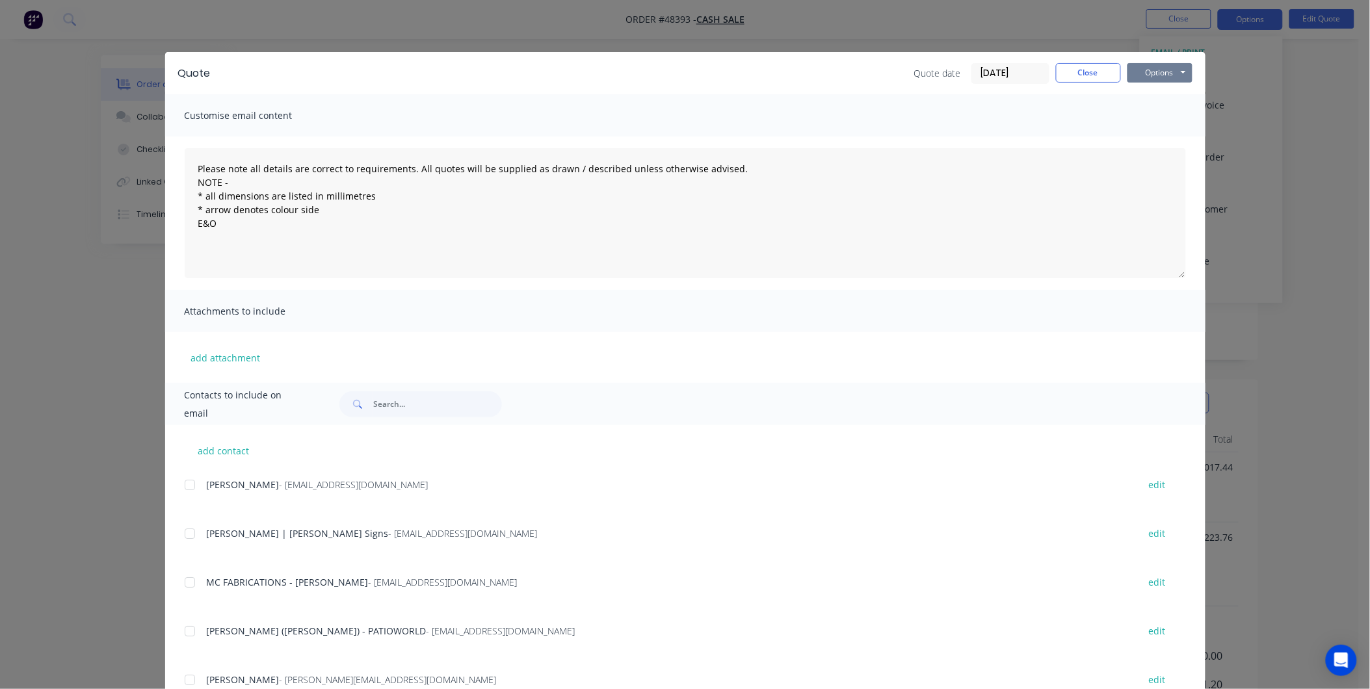
click at [1140, 66] on button "Options" at bounding box center [1159, 73] width 65 height 20
click at [1153, 112] on button "Print" at bounding box center [1168, 117] width 83 height 21
click at [1074, 72] on button "Close" at bounding box center [1088, 73] width 65 height 20
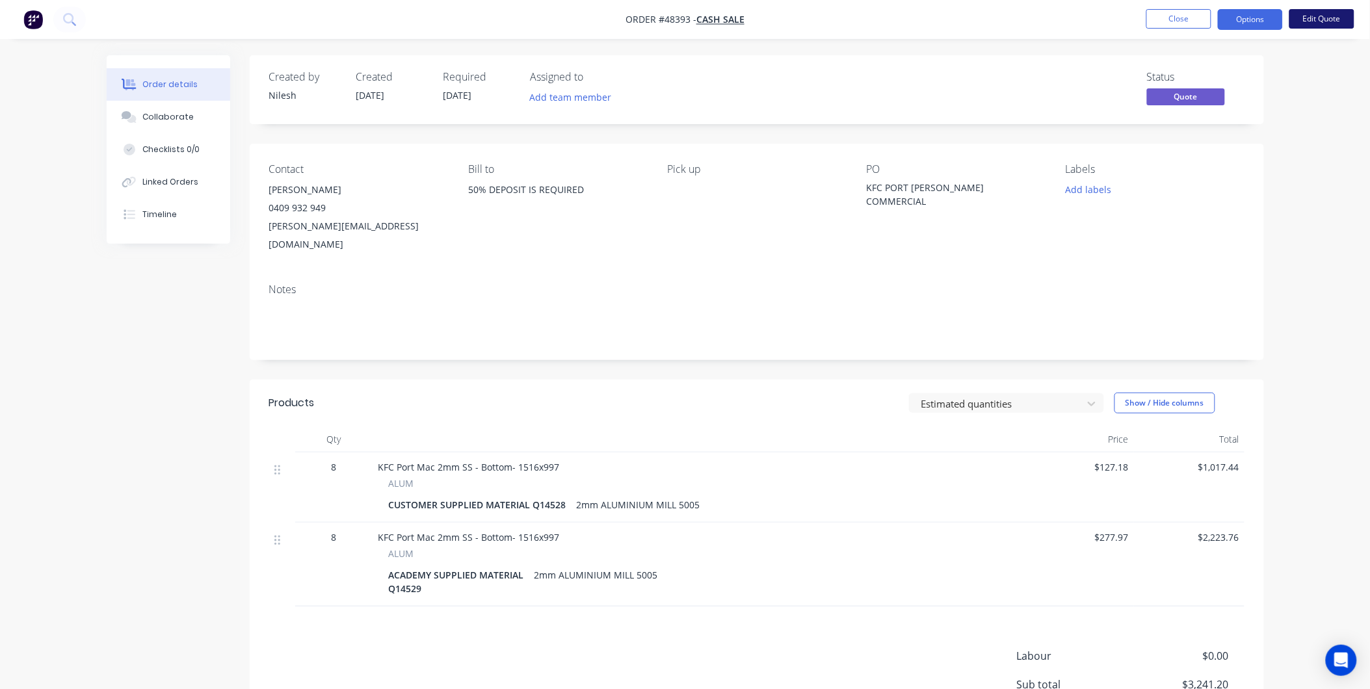
click at [1298, 21] on button "Edit Quote" at bounding box center [1321, 19] width 65 height 20
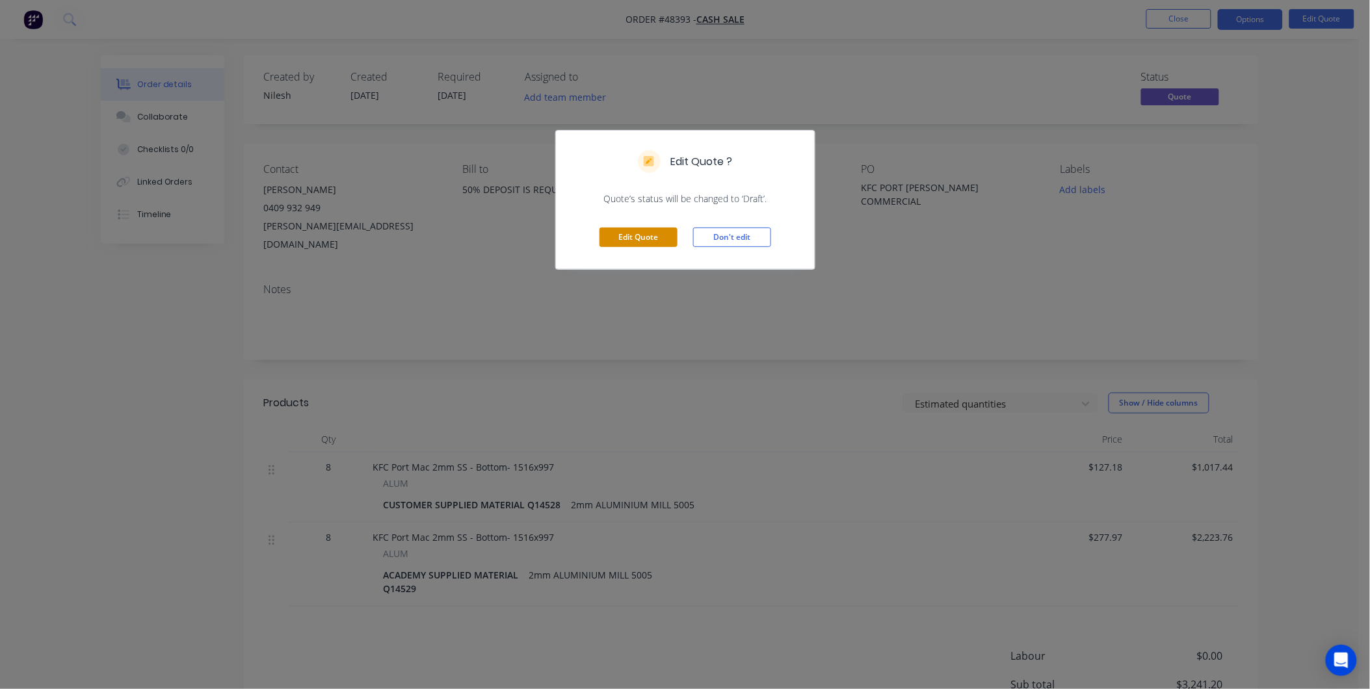
click at [629, 228] on button "Edit Quote" at bounding box center [638, 238] width 78 height 20
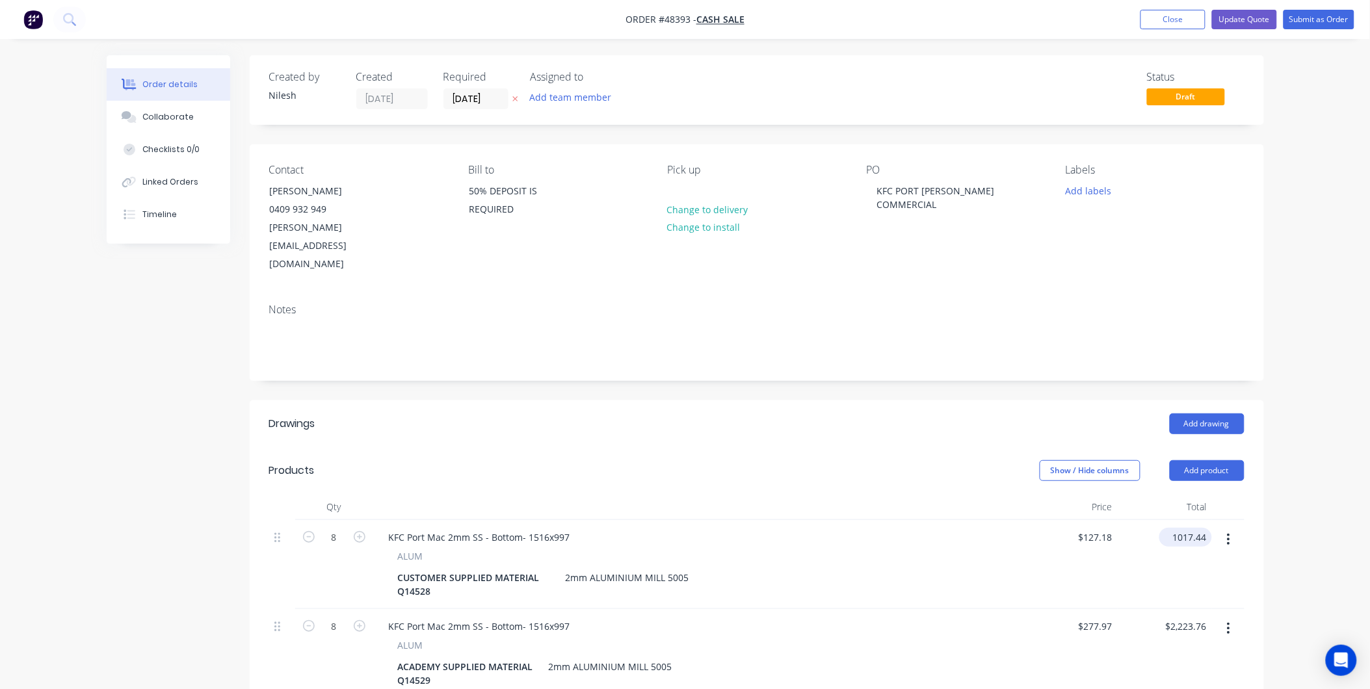
click at [1211, 528] on div "1017.44 $1,017.44" at bounding box center [1187, 537] width 47 height 19
type input "1107.44"
type input "$138.43"
type input "$1,107.44"
click at [1309, 491] on div "Order details Collaborate Checklists 0/0 Linked Orders Timeline Order details C…" at bounding box center [685, 521] width 1370 height 1043
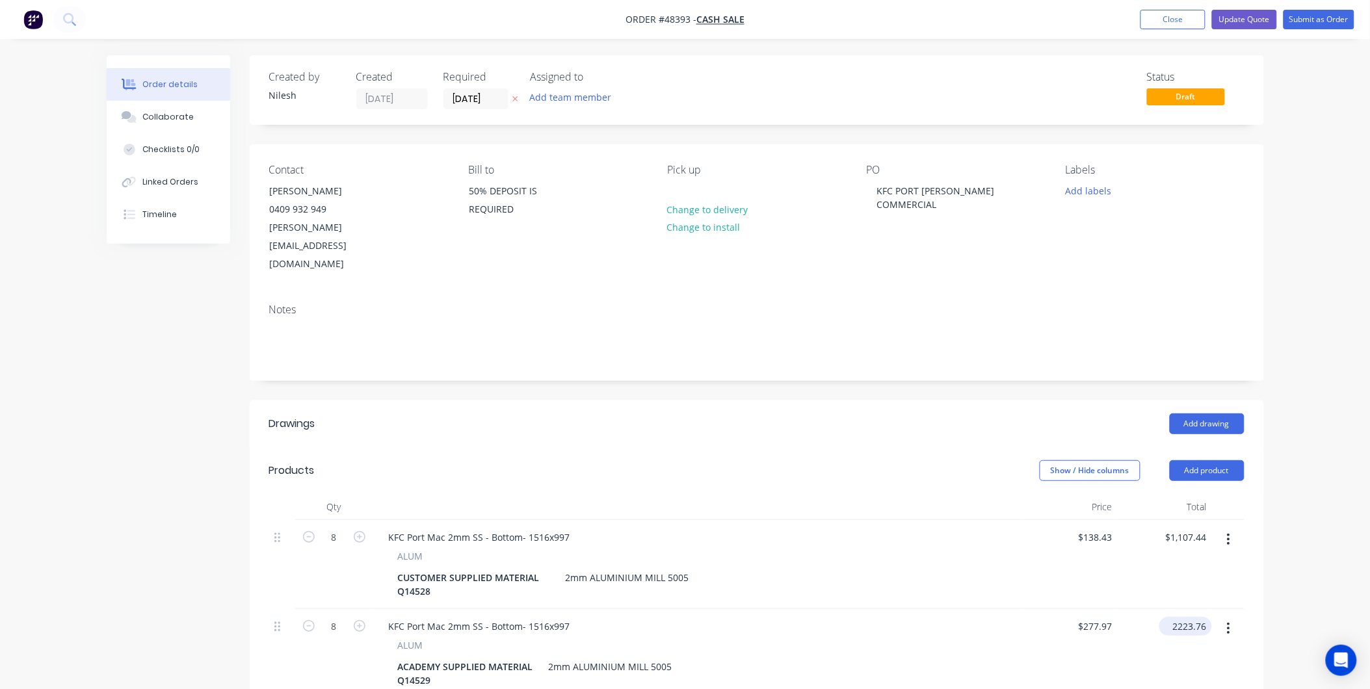
click at [1177, 617] on input "2223.76" at bounding box center [1187, 626] width 47 height 19
click at [1205, 617] on input "2223.76" at bounding box center [1187, 626] width 47 height 19
type input "2313.76"
type input "$289.22"
type input "$2,313.76"
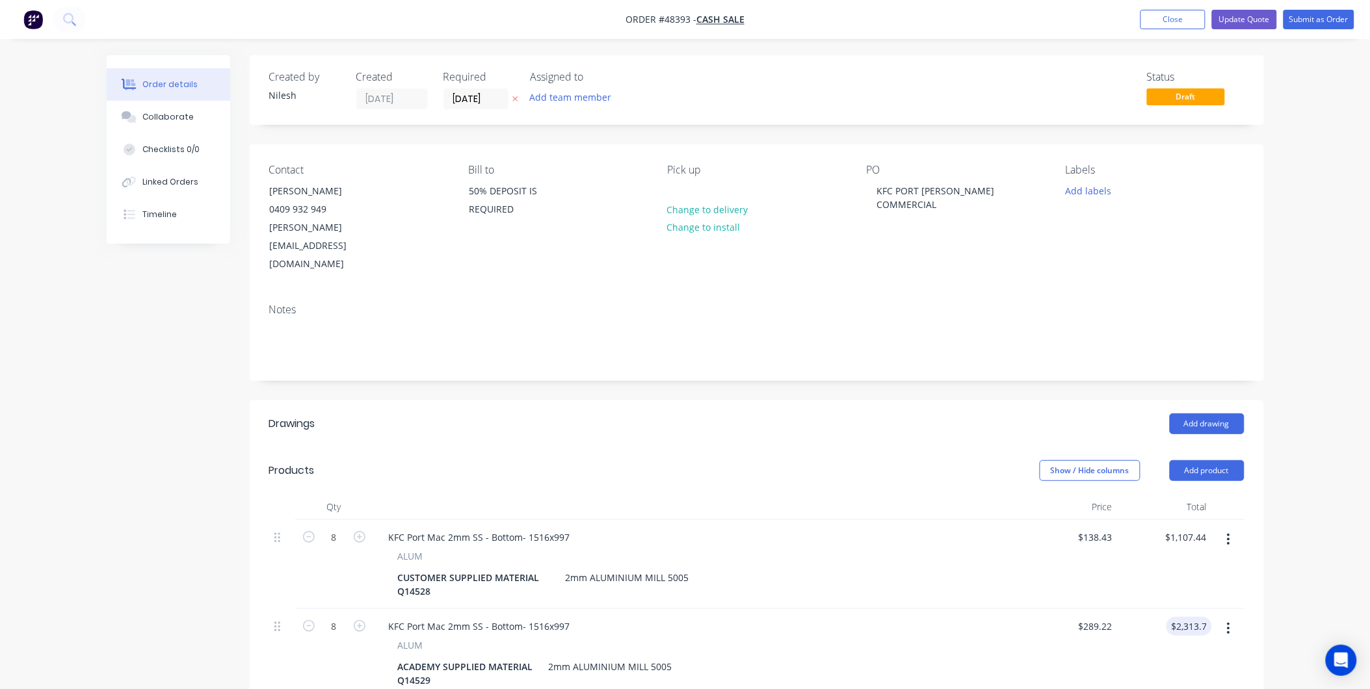
click at [1185, 634] on div "$2,313.76 2313.76" at bounding box center [1165, 653] width 94 height 89
click at [1221, 10] on button "Update Quote" at bounding box center [1244, 20] width 65 height 20
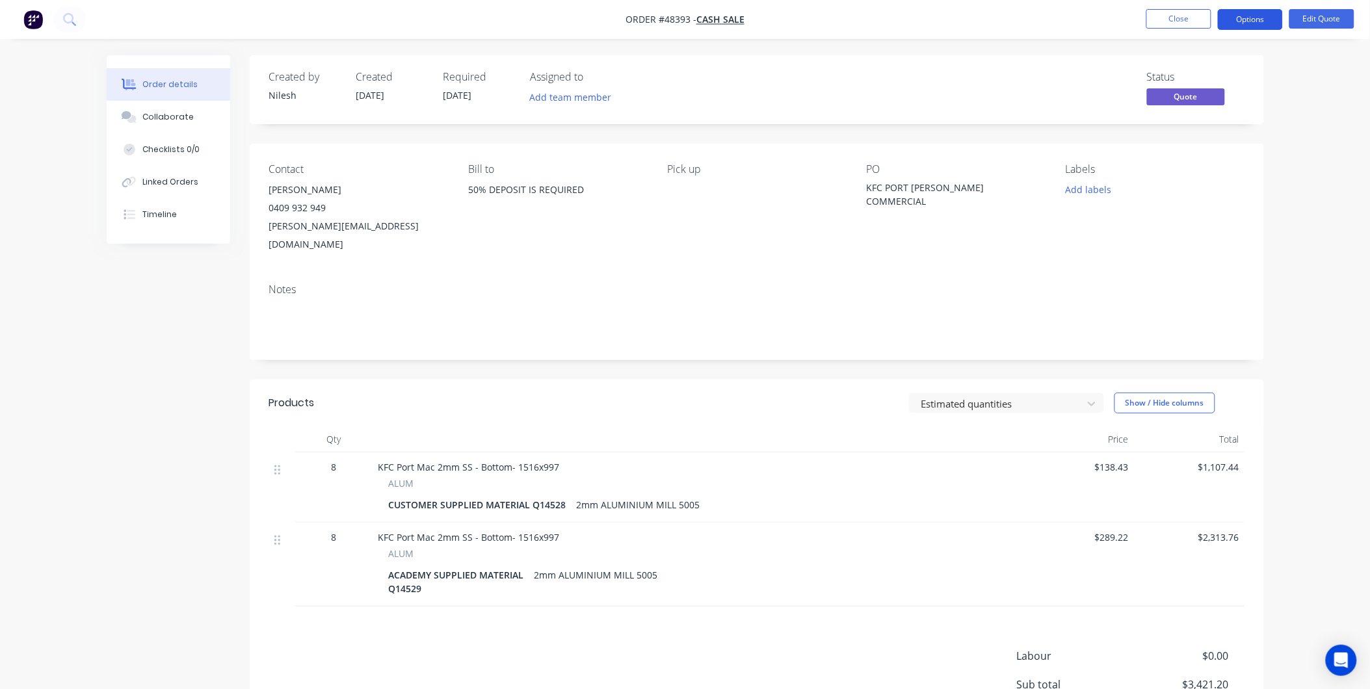
click at [1277, 27] on button "Options" at bounding box center [1250, 19] width 65 height 21
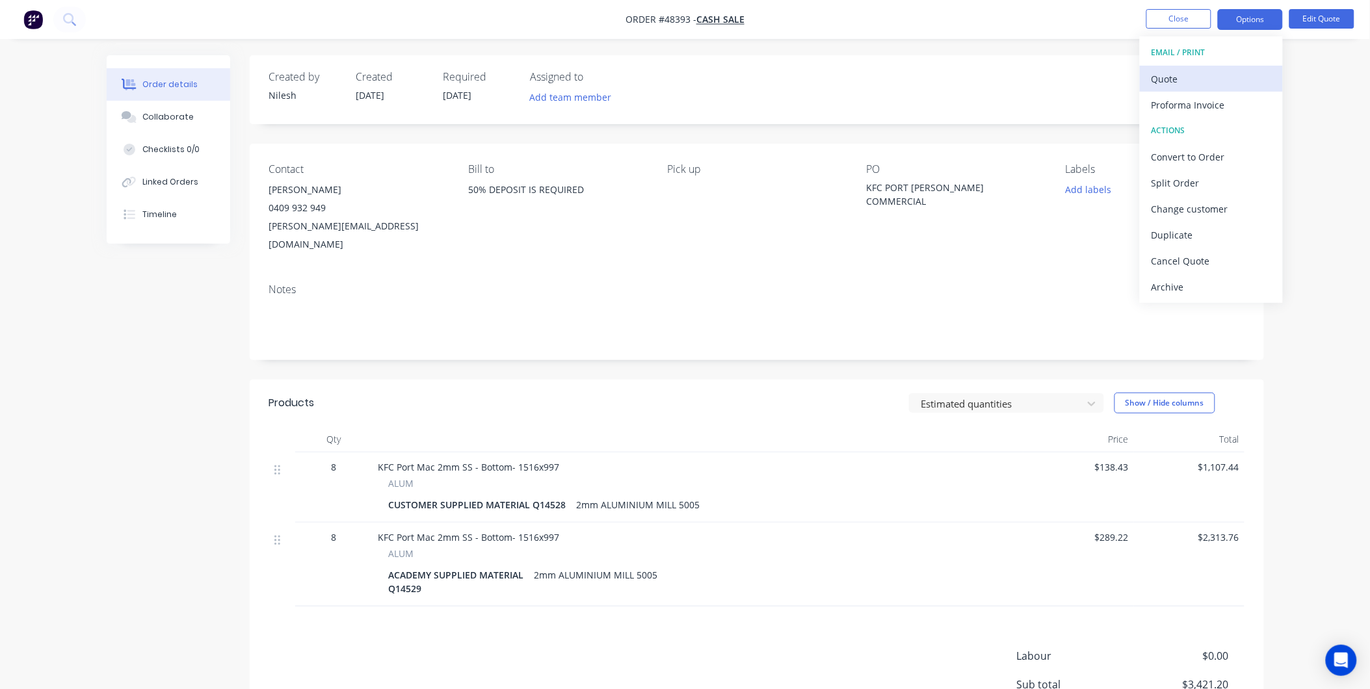
click at [1220, 72] on div "Quote" at bounding box center [1211, 79] width 120 height 19
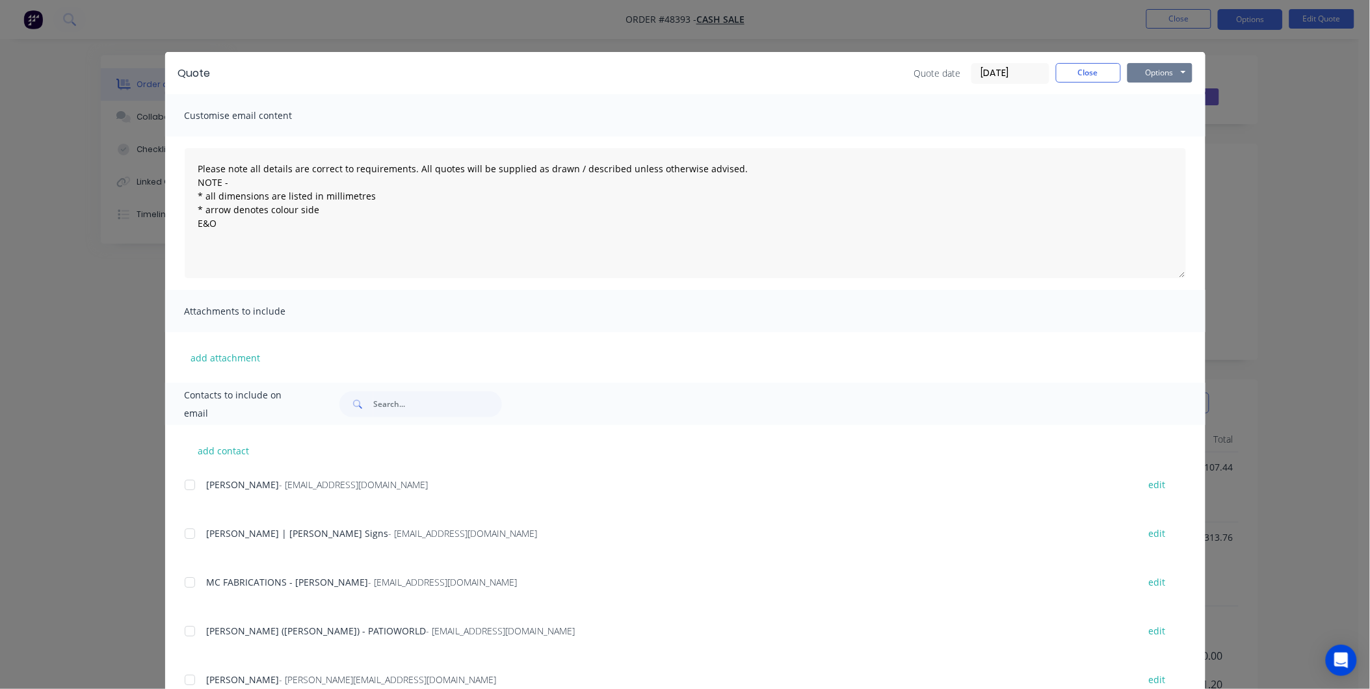
click at [1153, 75] on button "Options" at bounding box center [1159, 73] width 65 height 20
click at [1154, 111] on button "Print" at bounding box center [1168, 117] width 83 height 21
click at [1089, 70] on button "Close" at bounding box center [1088, 73] width 65 height 20
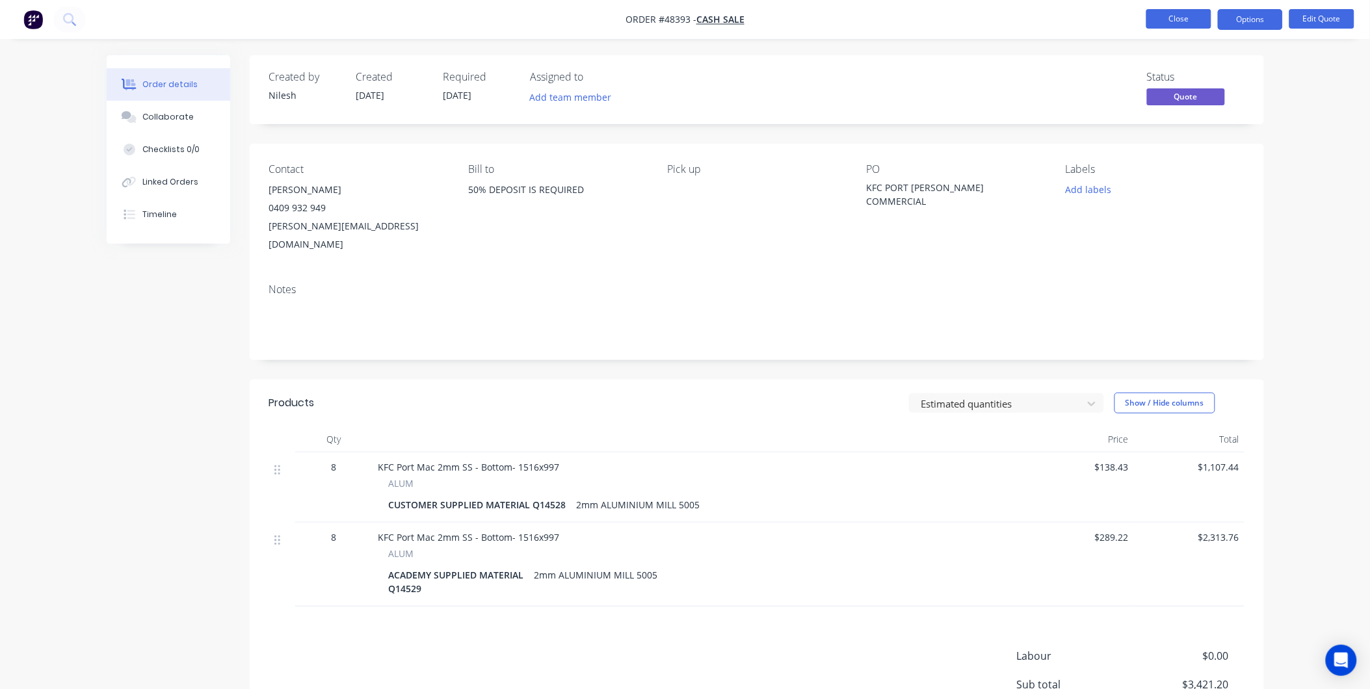
click at [1201, 23] on button "Close" at bounding box center [1178, 19] width 65 height 20
